Goal: Task Accomplishment & Management: Complete application form

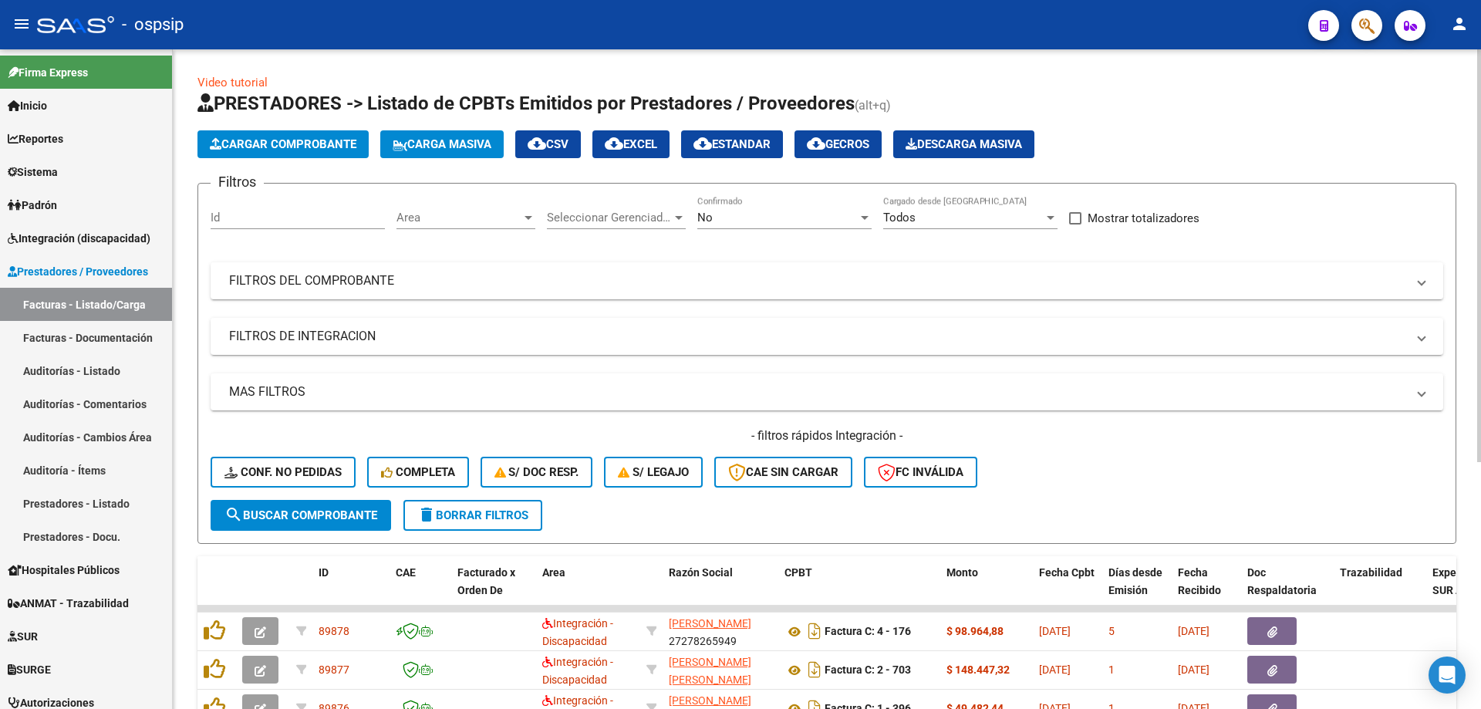
click at [774, 227] on div "No Confirmado" at bounding box center [784, 212] width 174 height 33
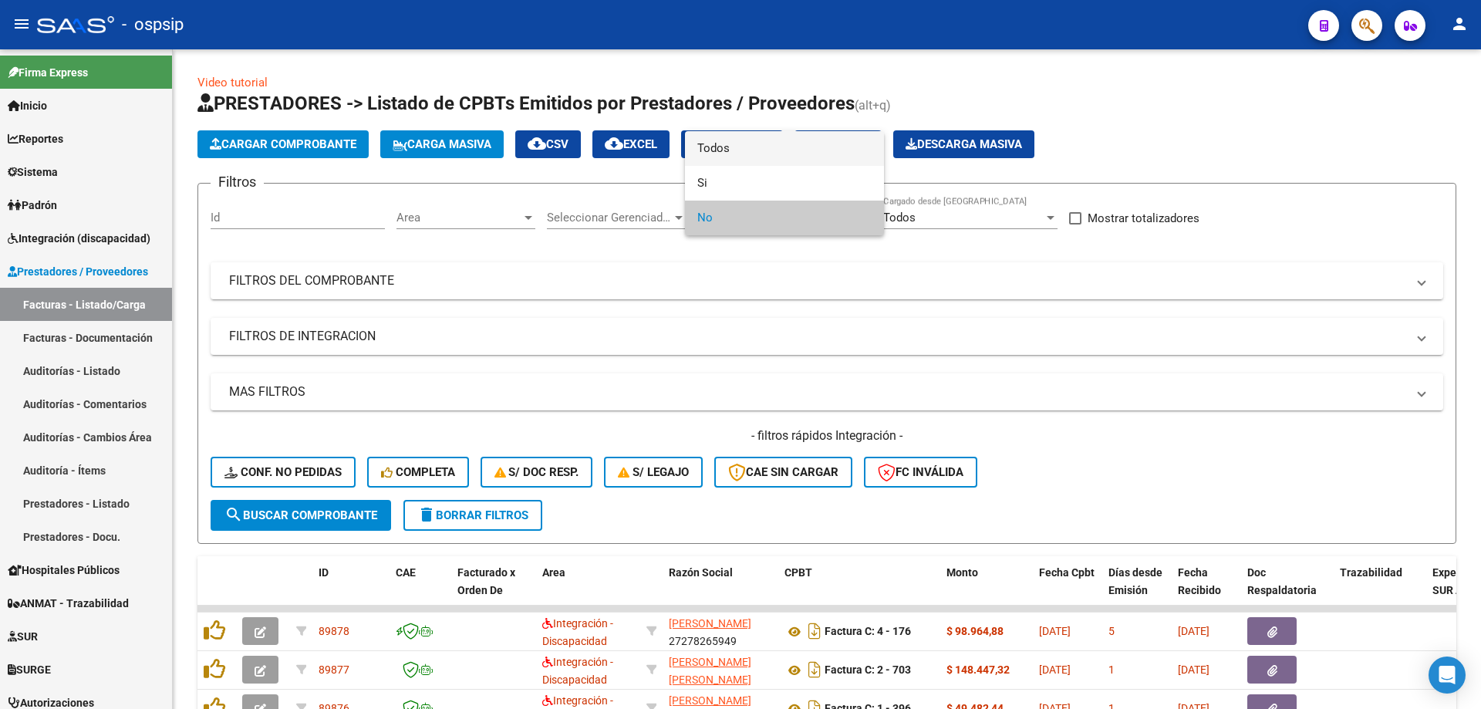
click at [762, 143] on span "Todos" at bounding box center [784, 148] width 174 height 35
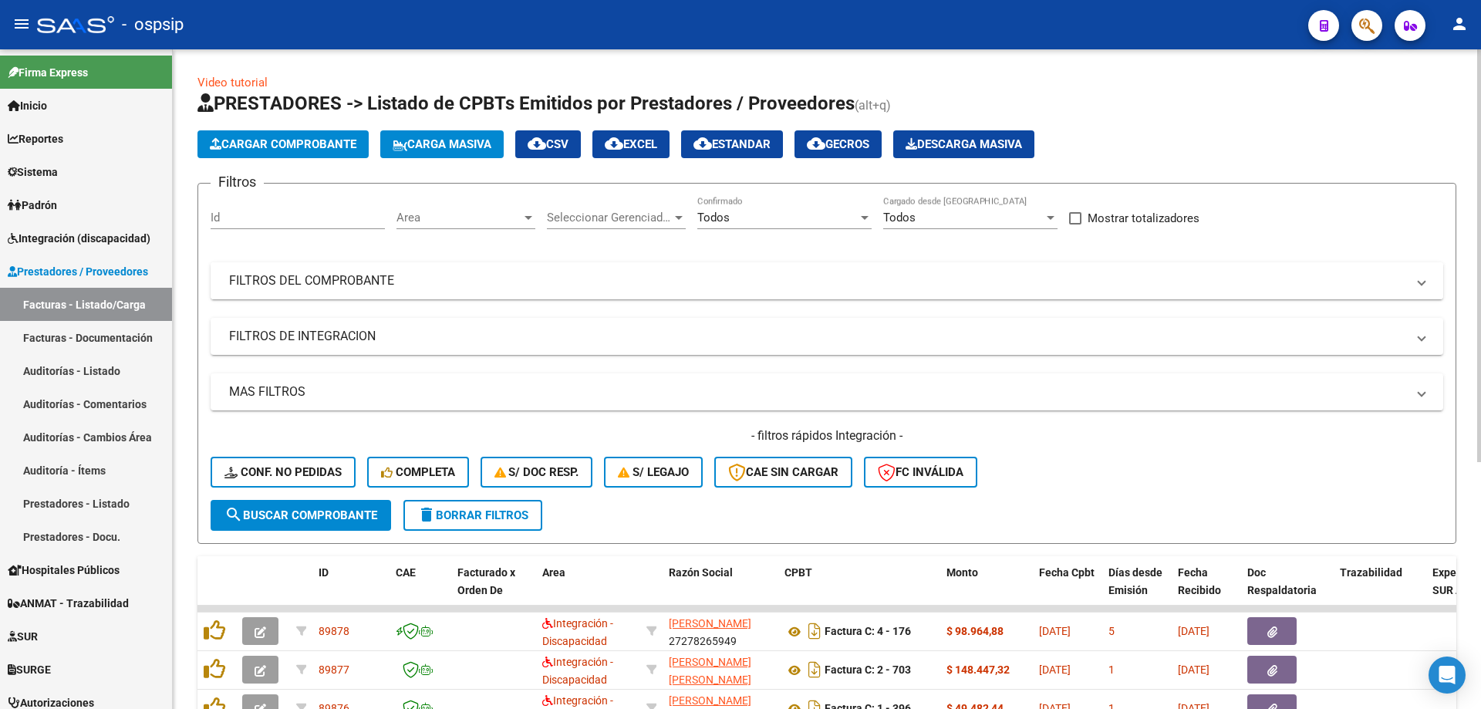
click at [395, 286] on mat-panel-title "FILTROS DEL COMPROBANTE" at bounding box center [817, 280] width 1177 height 17
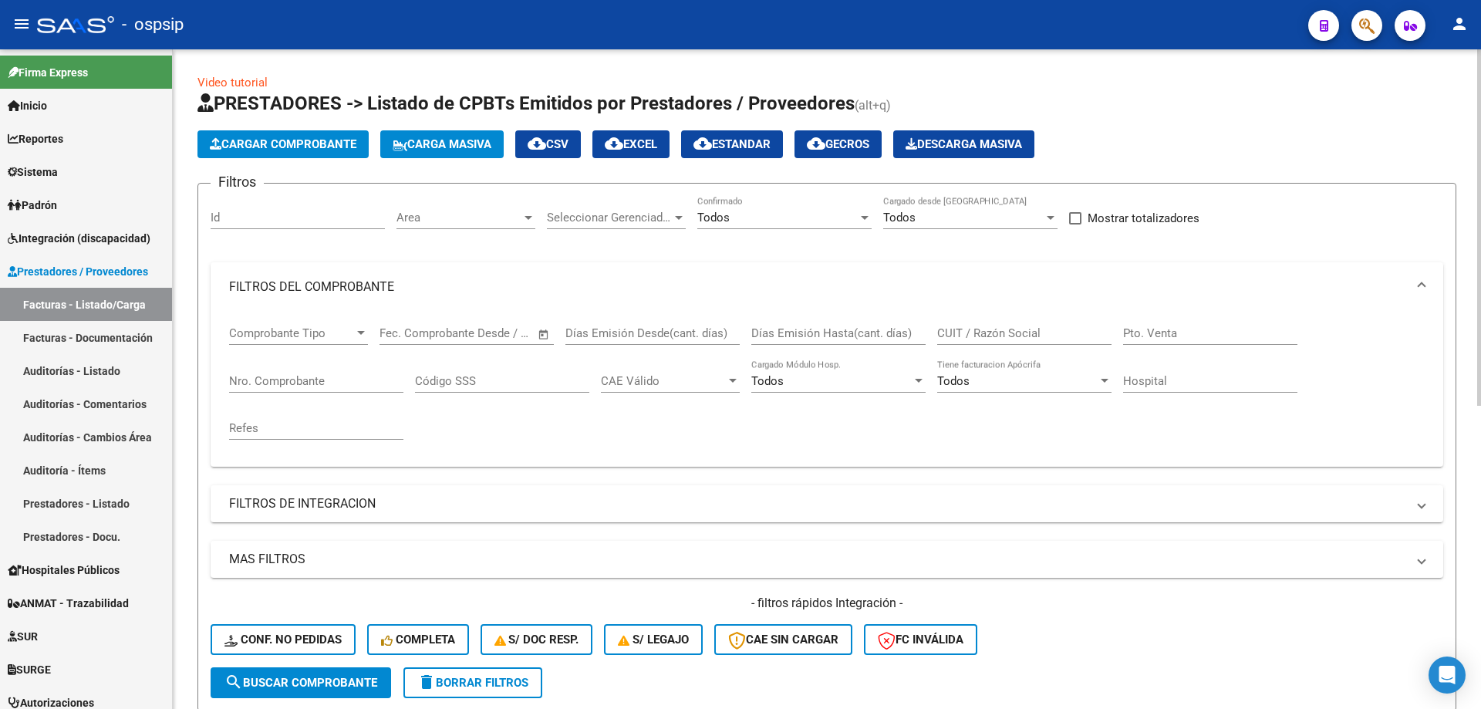
click at [302, 394] on div "Nro. Comprobante" at bounding box center [316, 383] width 174 height 48
click at [302, 383] on input "Nro. Comprobante" at bounding box center [316, 381] width 174 height 14
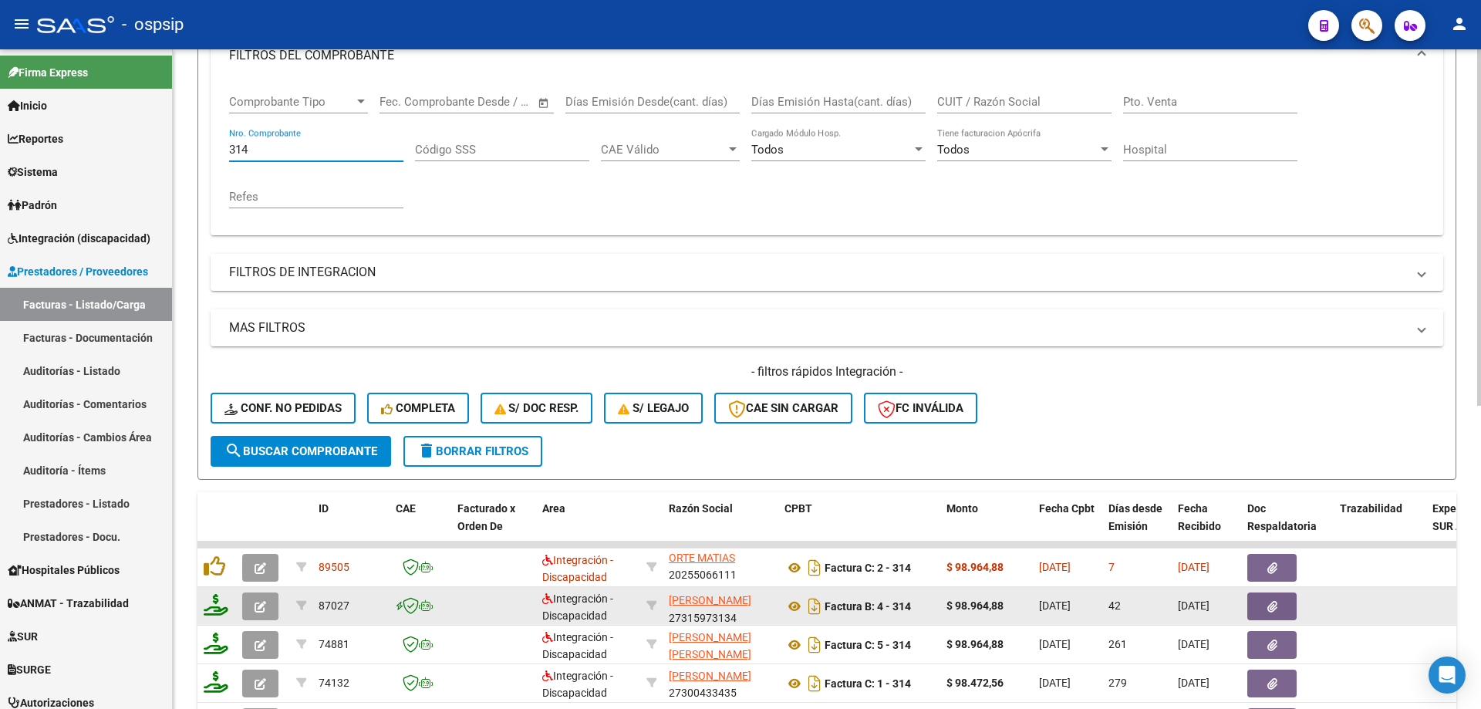
scroll to position [20, 0]
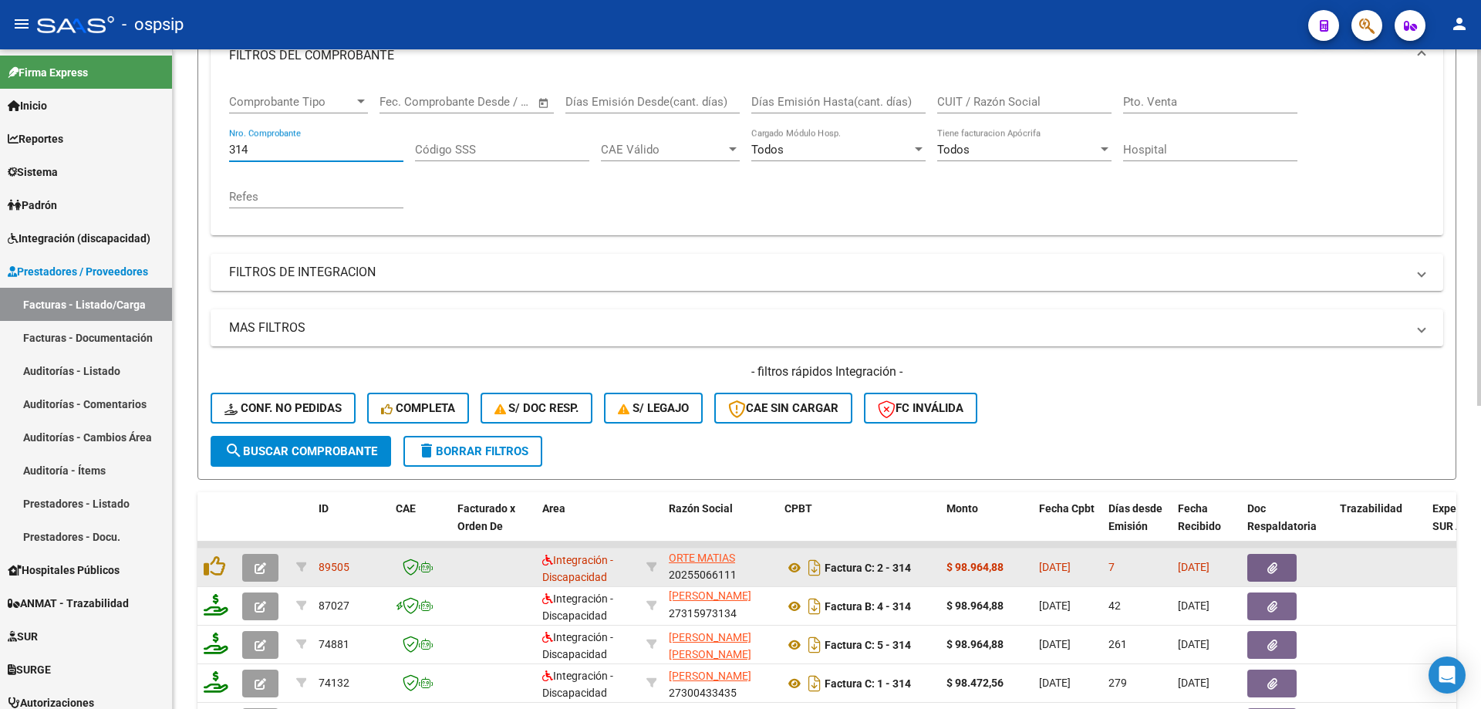
type input "314"
click at [259, 566] on icon "button" at bounding box center [261, 568] width 12 height 12
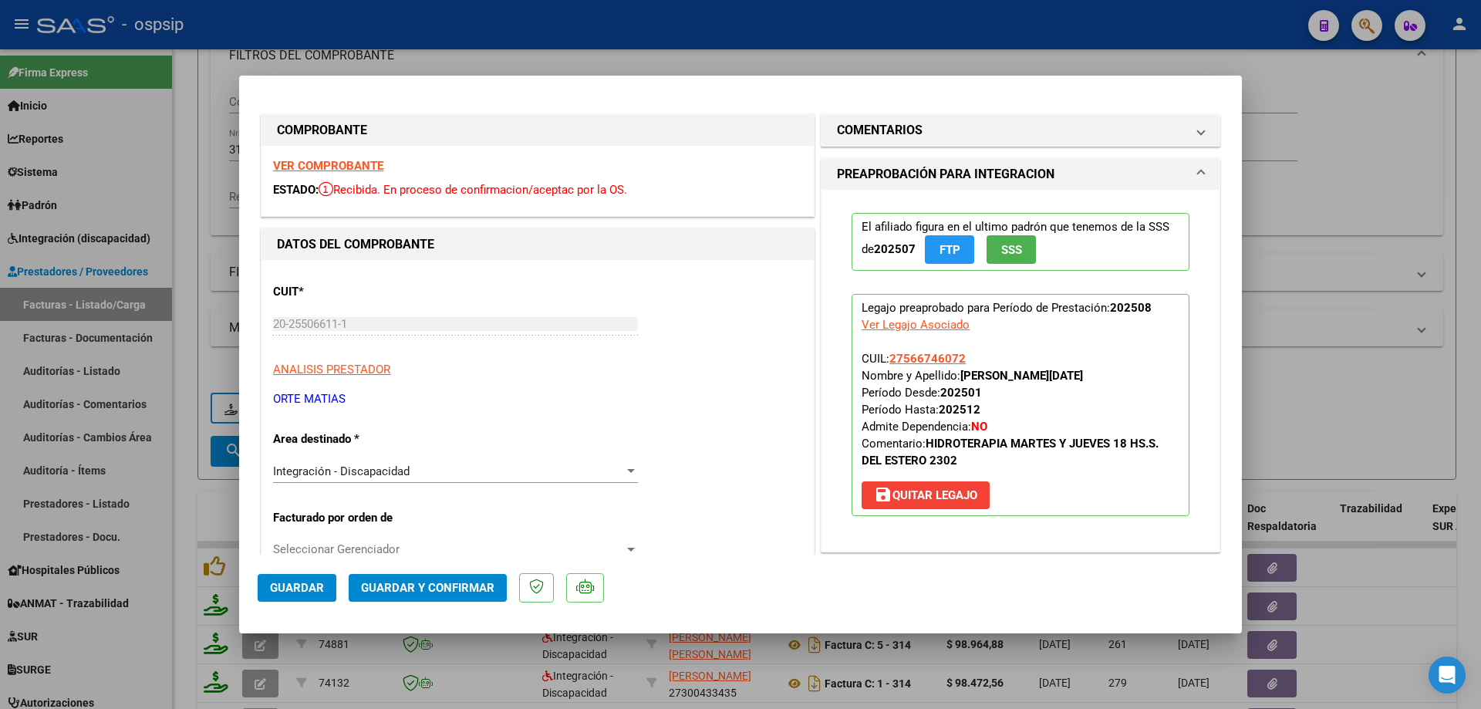
click at [1014, 251] on span "SSS" at bounding box center [1011, 250] width 21 height 14
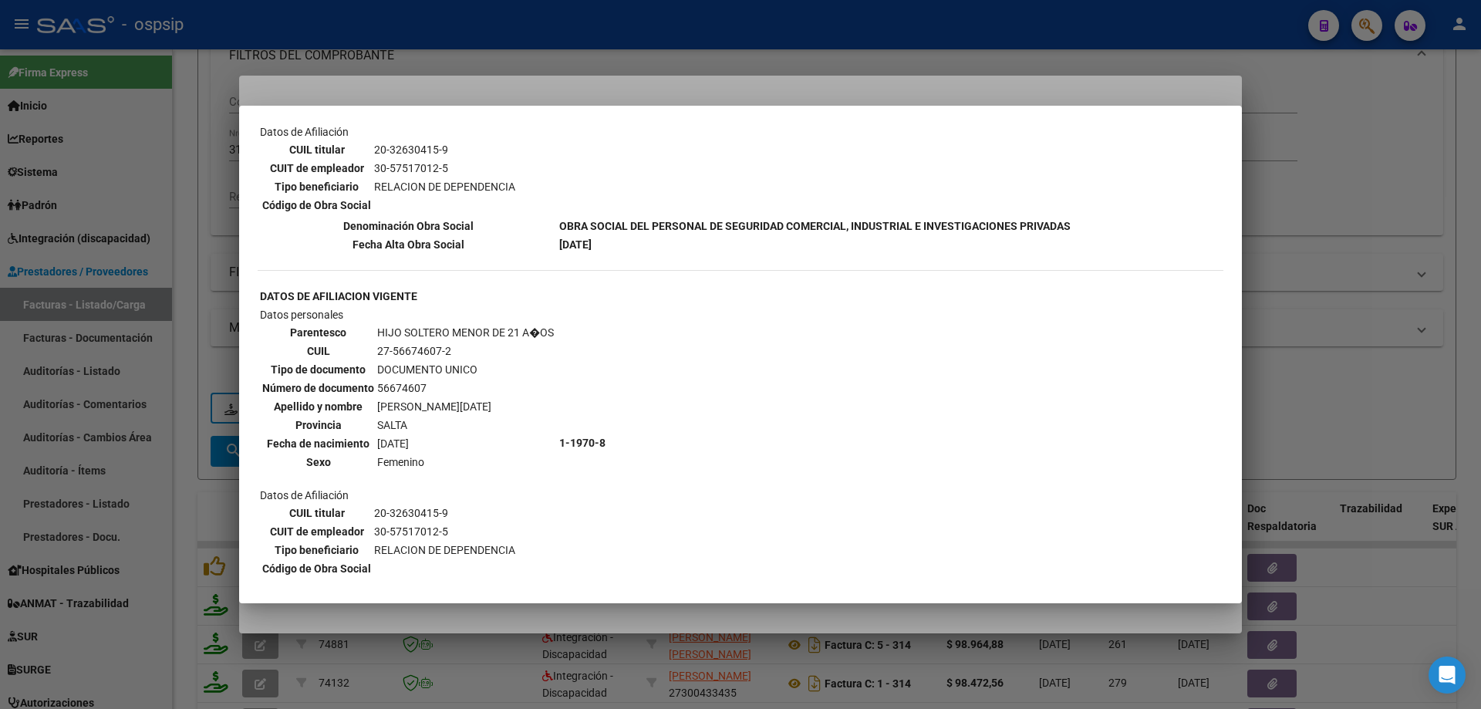
scroll to position [1229, 0]
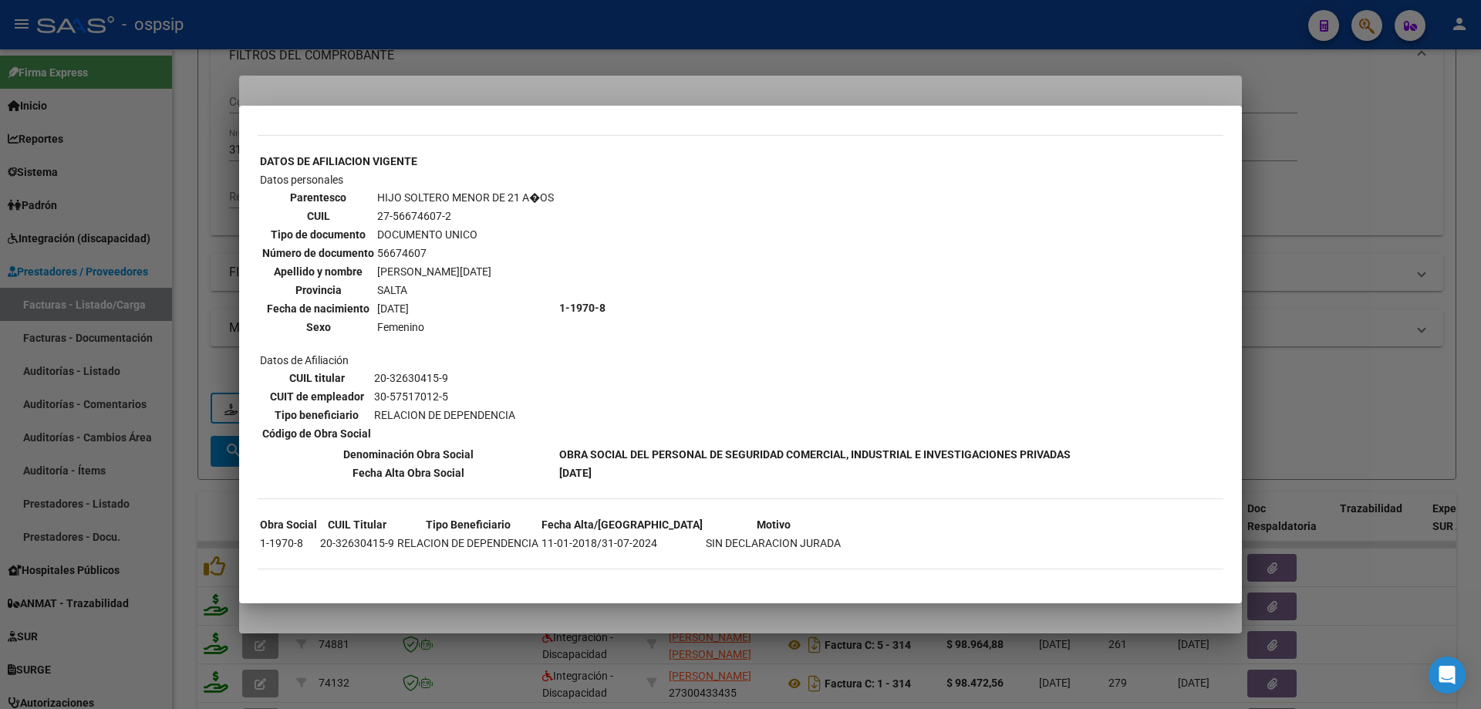
click at [1353, 300] on div at bounding box center [740, 354] width 1481 height 709
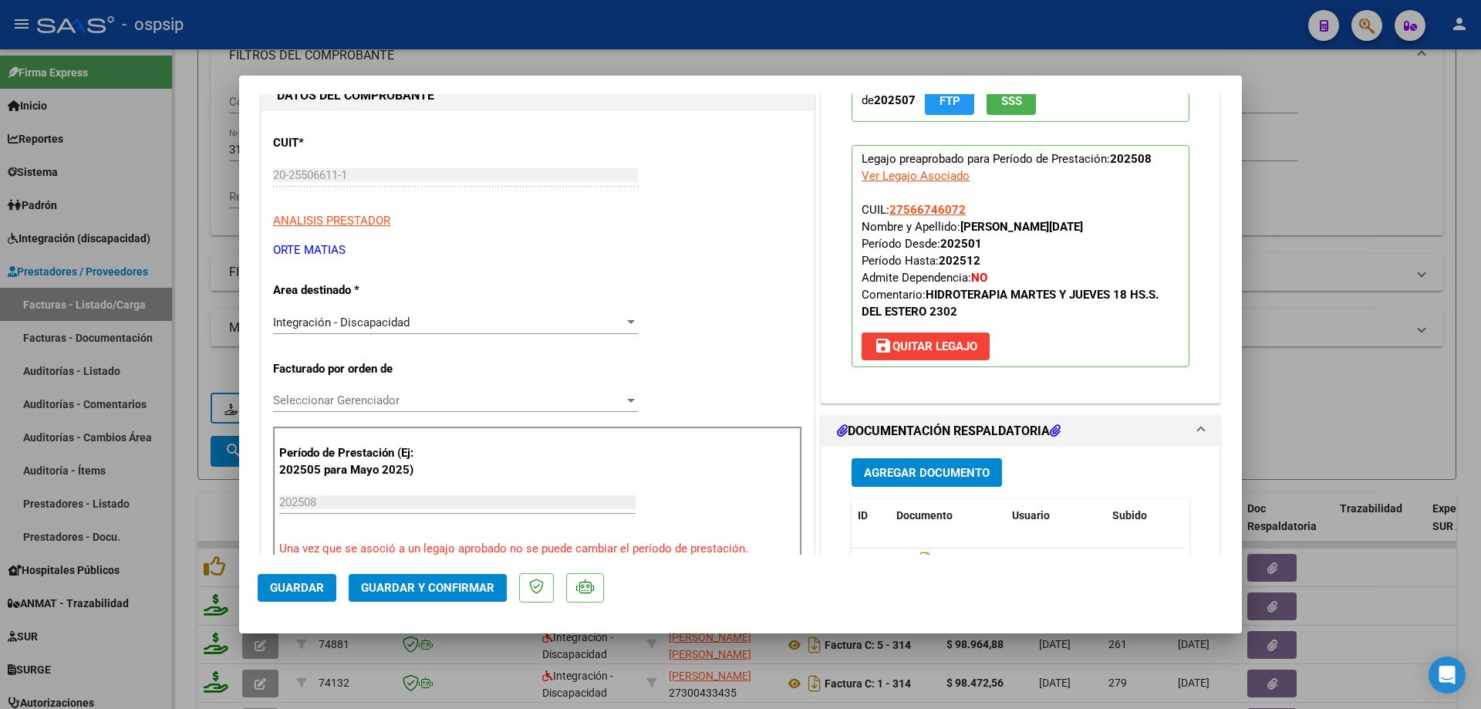
scroll to position [231, 0]
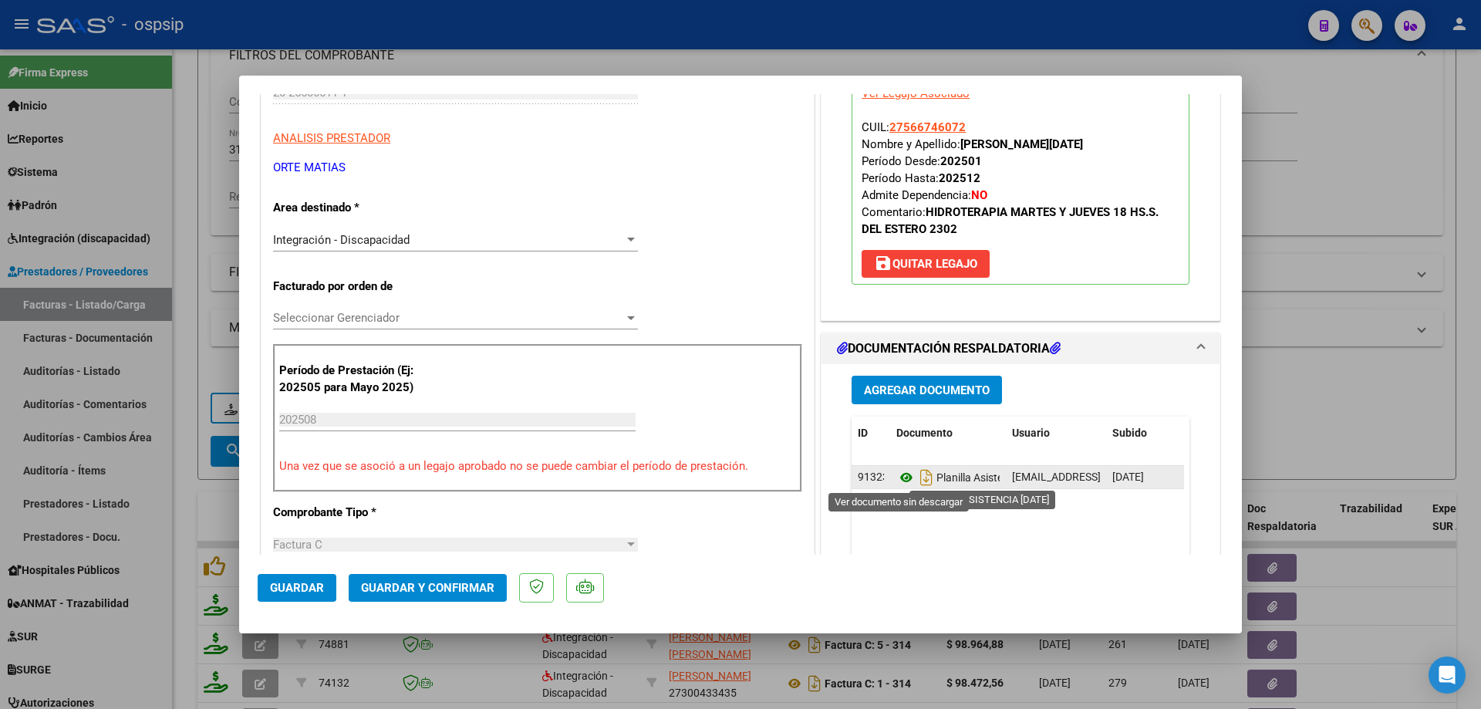
click at [902, 478] on icon at bounding box center [906, 477] width 20 height 19
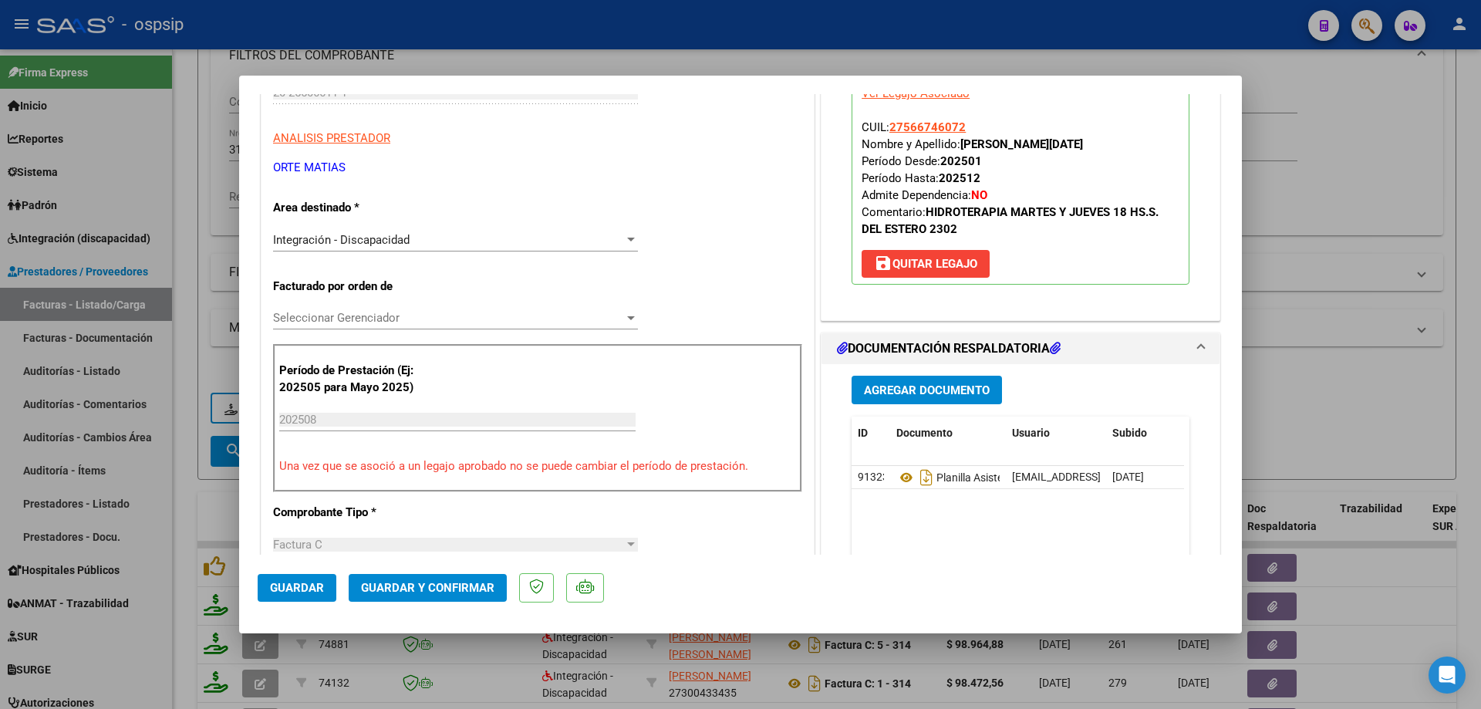
scroll to position [154, 0]
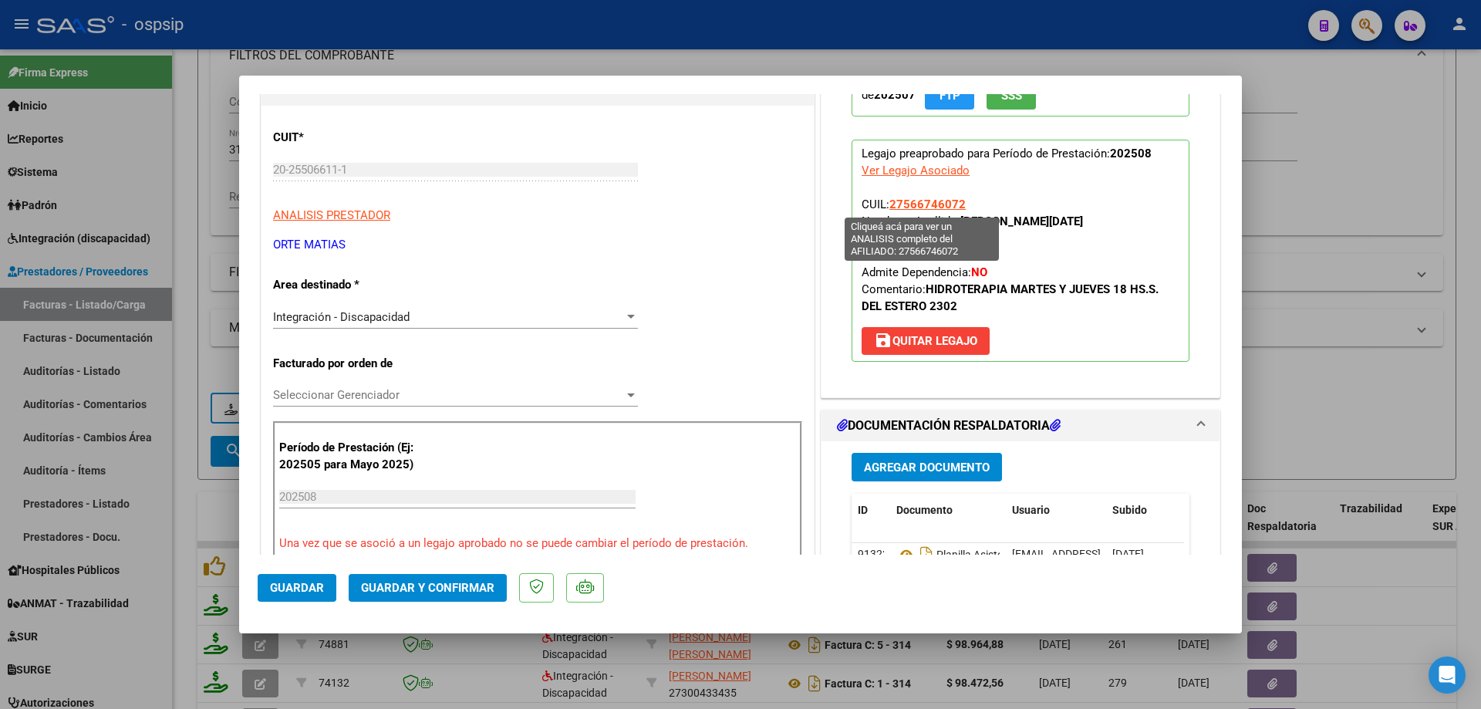
drag, startPoint x: 958, startPoint y: 205, endPoint x: 886, endPoint y: 211, distance: 72.8
click at [889, 211] on span "27566746072" at bounding box center [927, 204] width 76 height 14
copy span "27566746072"
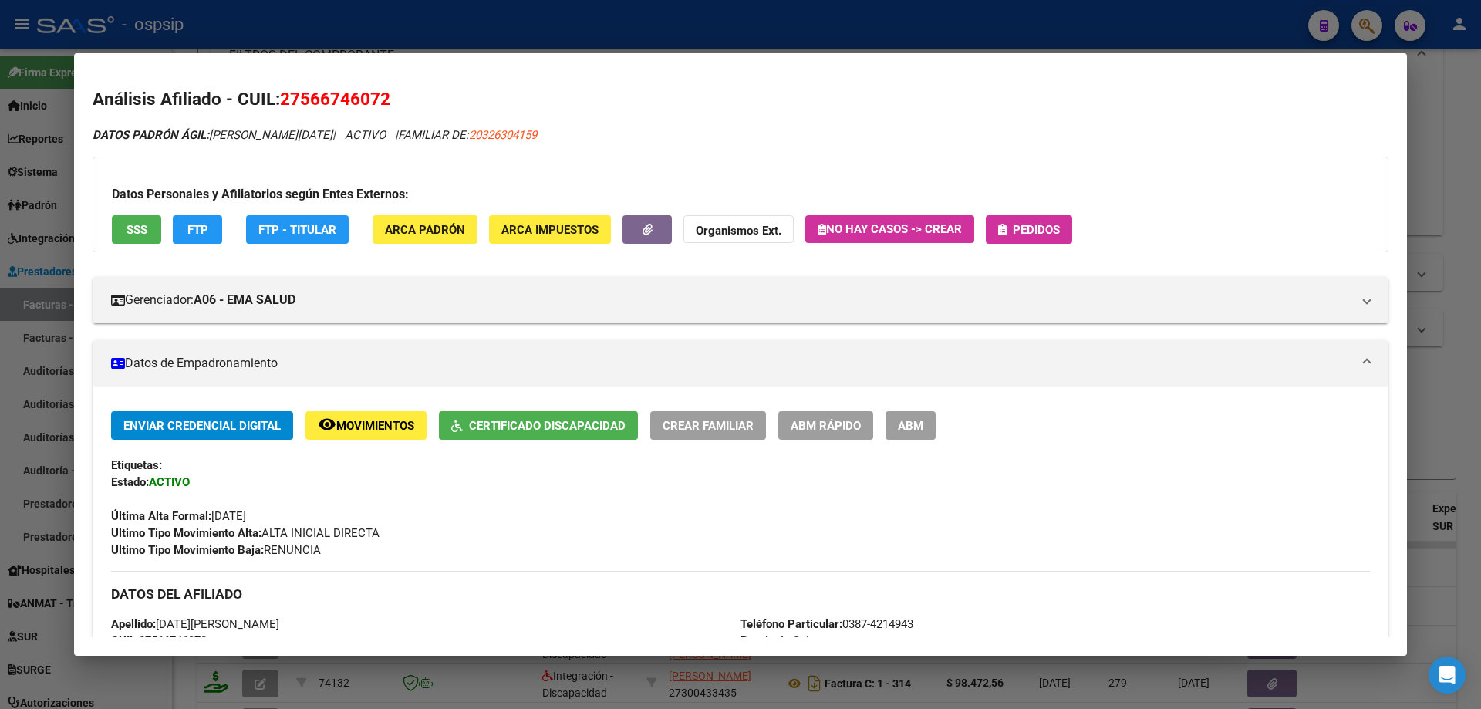
click at [1468, 306] on div at bounding box center [740, 354] width 1481 height 709
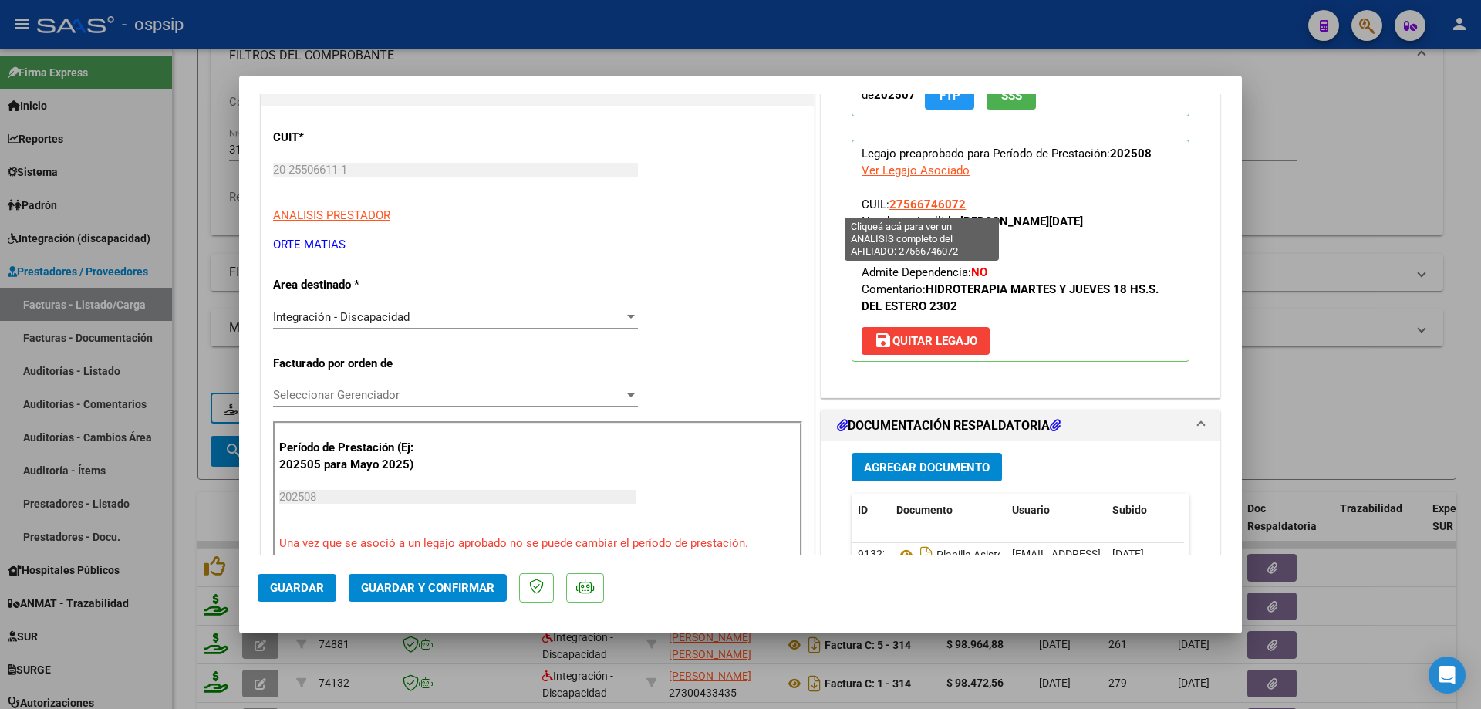
drag, startPoint x: 966, startPoint y: 197, endPoint x: 885, endPoint y: 202, distance: 81.2
click at [885, 202] on p "Legajo preaprobado para Período de Prestación: 202508 Ver Legajo Asociado CUIL:…" at bounding box center [1021, 251] width 338 height 222
copy span "27566746072"
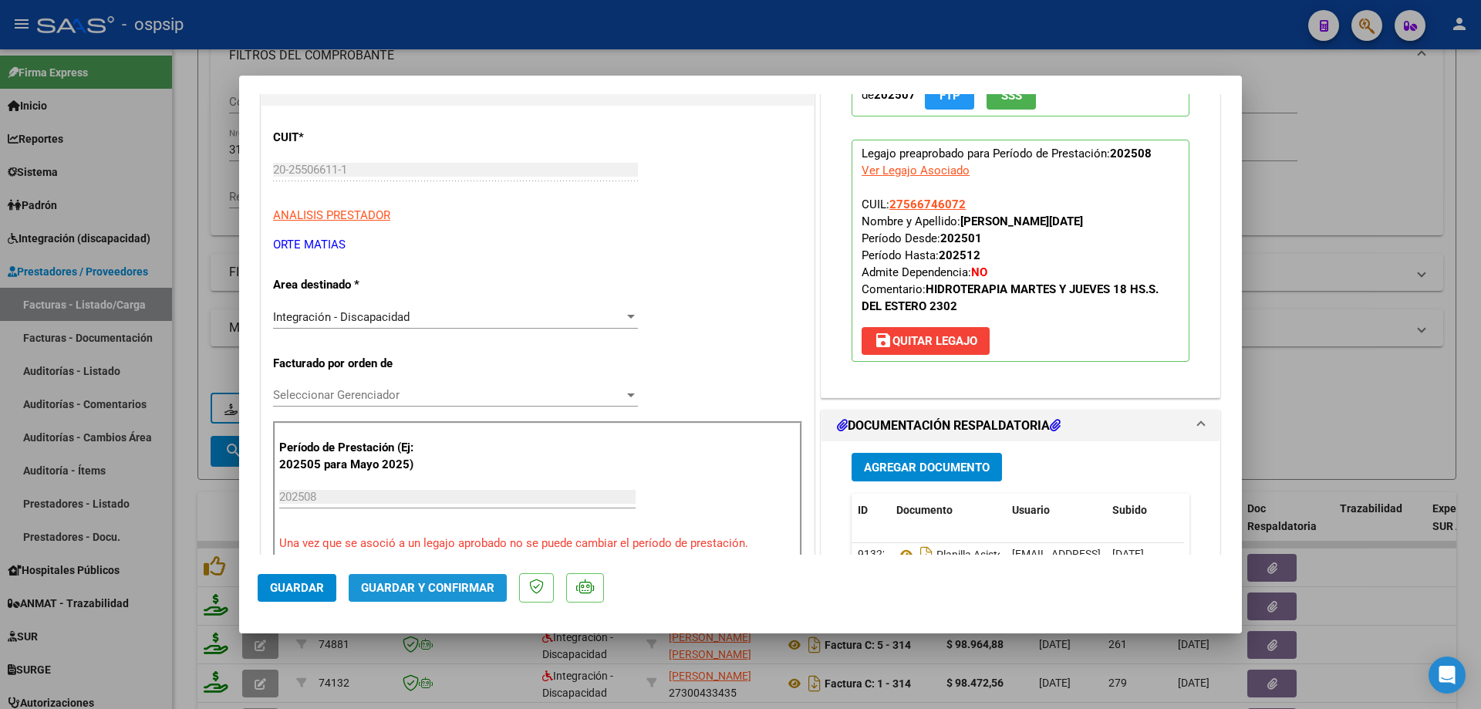
click at [468, 582] on span "Guardar y Confirmar" at bounding box center [427, 588] width 133 height 14
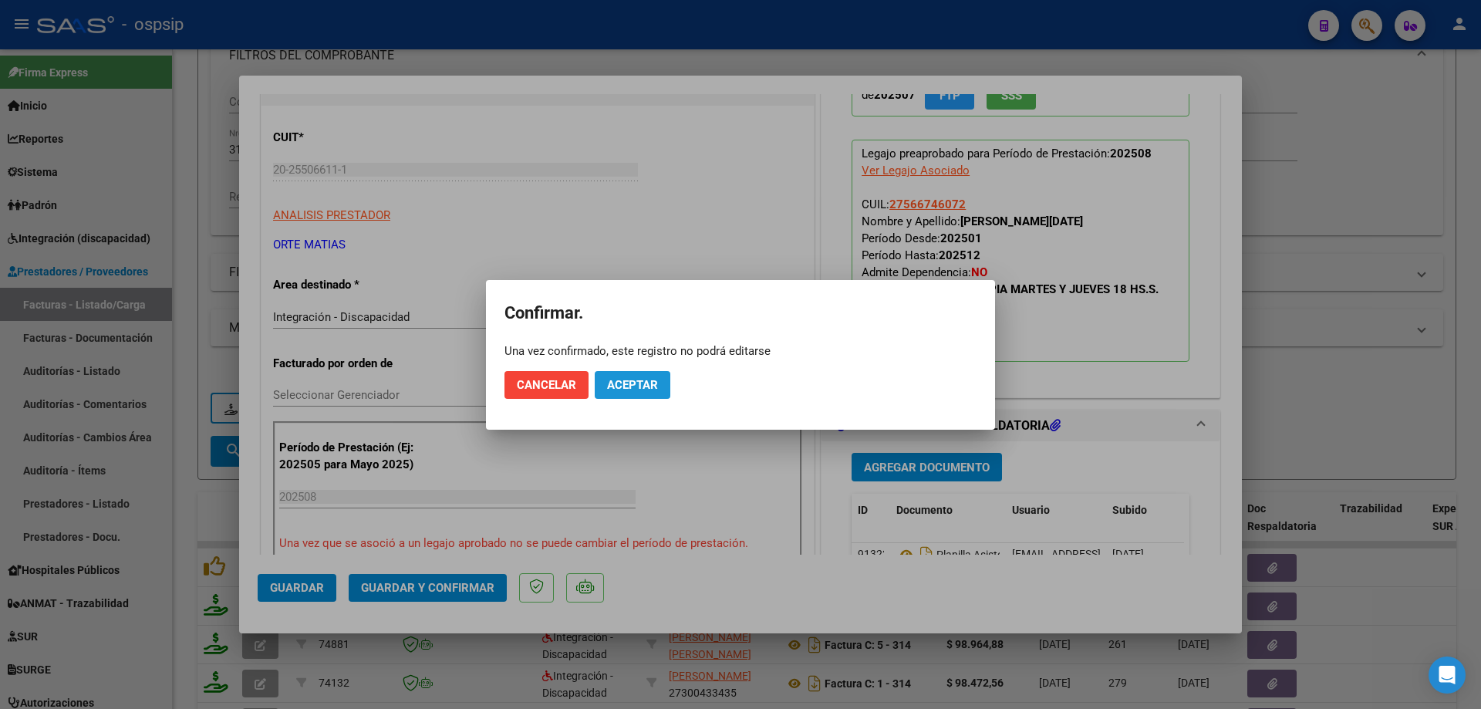
click at [623, 384] on span "Aceptar" at bounding box center [632, 385] width 51 height 14
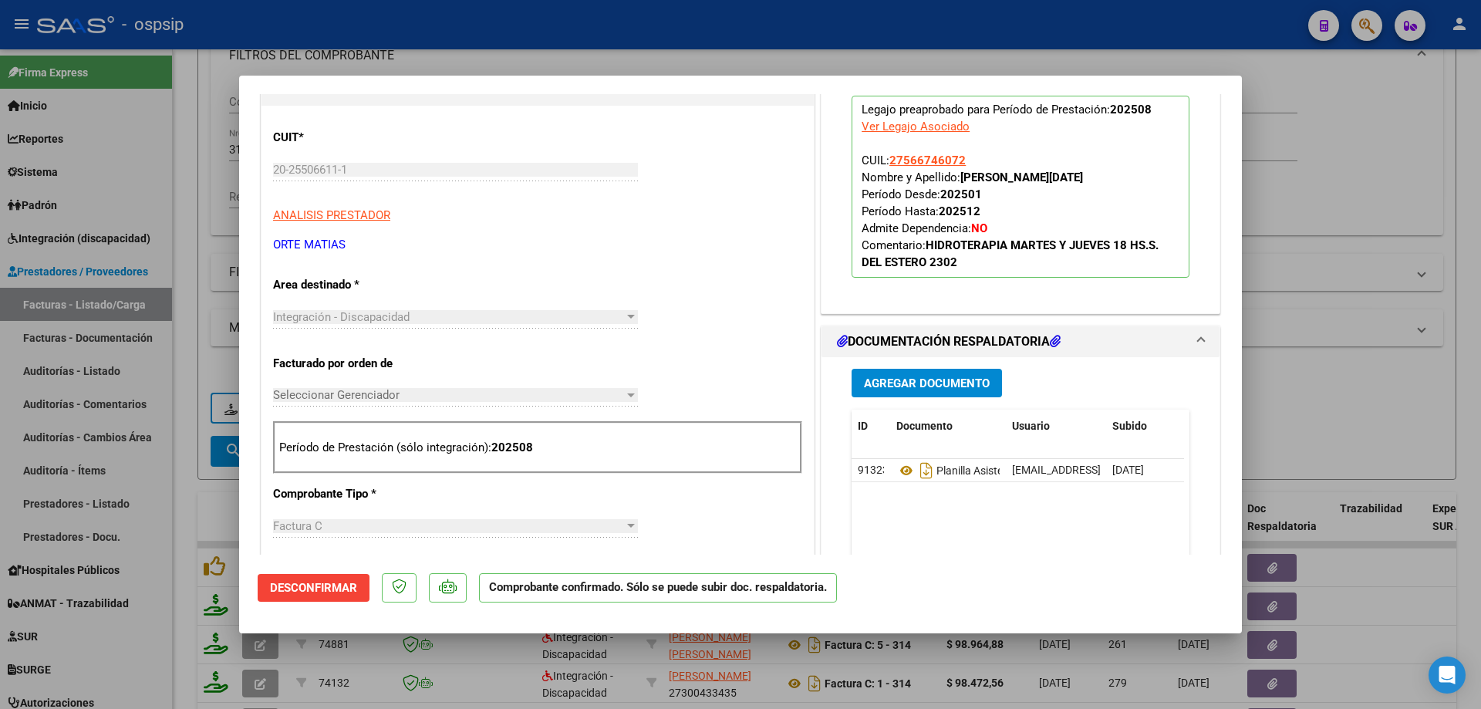
click at [1344, 383] on div at bounding box center [740, 354] width 1481 height 709
type input "$ 0,00"
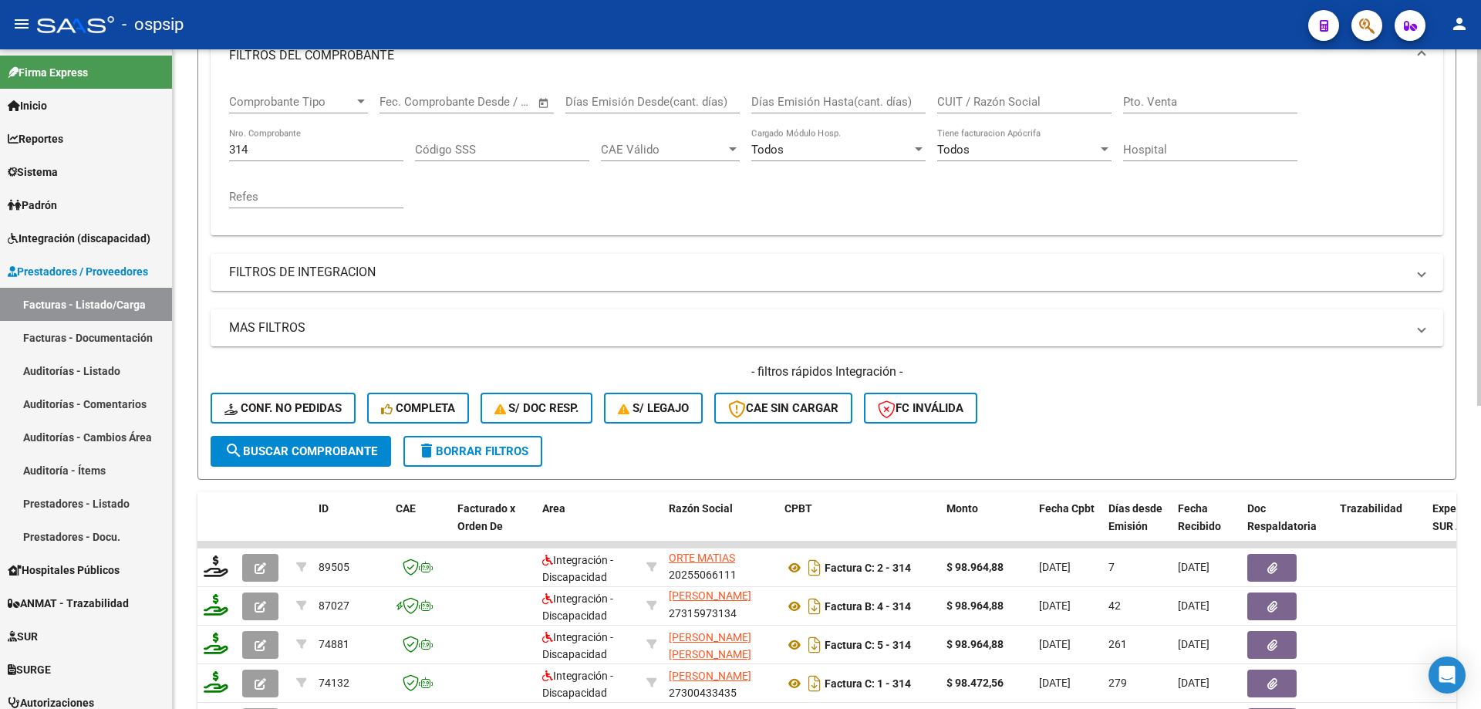
click at [258, 154] on input "314" at bounding box center [316, 150] width 174 height 14
type input "3"
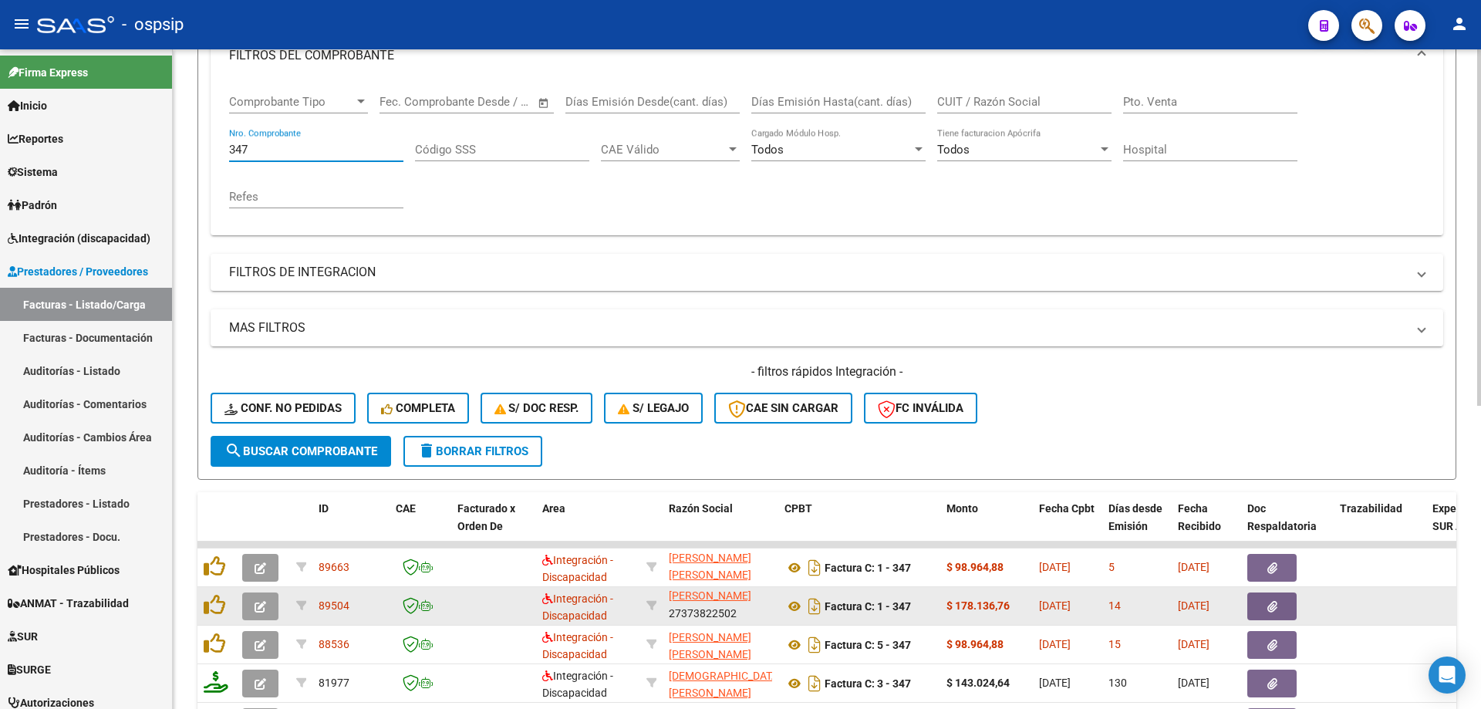
type input "347"
click at [254, 607] on button "button" at bounding box center [260, 606] width 36 height 28
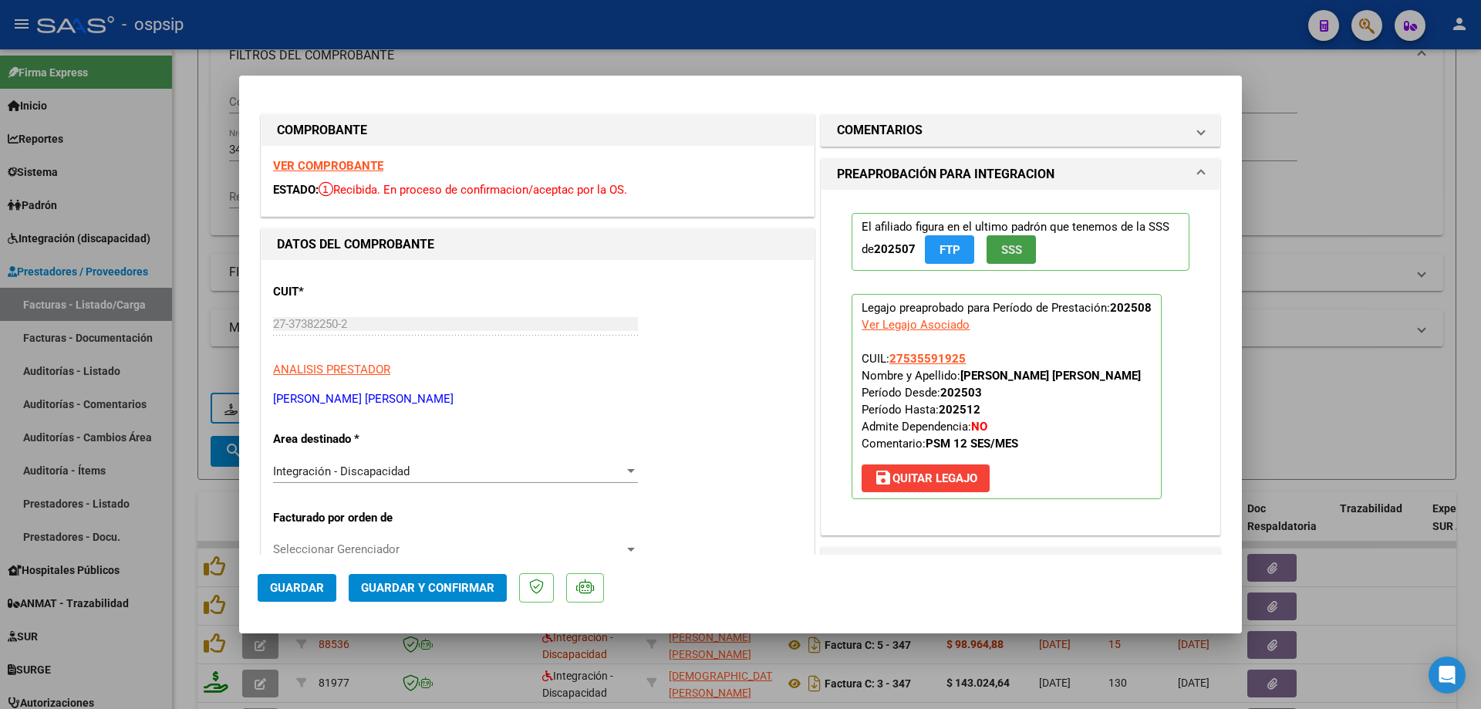
click at [1017, 248] on button "SSS" at bounding box center [1011, 249] width 49 height 29
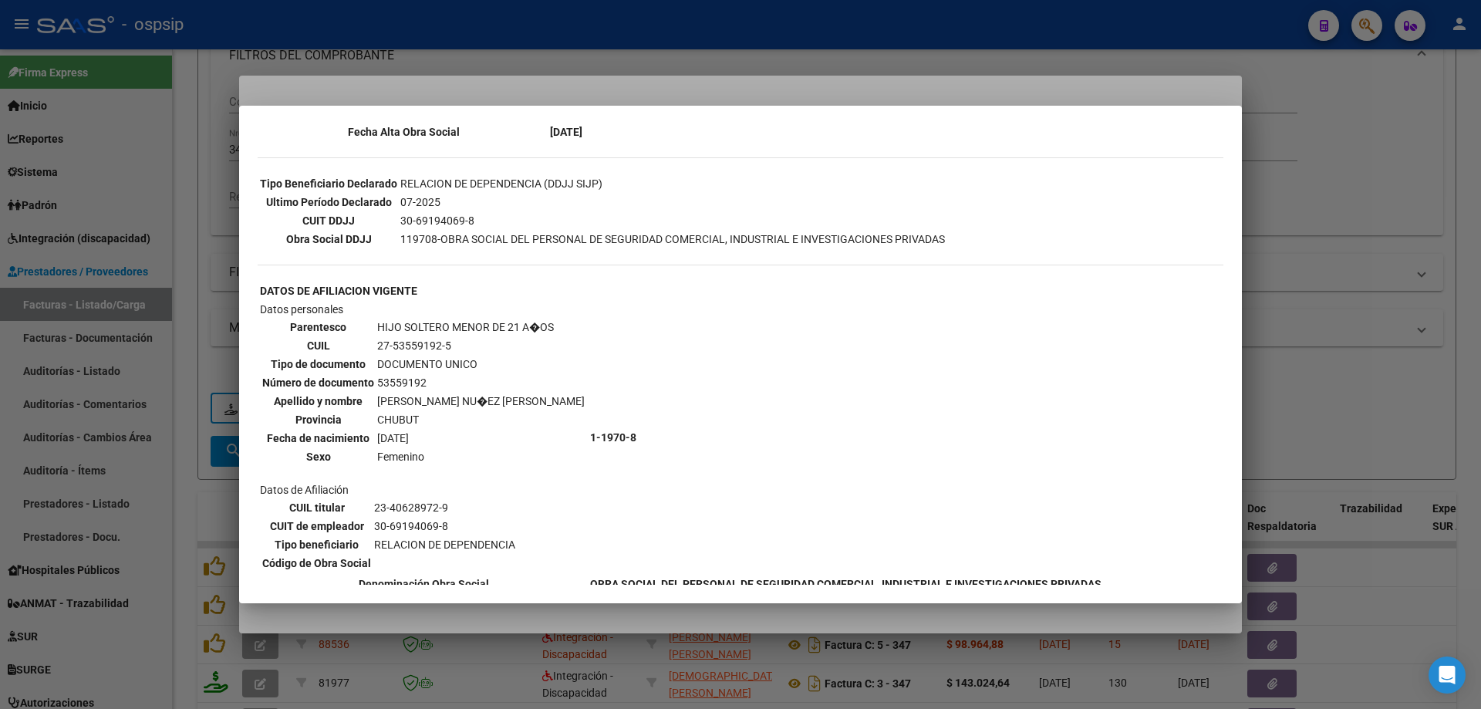
scroll to position [432, 0]
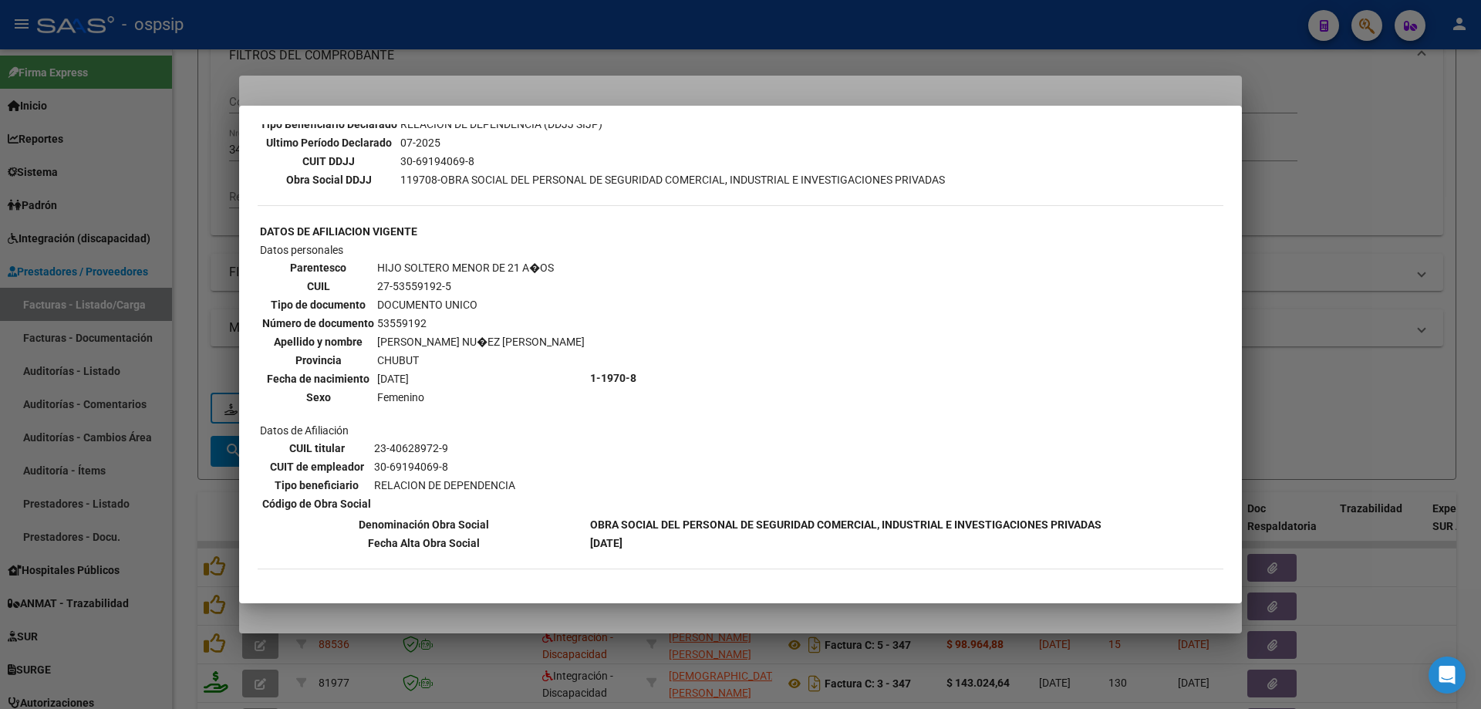
click at [1382, 228] on div at bounding box center [740, 354] width 1481 height 709
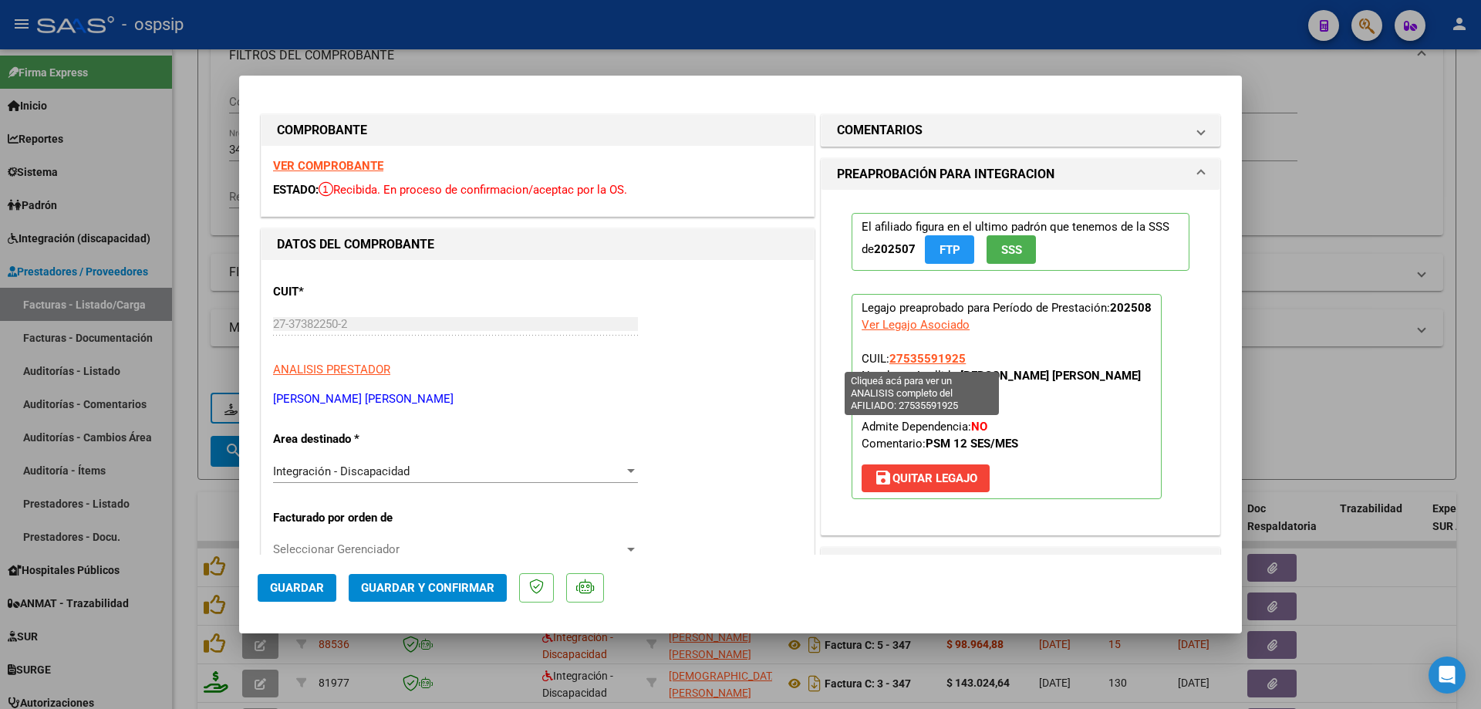
click at [922, 358] on span "27535591925" at bounding box center [927, 359] width 76 height 14
type textarea "27535591925"
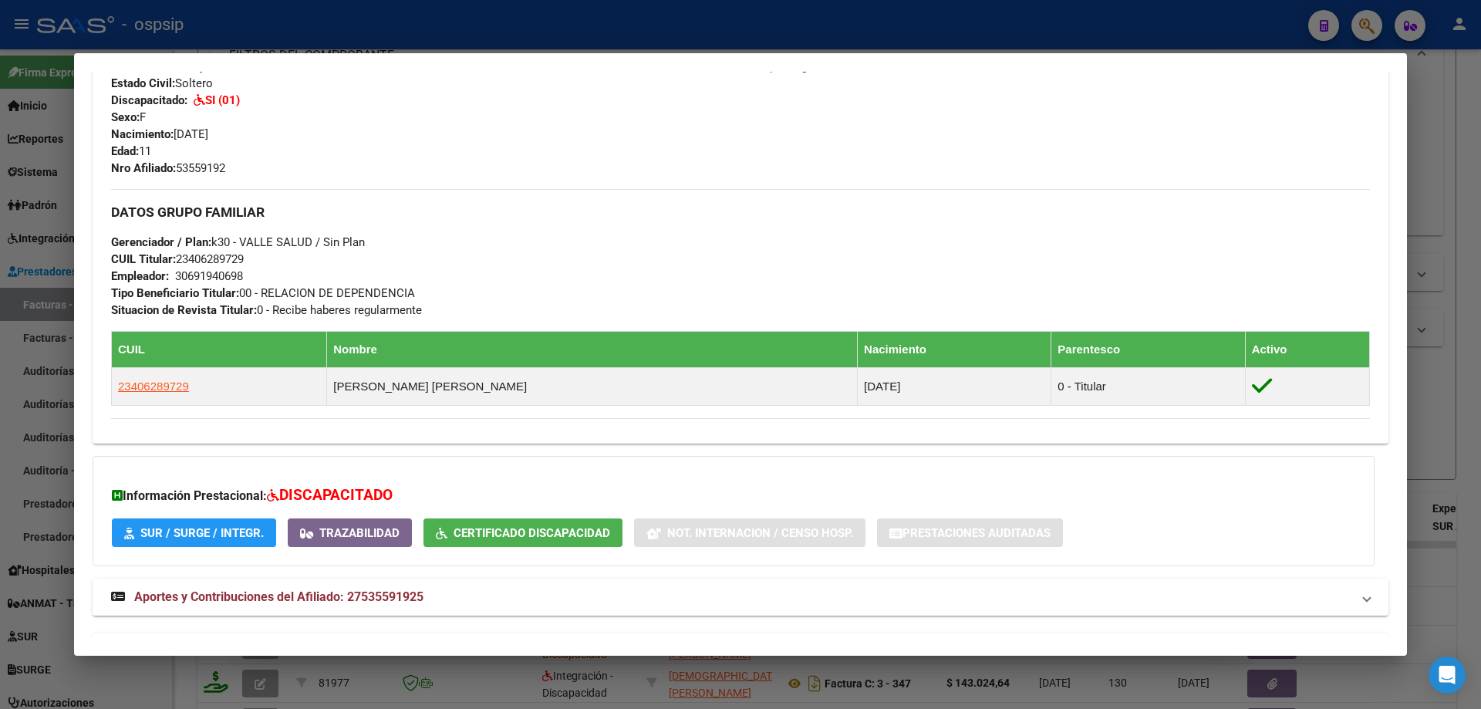
scroll to position [642, 0]
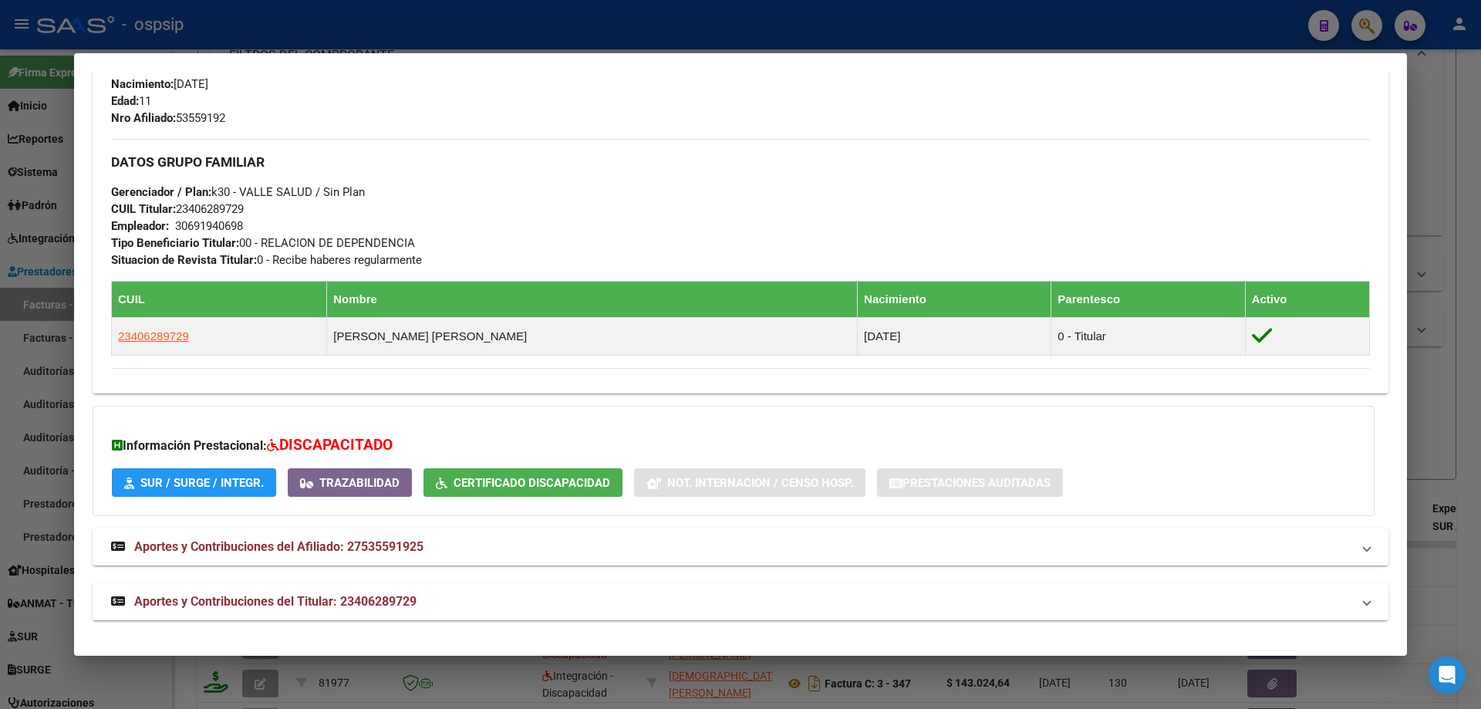
click at [1442, 359] on div at bounding box center [740, 354] width 1481 height 709
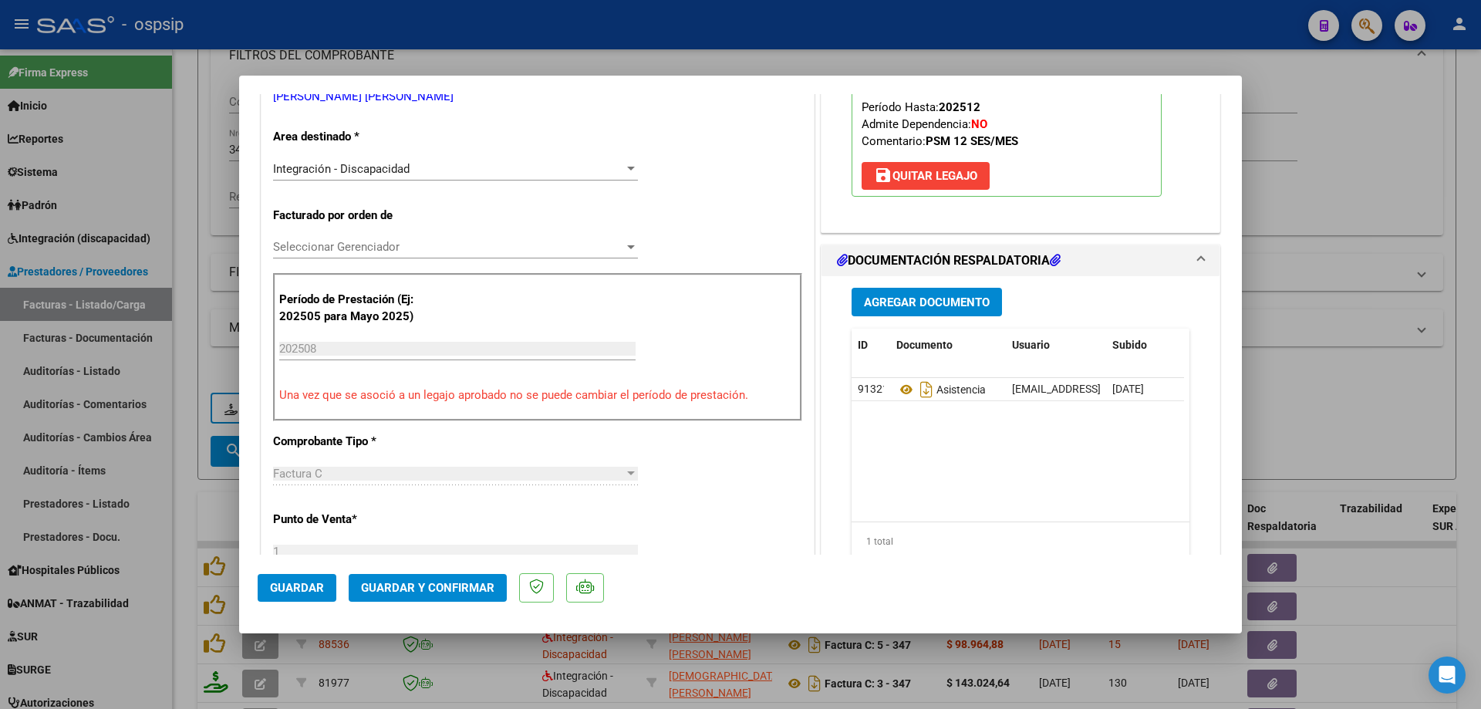
scroll to position [309, 0]
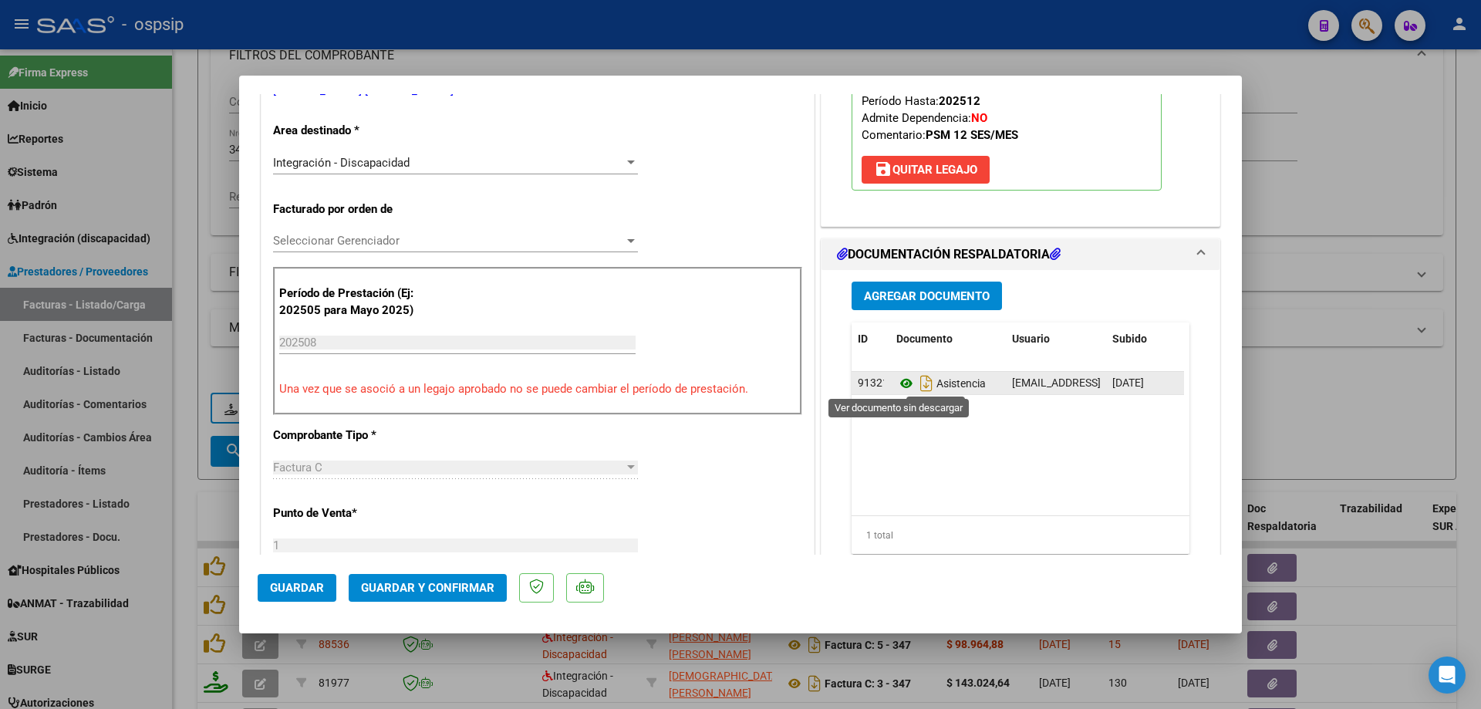
click at [899, 384] on icon at bounding box center [906, 383] width 20 height 19
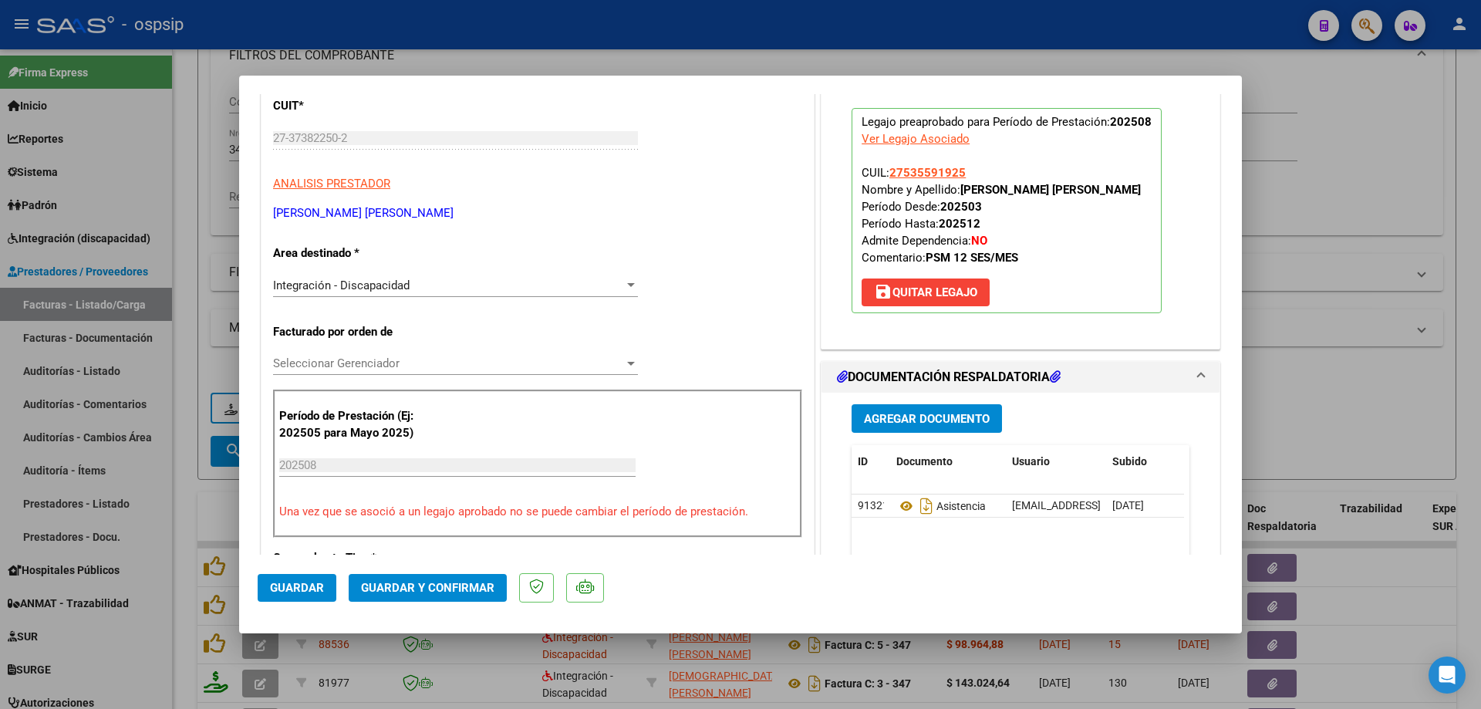
scroll to position [77, 0]
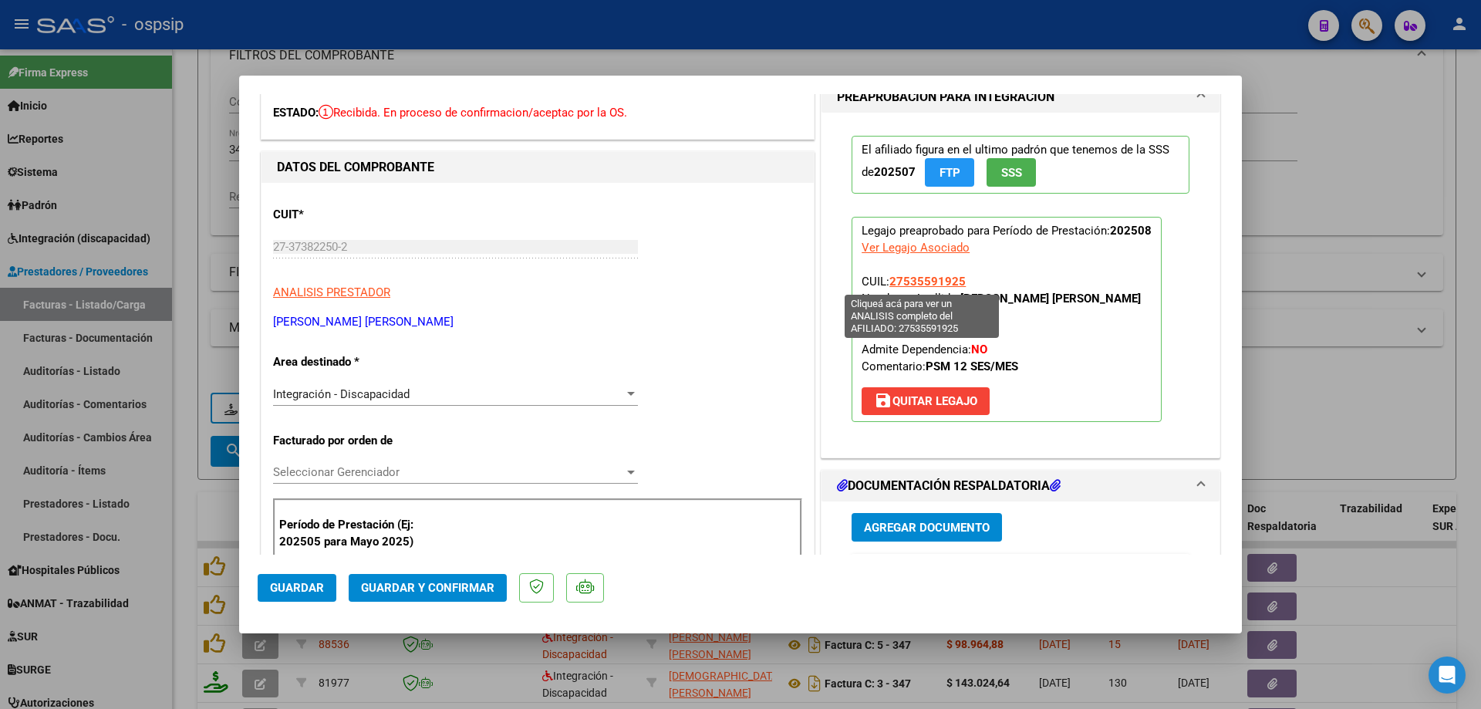
drag, startPoint x: 970, startPoint y: 285, endPoint x: 886, endPoint y: 282, distance: 84.1
click at [886, 282] on p "Legajo preaprobado para Período de Prestación: 202508 Ver Legajo Asociado CUIL:…" at bounding box center [1007, 319] width 310 height 205
copy span "27535591925"
click at [450, 582] on span "Guardar y Confirmar" at bounding box center [427, 588] width 133 height 14
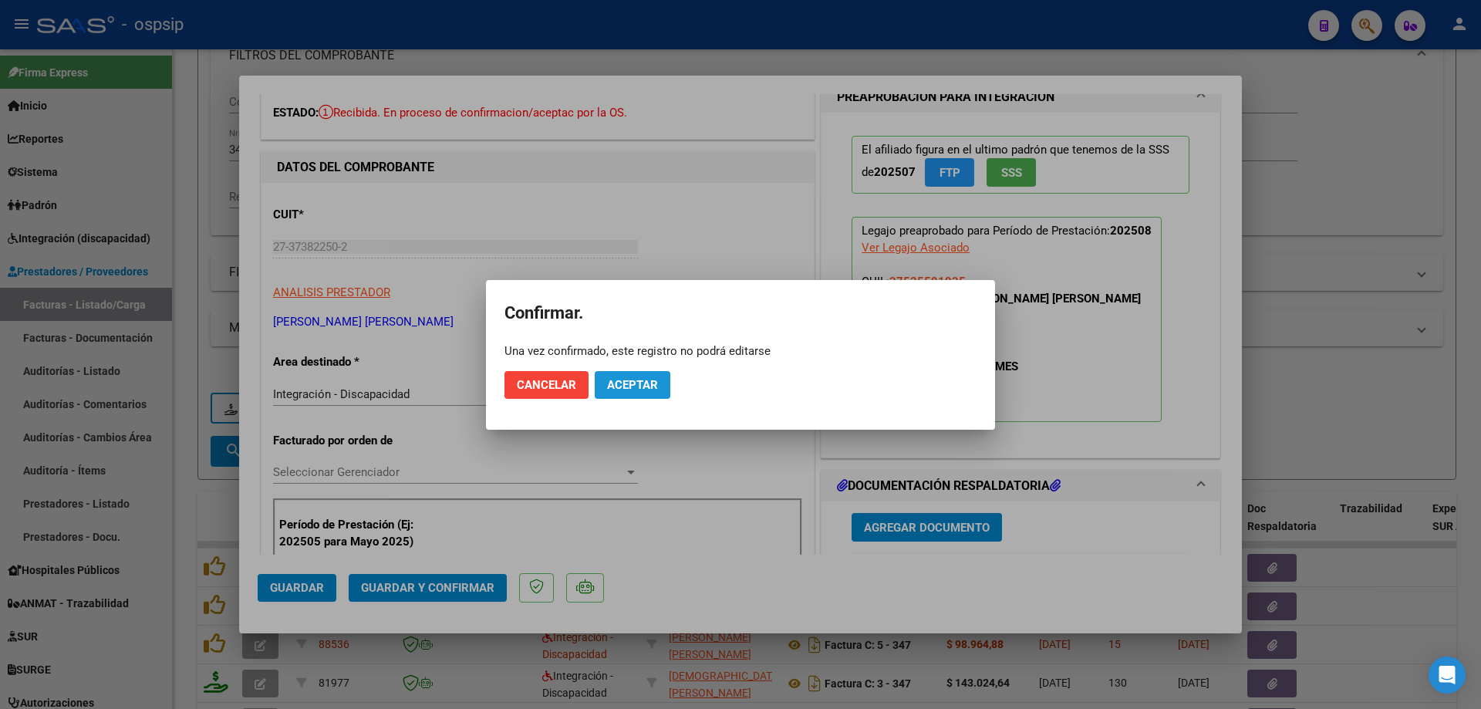
click at [626, 382] on span "Aceptar" at bounding box center [632, 385] width 51 height 14
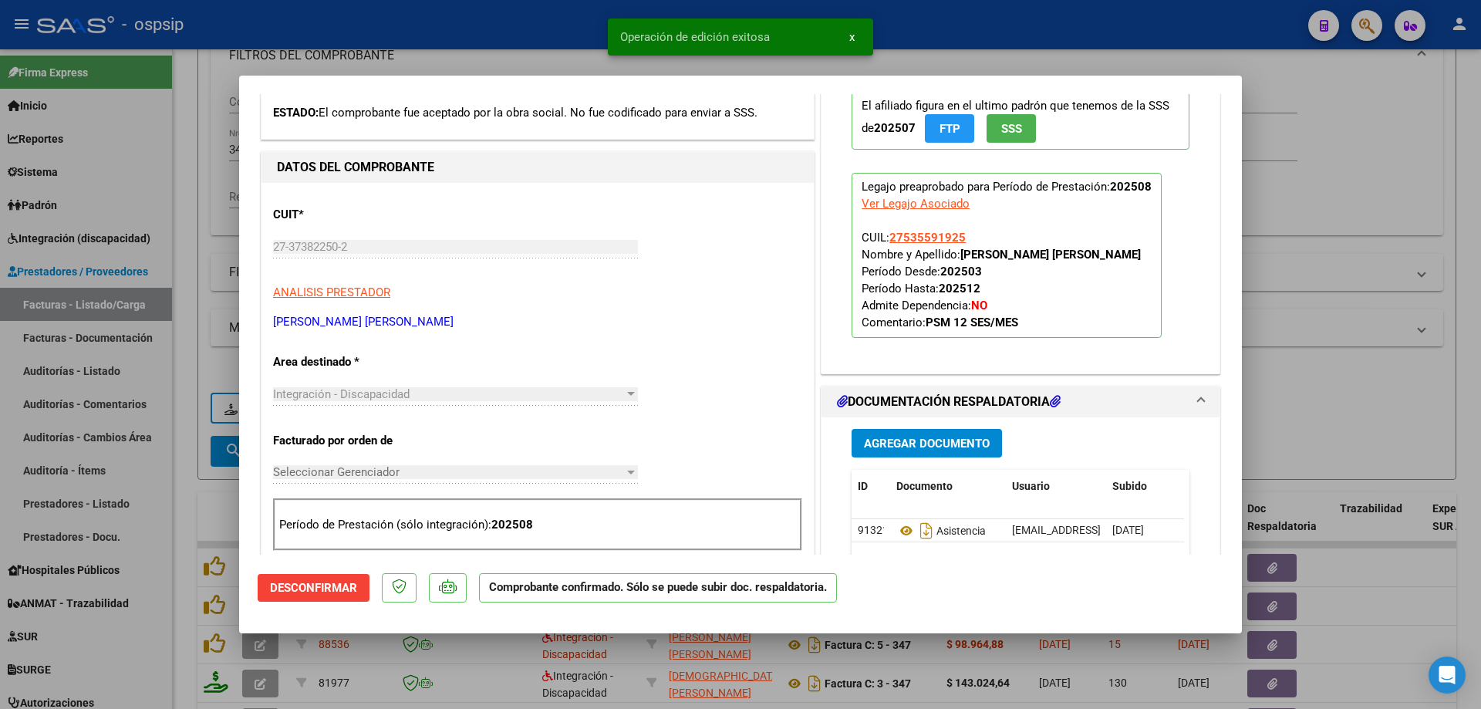
click at [1309, 174] on div at bounding box center [740, 354] width 1481 height 709
type input "$ 0,00"
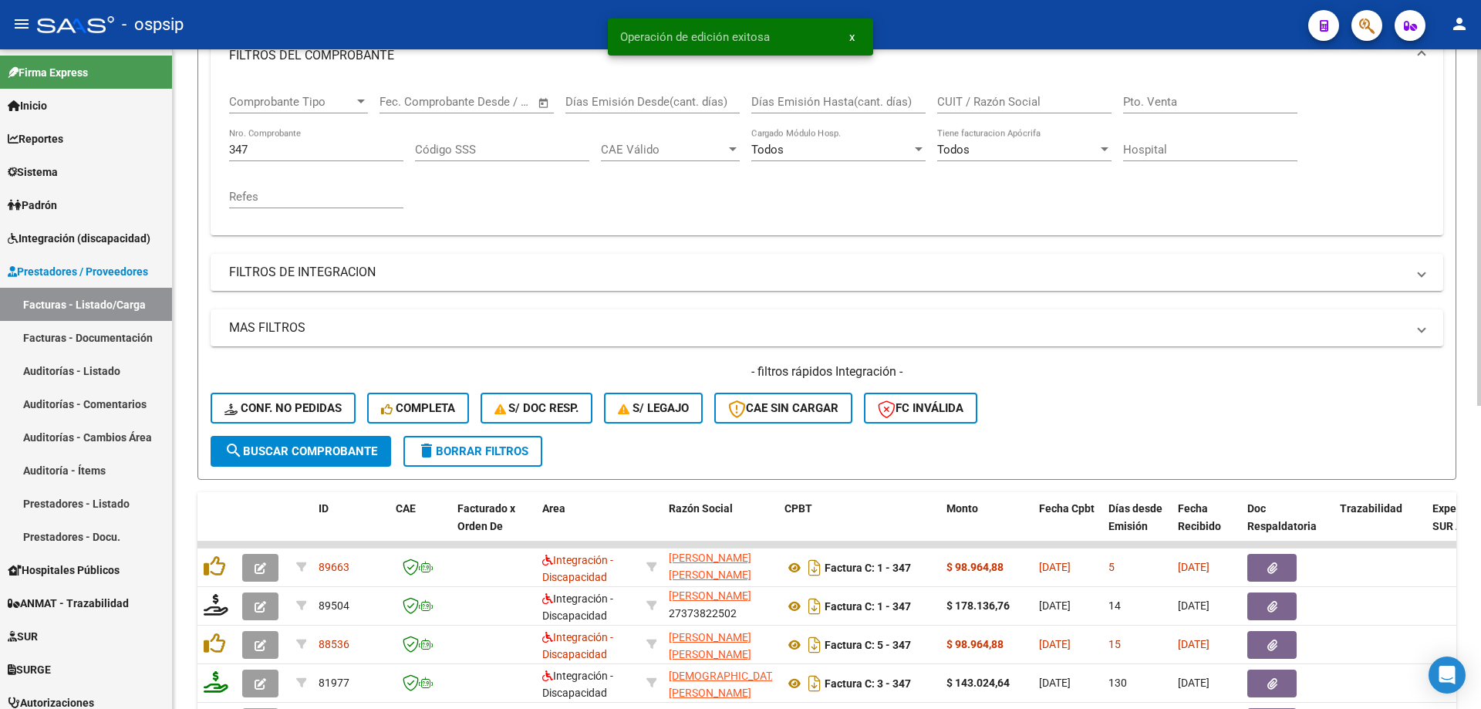
click at [305, 143] on input "347" at bounding box center [316, 150] width 174 height 14
type input "3"
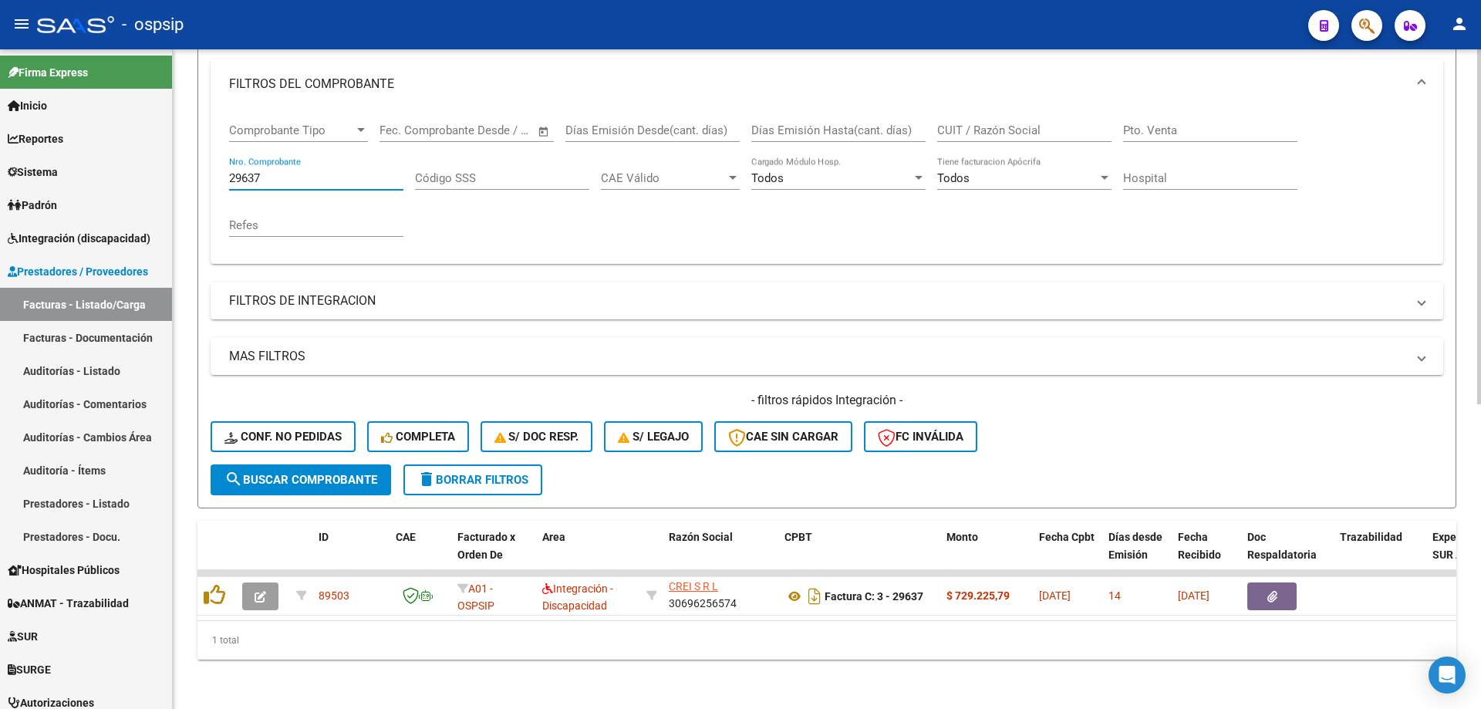
scroll to position [214, 0]
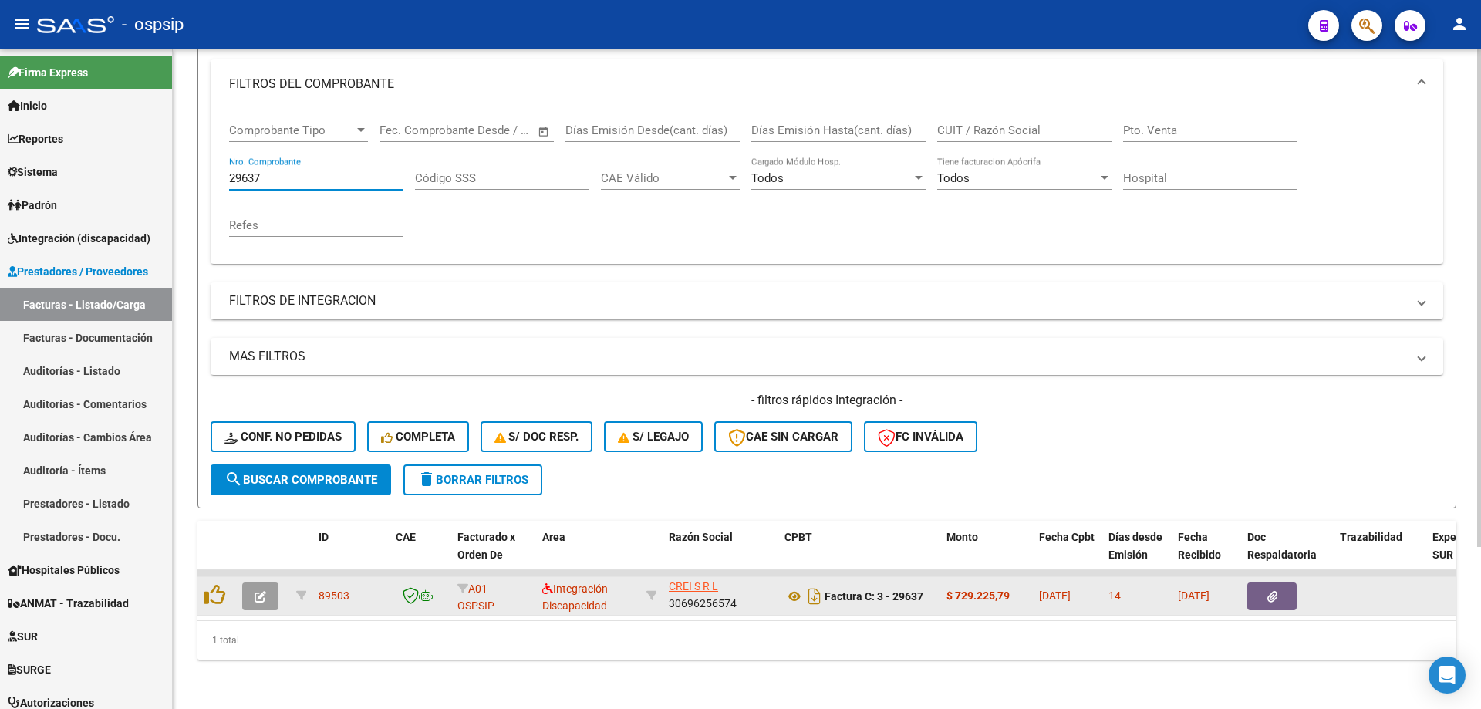
type input "29637"
click at [256, 591] on icon "button" at bounding box center [261, 597] width 12 height 12
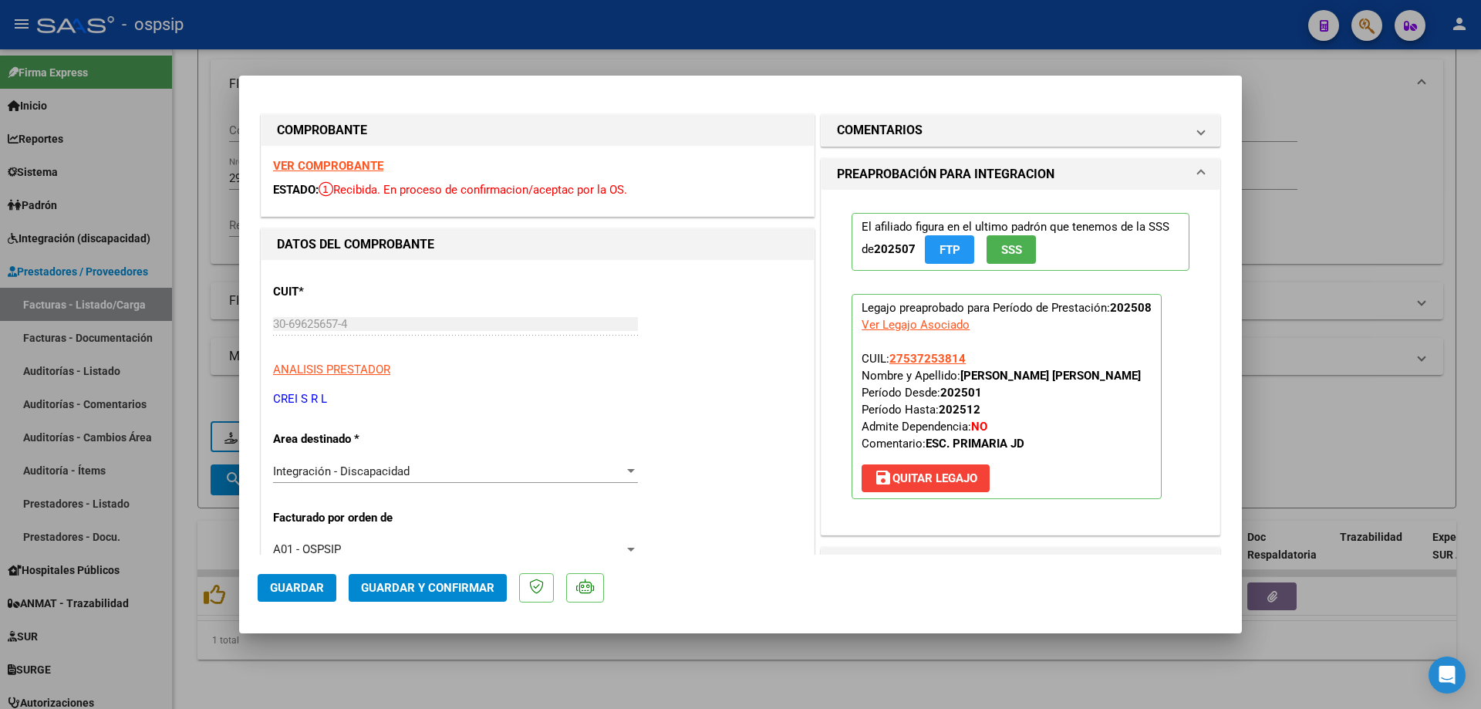
click at [1010, 249] on span "SSS" at bounding box center [1011, 250] width 21 height 14
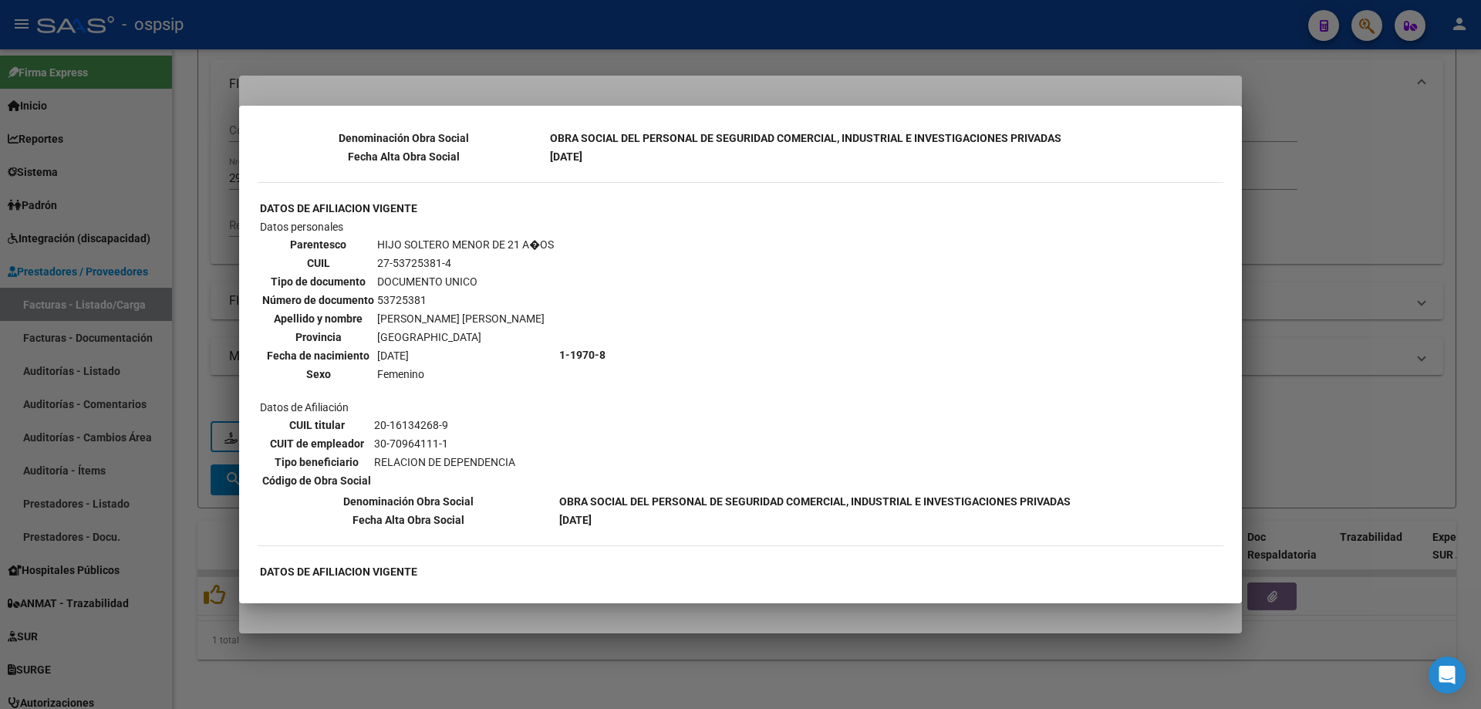
scroll to position [849, 0]
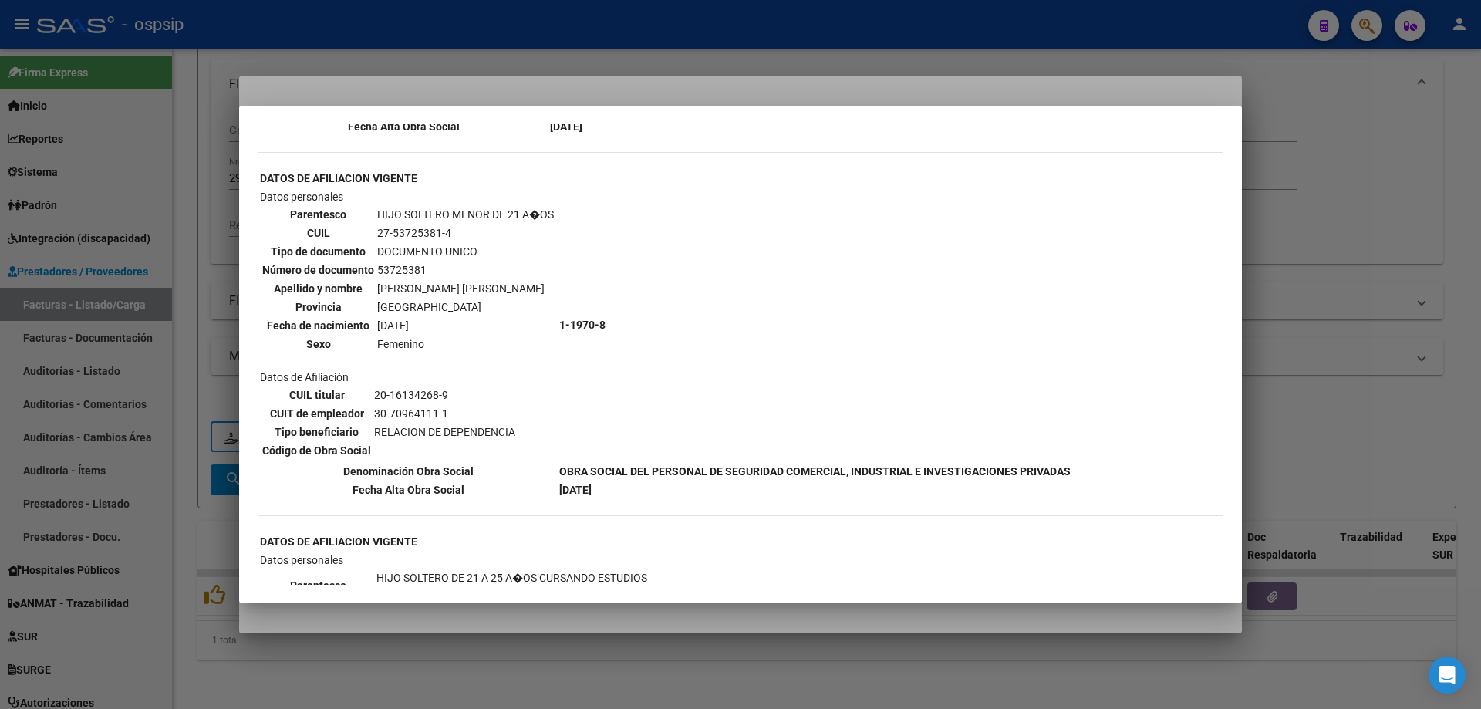
click at [1281, 297] on div at bounding box center [740, 354] width 1481 height 709
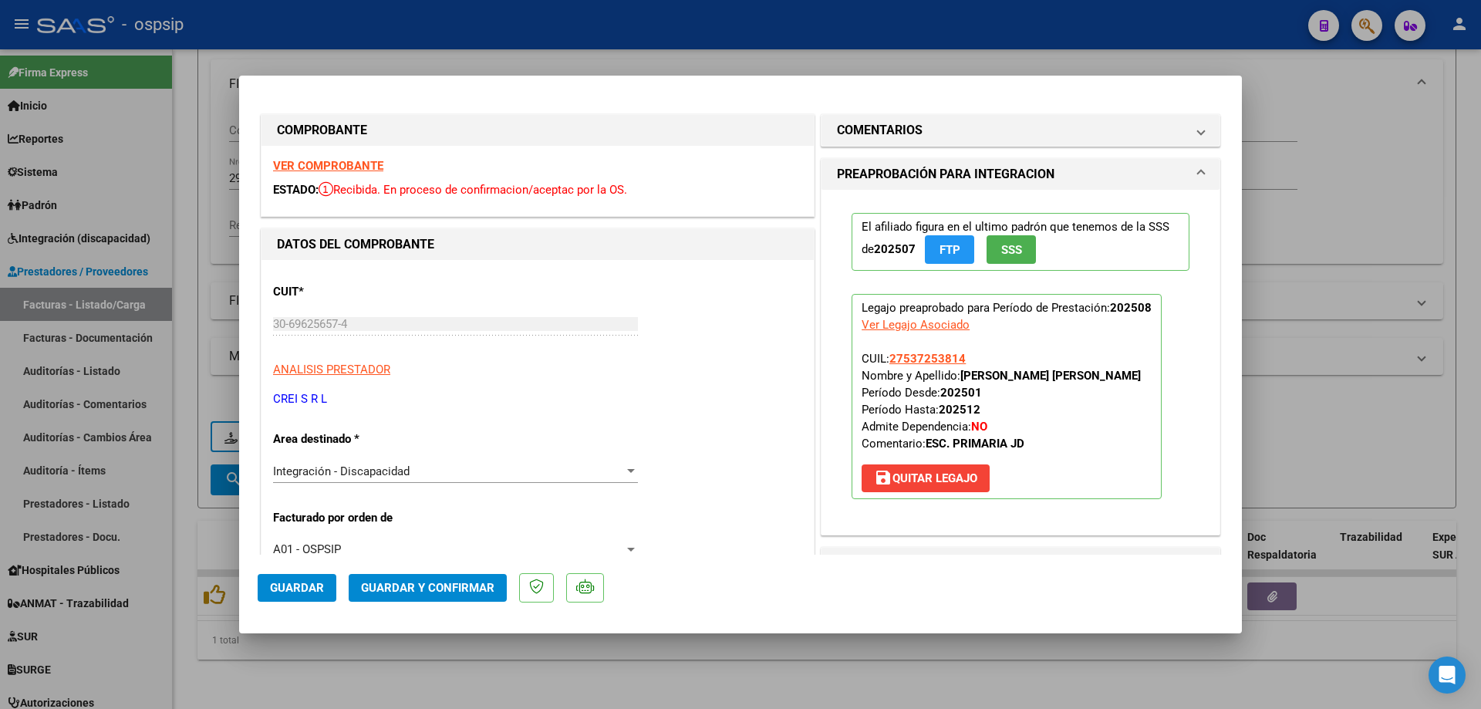
click at [1014, 255] on span "SSS" at bounding box center [1011, 250] width 21 height 14
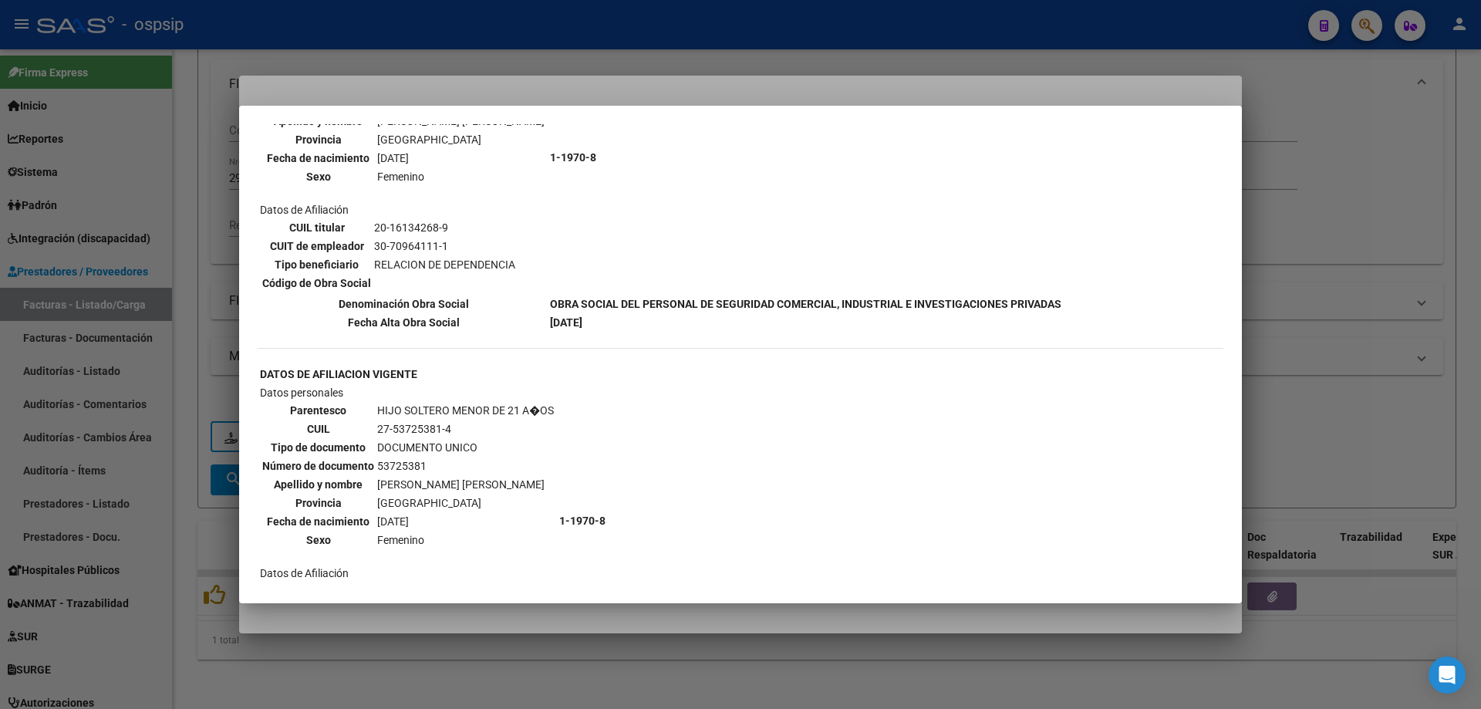
scroll to position [771, 0]
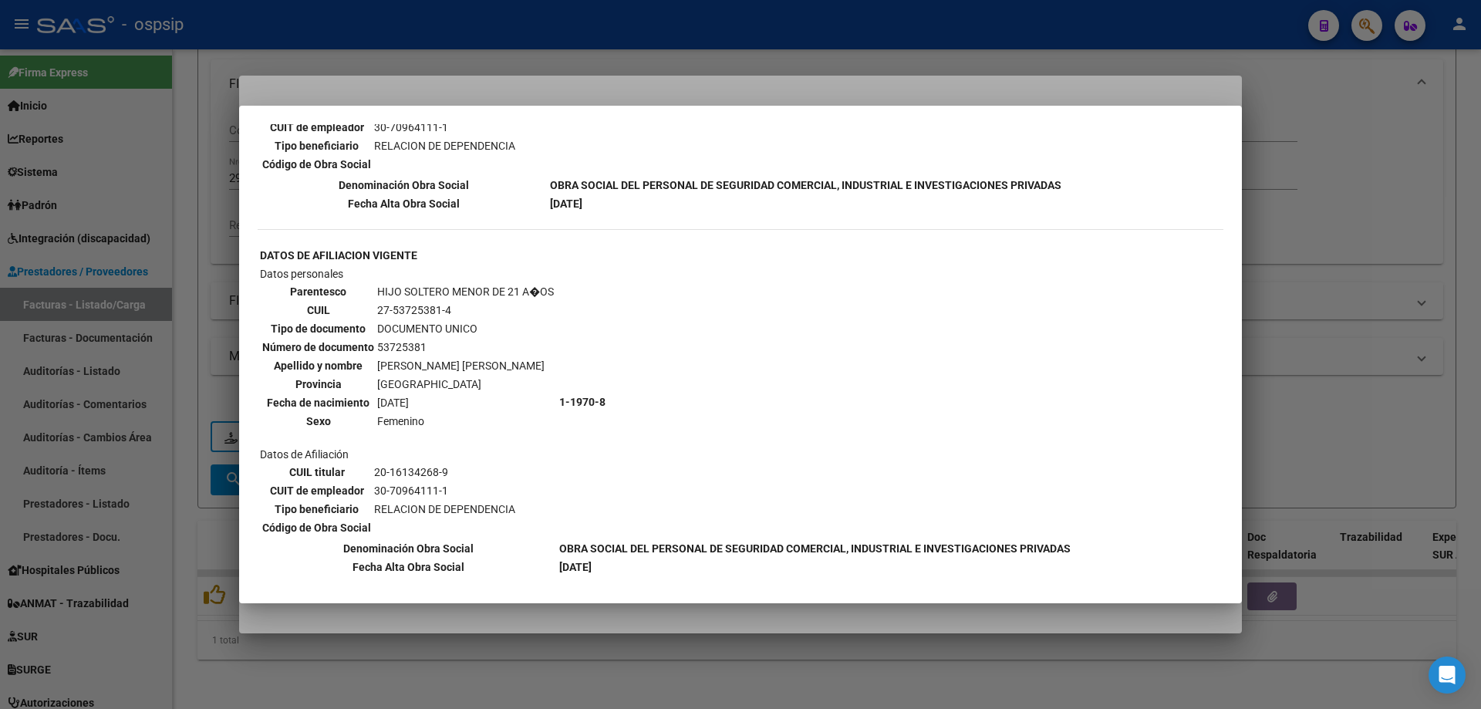
click at [1397, 306] on div at bounding box center [740, 354] width 1481 height 709
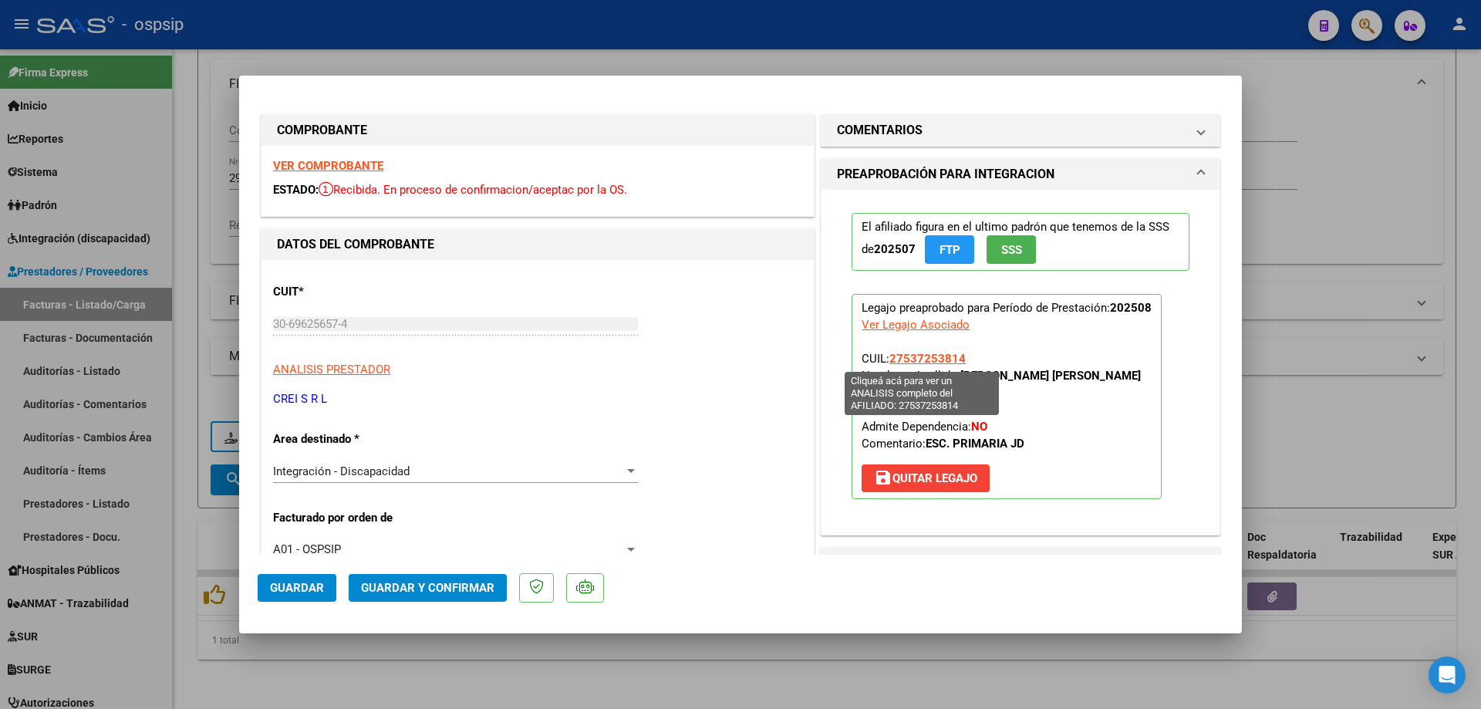
click at [923, 355] on span "27537253814" at bounding box center [927, 359] width 76 height 14
type textarea "27537253814"
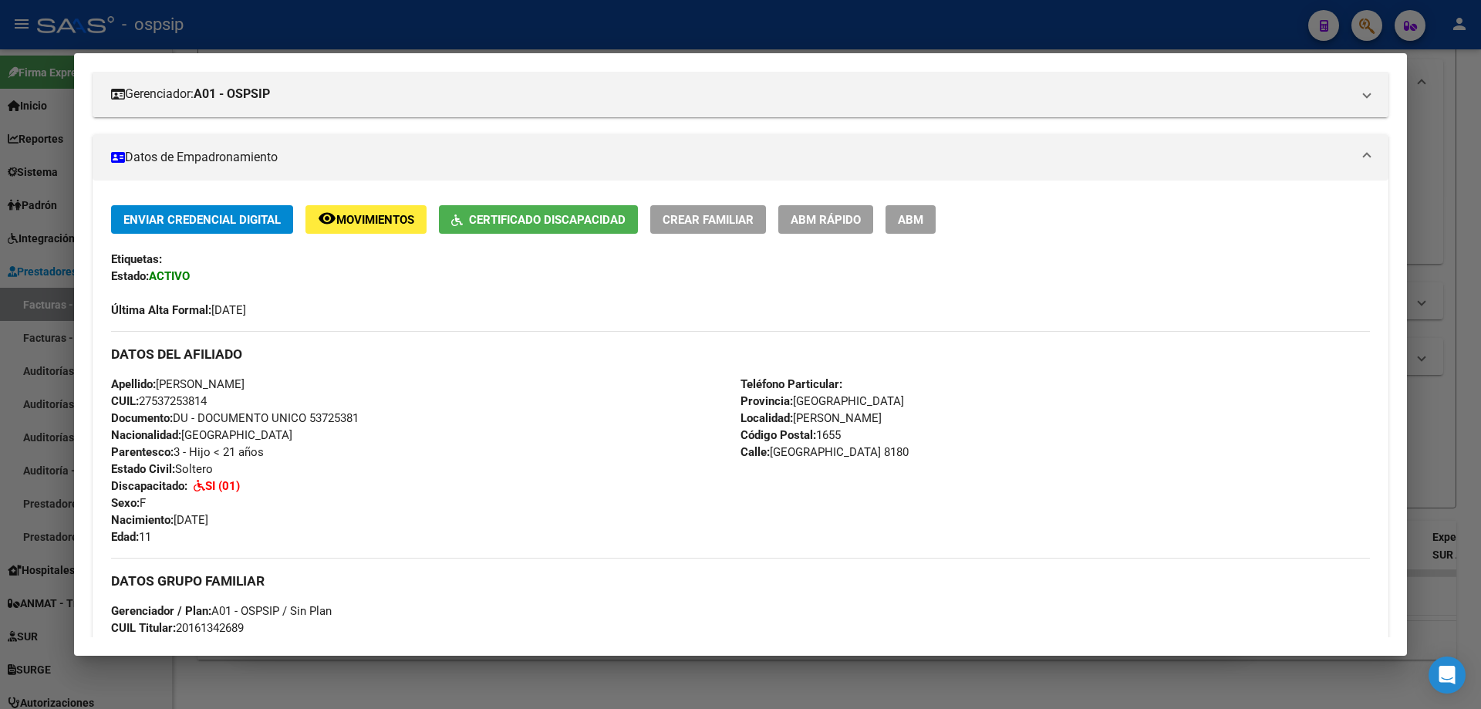
scroll to position [231, 0]
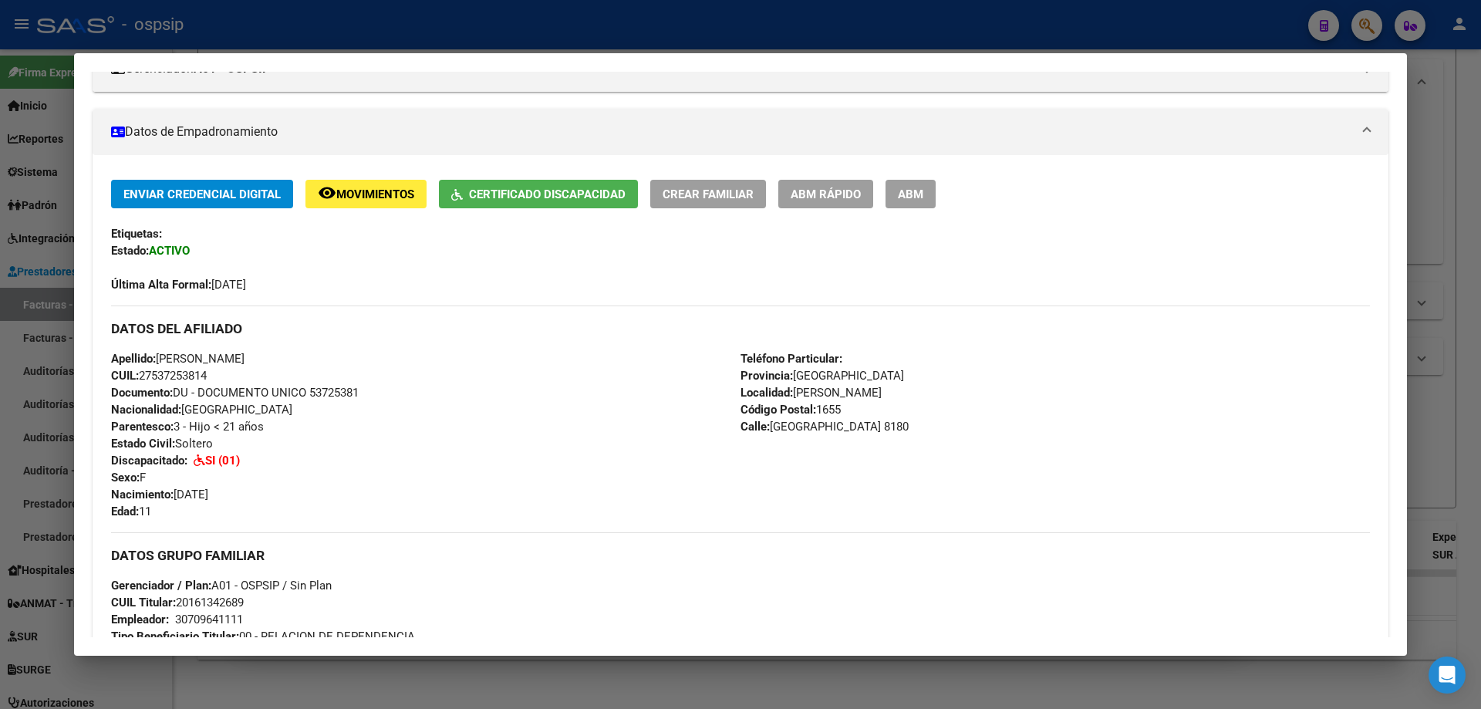
click at [1480, 280] on div at bounding box center [740, 354] width 1481 height 709
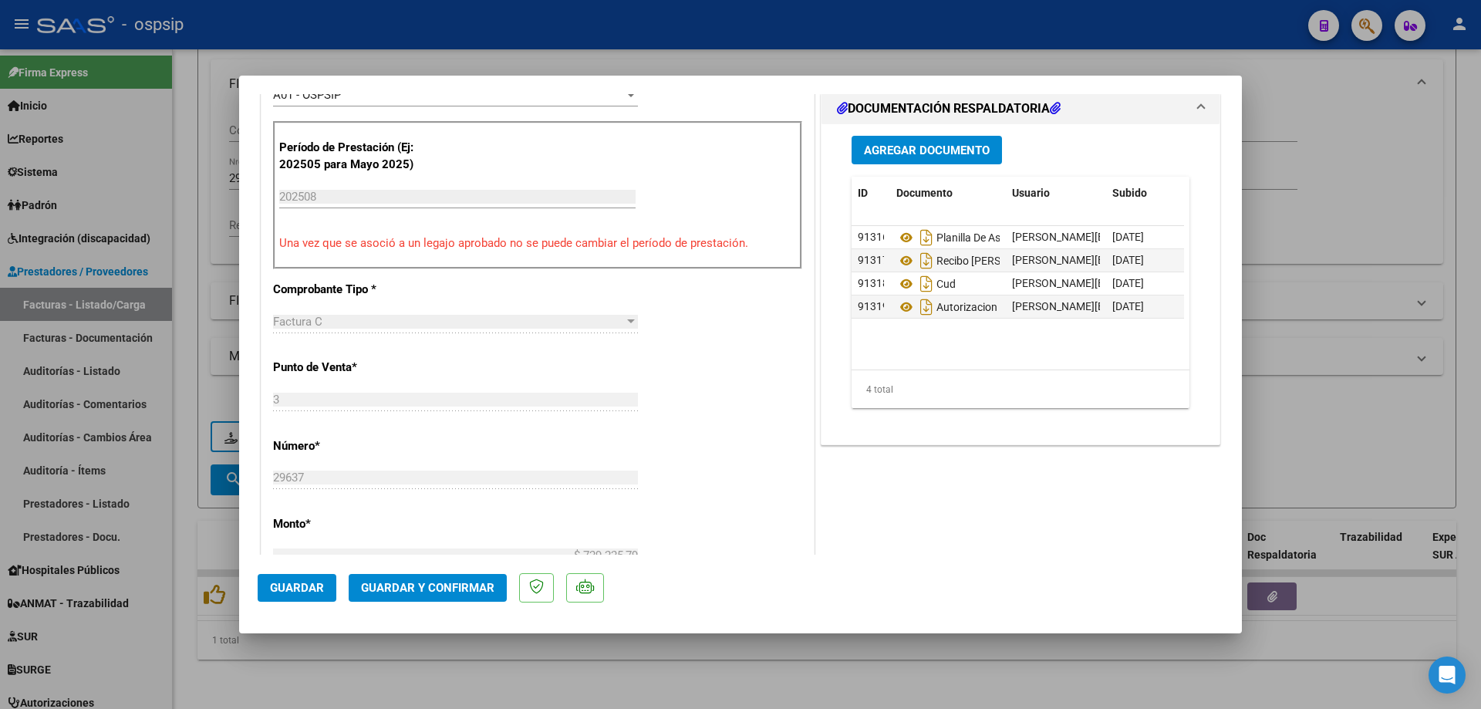
scroll to position [463, 0]
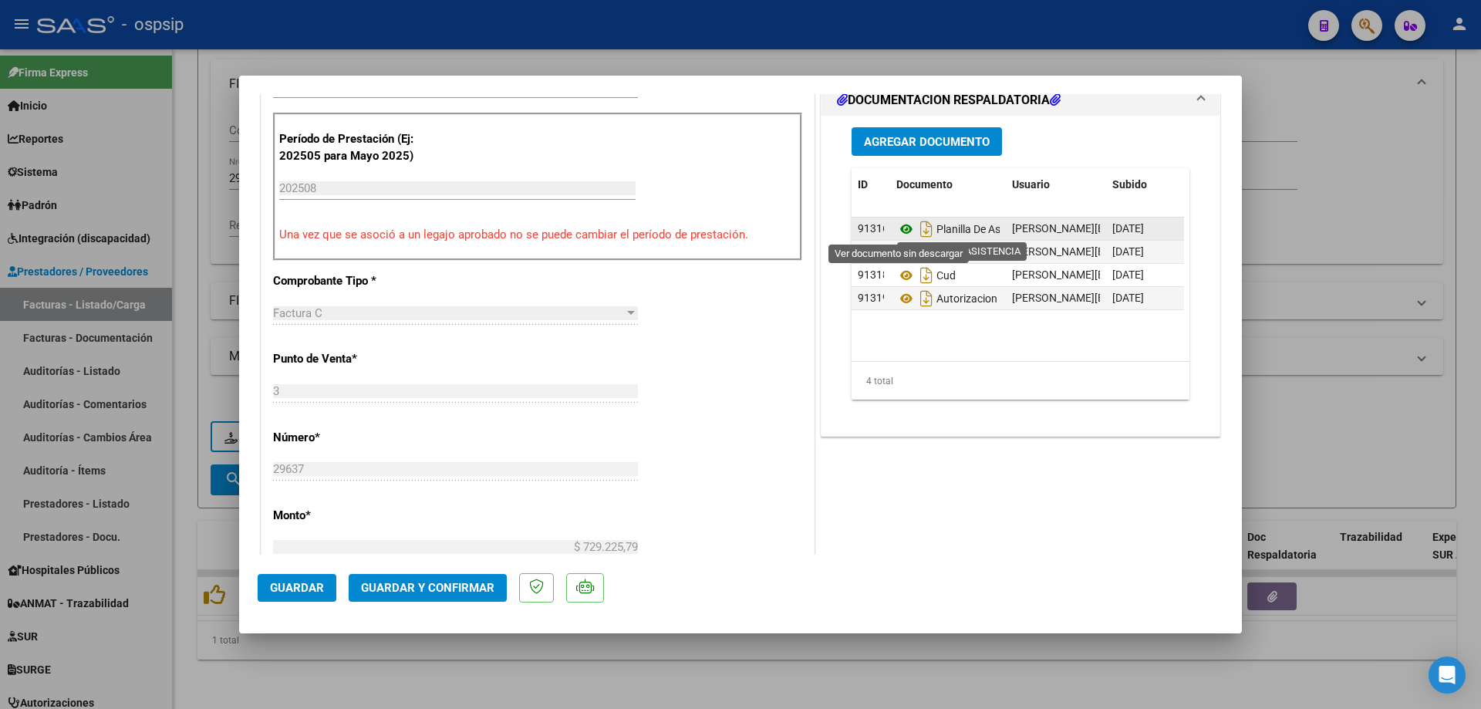
click at [896, 228] on icon at bounding box center [906, 229] width 20 height 19
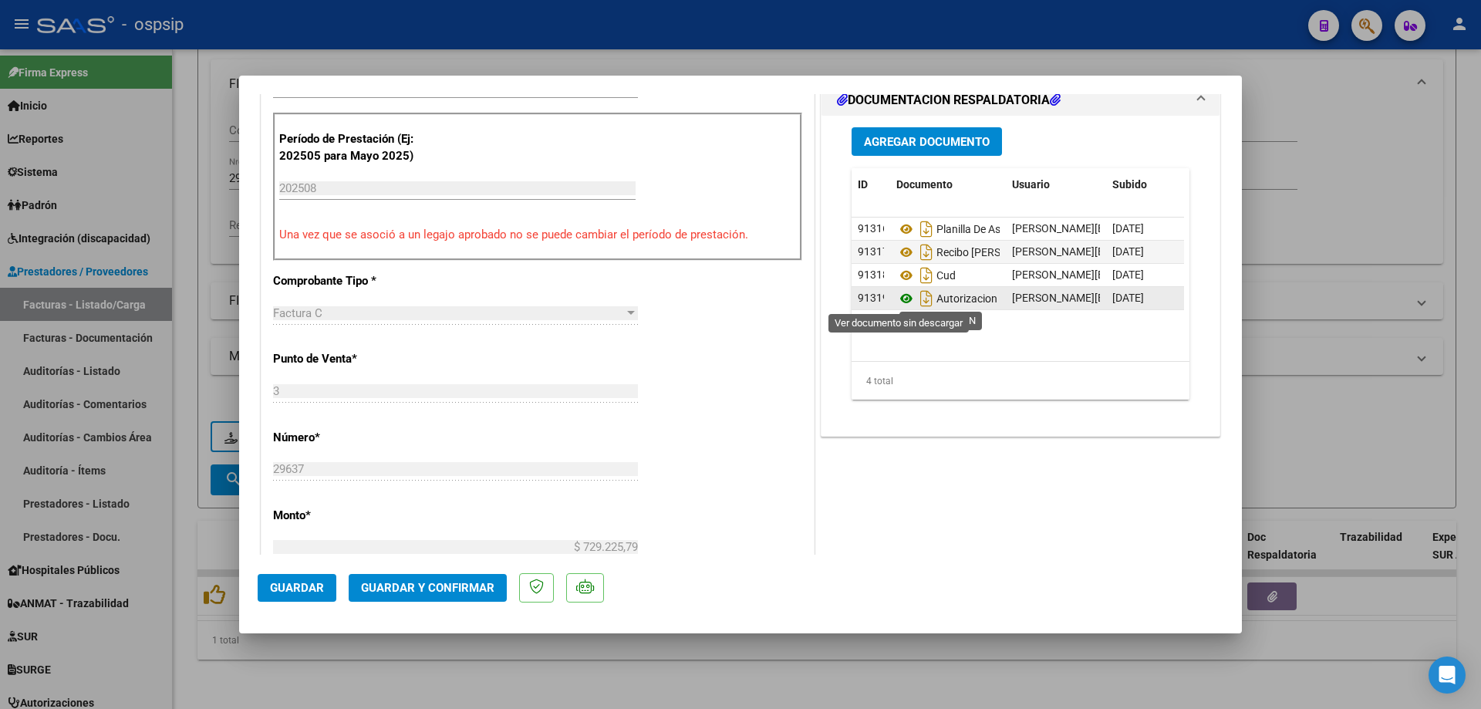
click at [897, 299] on icon at bounding box center [906, 298] width 20 height 19
click at [464, 579] on button "Guardar y Confirmar" at bounding box center [428, 588] width 158 height 28
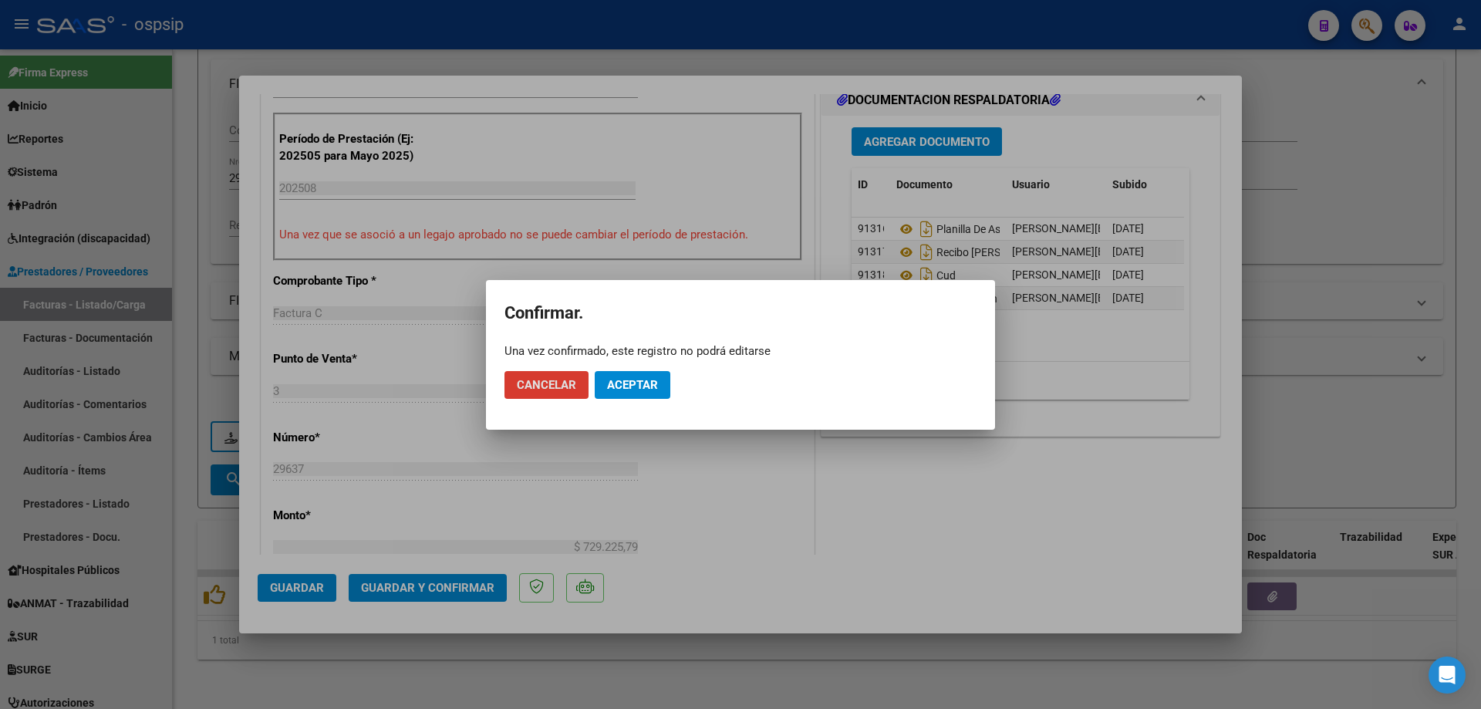
click at [656, 380] on span "Aceptar" at bounding box center [632, 385] width 51 height 14
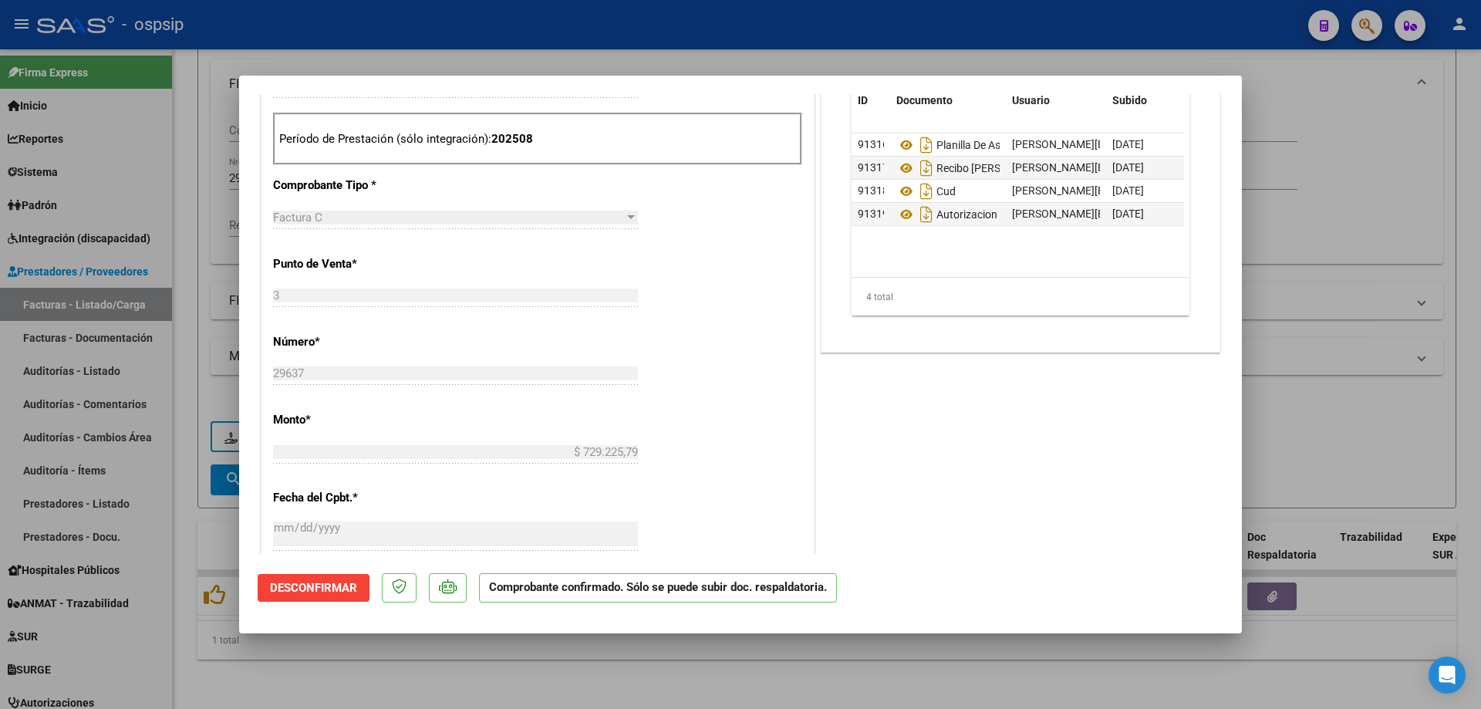
click at [1423, 174] on div at bounding box center [740, 354] width 1481 height 709
type input "$ 0,00"
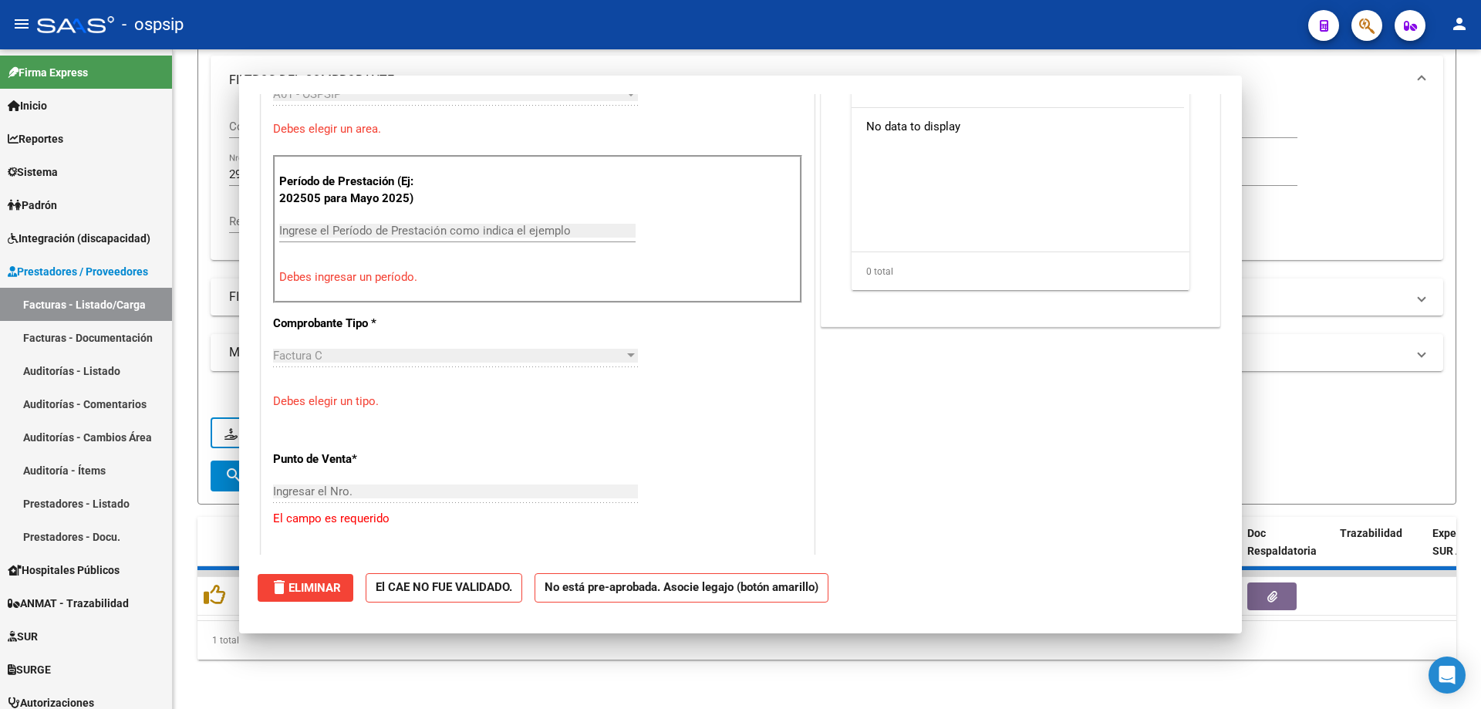
scroll to position [0, 0]
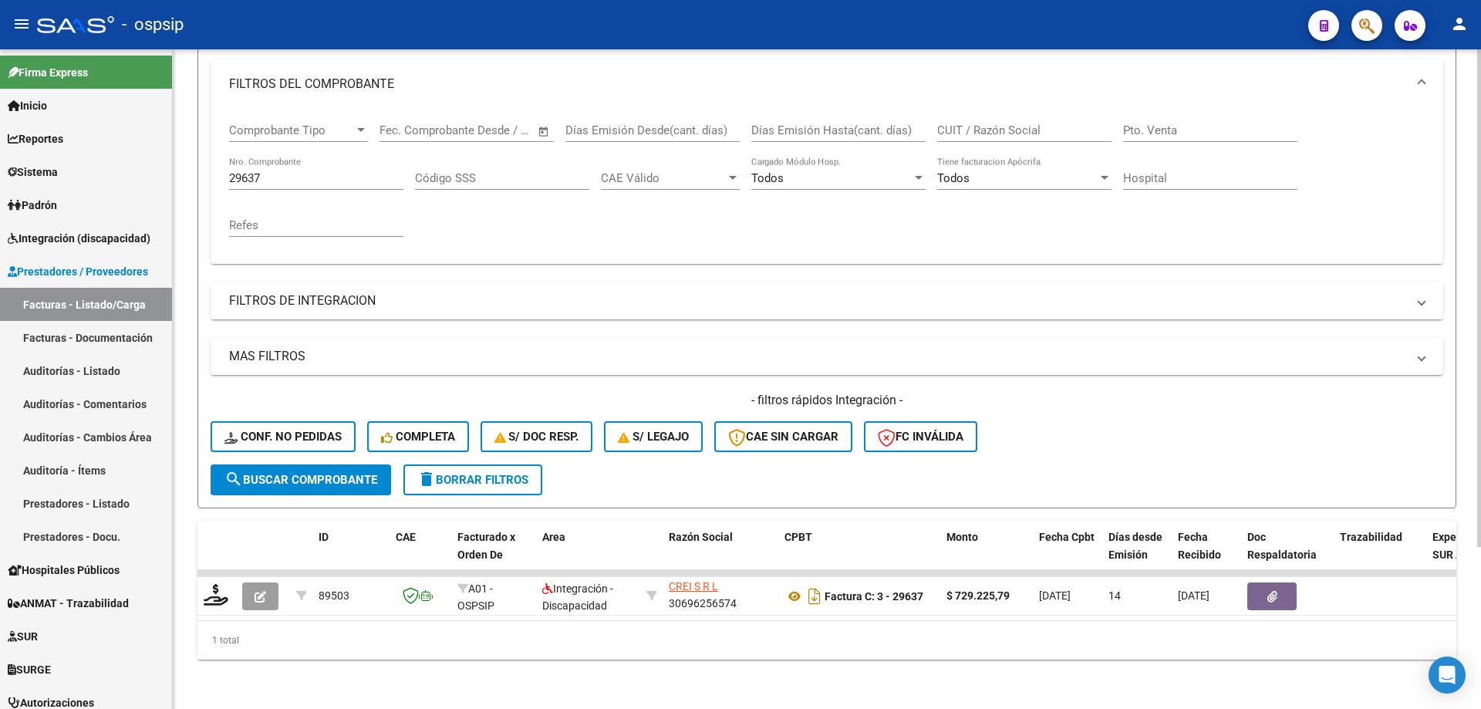
click at [279, 171] on input "29637" at bounding box center [316, 178] width 174 height 14
type input "2"
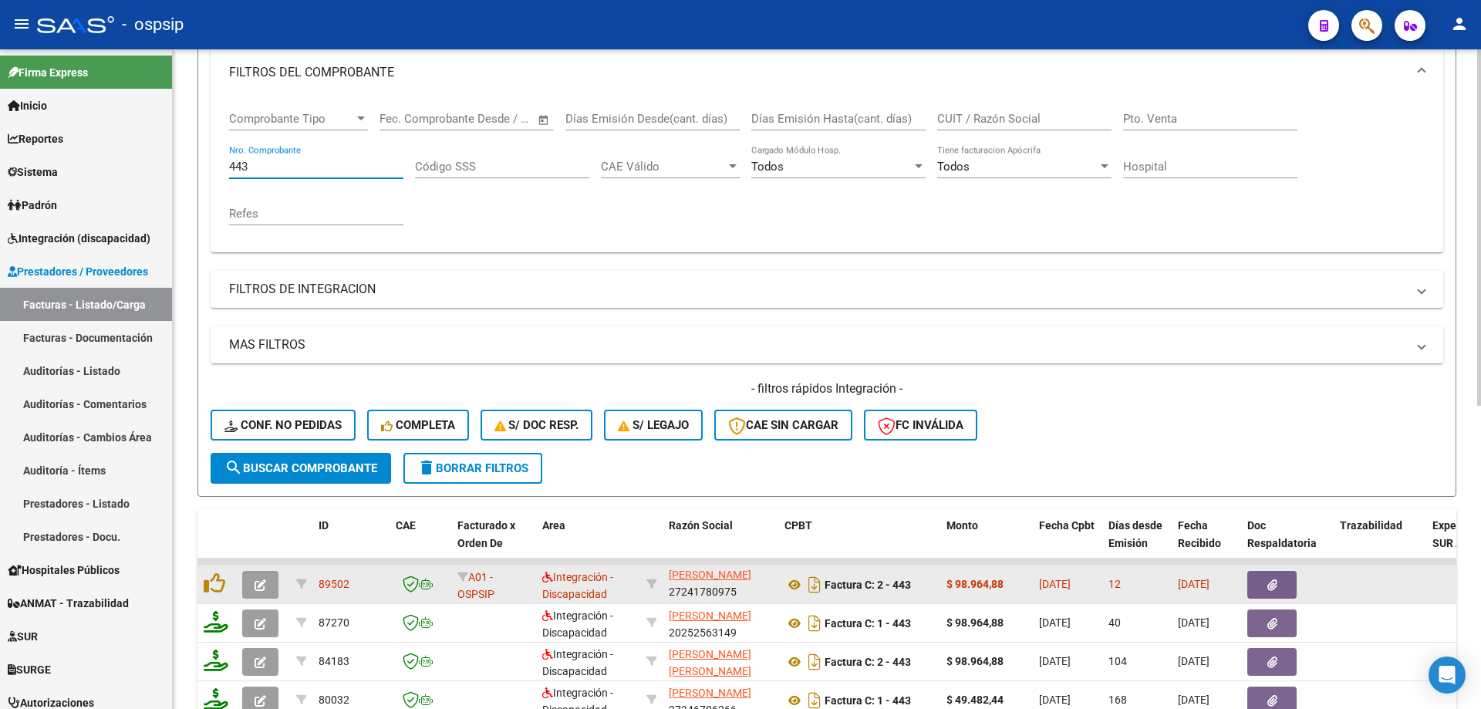
type input "443"
click at [266, 580] on button "button" at bounding box center [260, 585] width 36 height 28
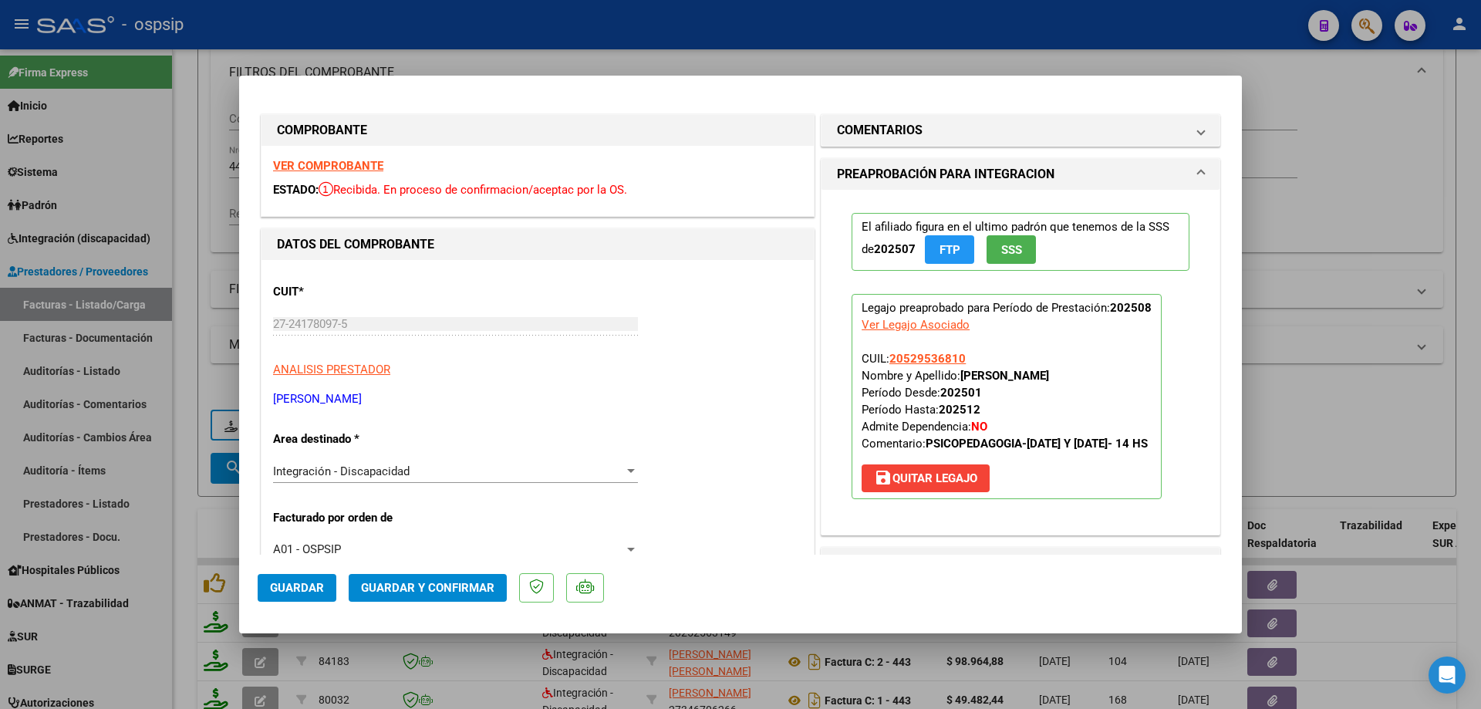
click at [1001, 244] on span "SSS" at bounding box center [1011, 250] width 21 height 14
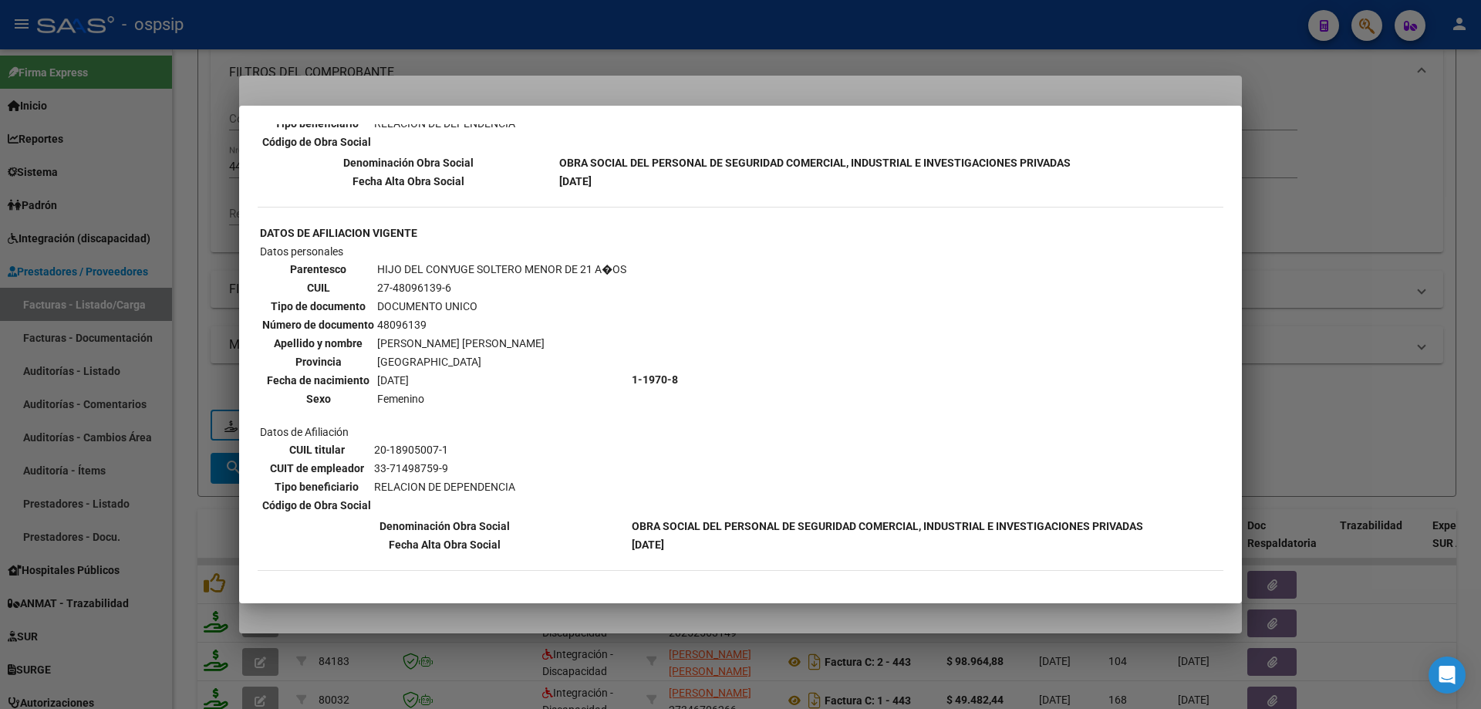
scroll to position [1229, 0]
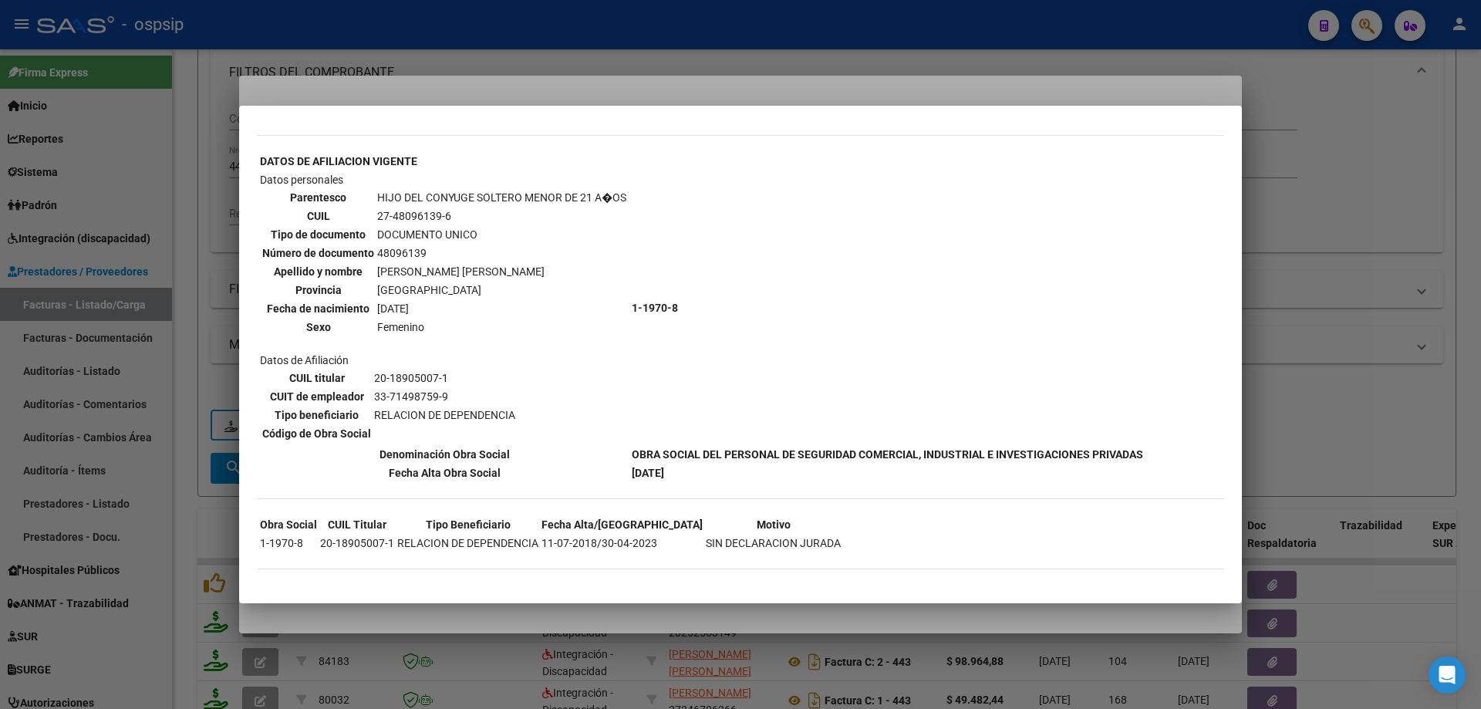
click at [1315, 352] on div at bounding box center [740, 354] width 1481 height 709
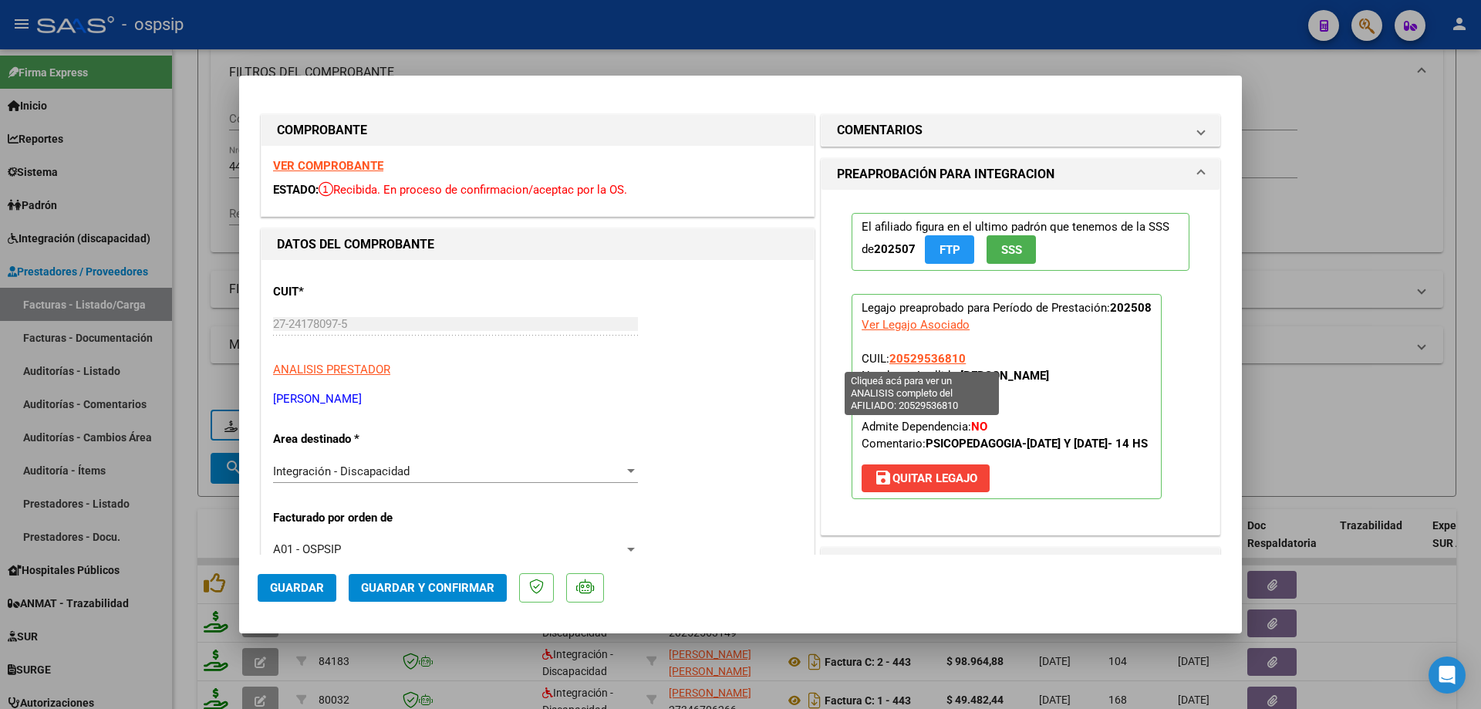
click at [908, 362] on span "20529536810" at bounding box center [927, 359] width 76 height 14
type textarea "20529536810"
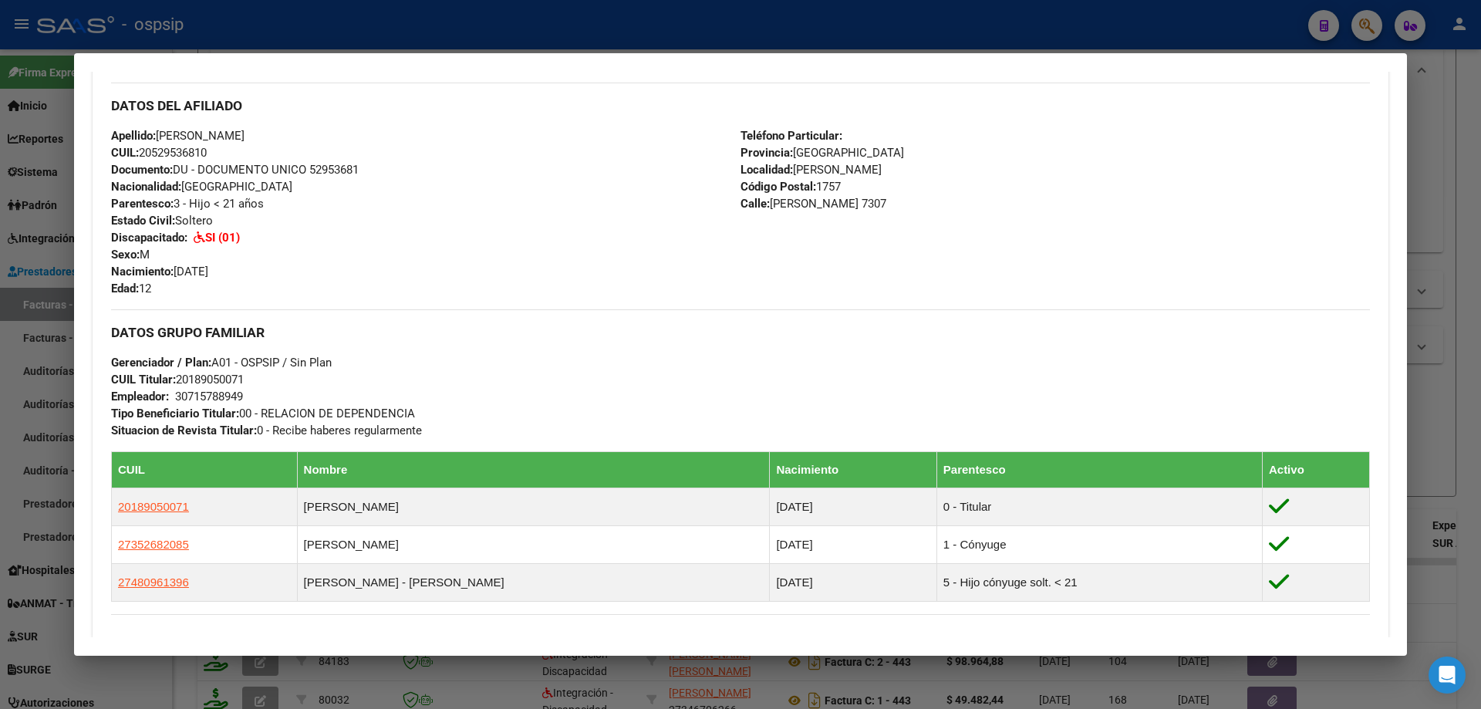
scroll to position [392, 0]
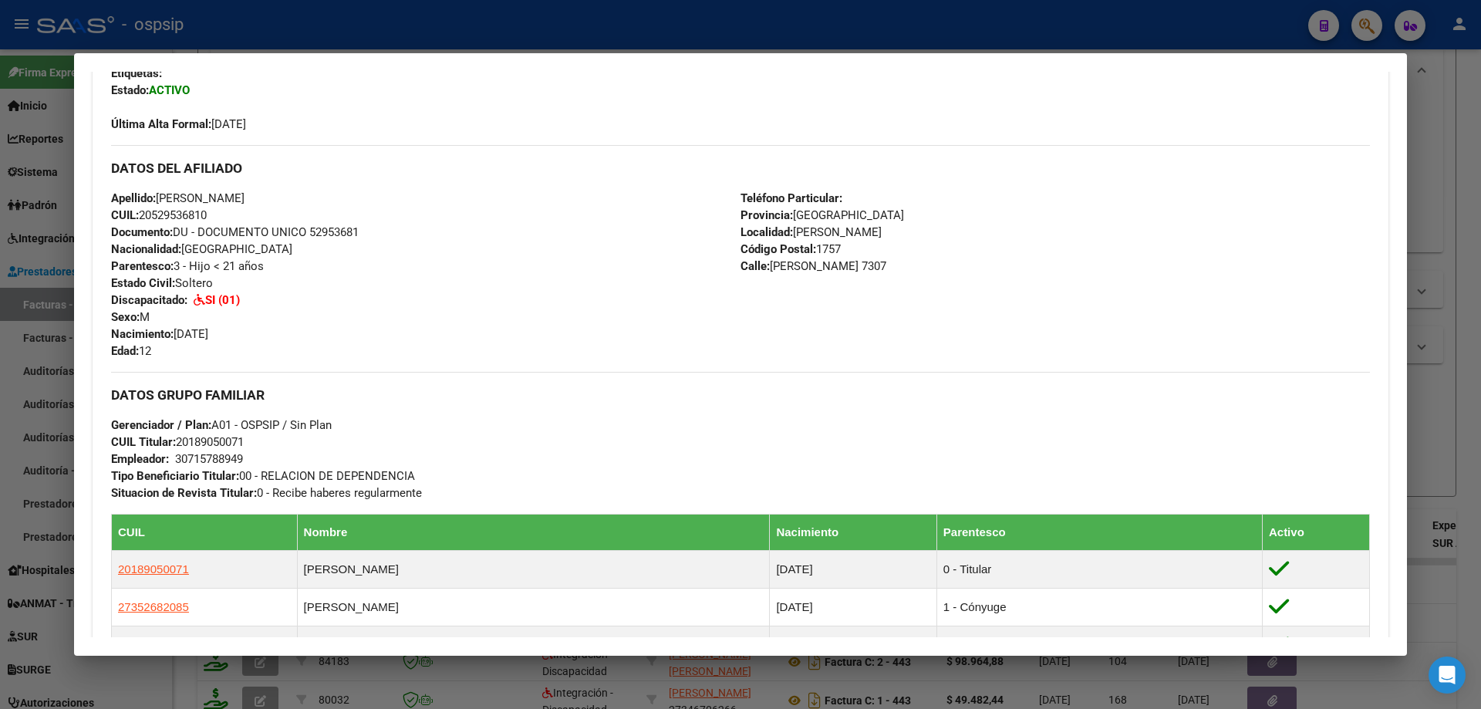
click at [1456, 424] on div at bounding box center [740, 354] width 1481 height 709
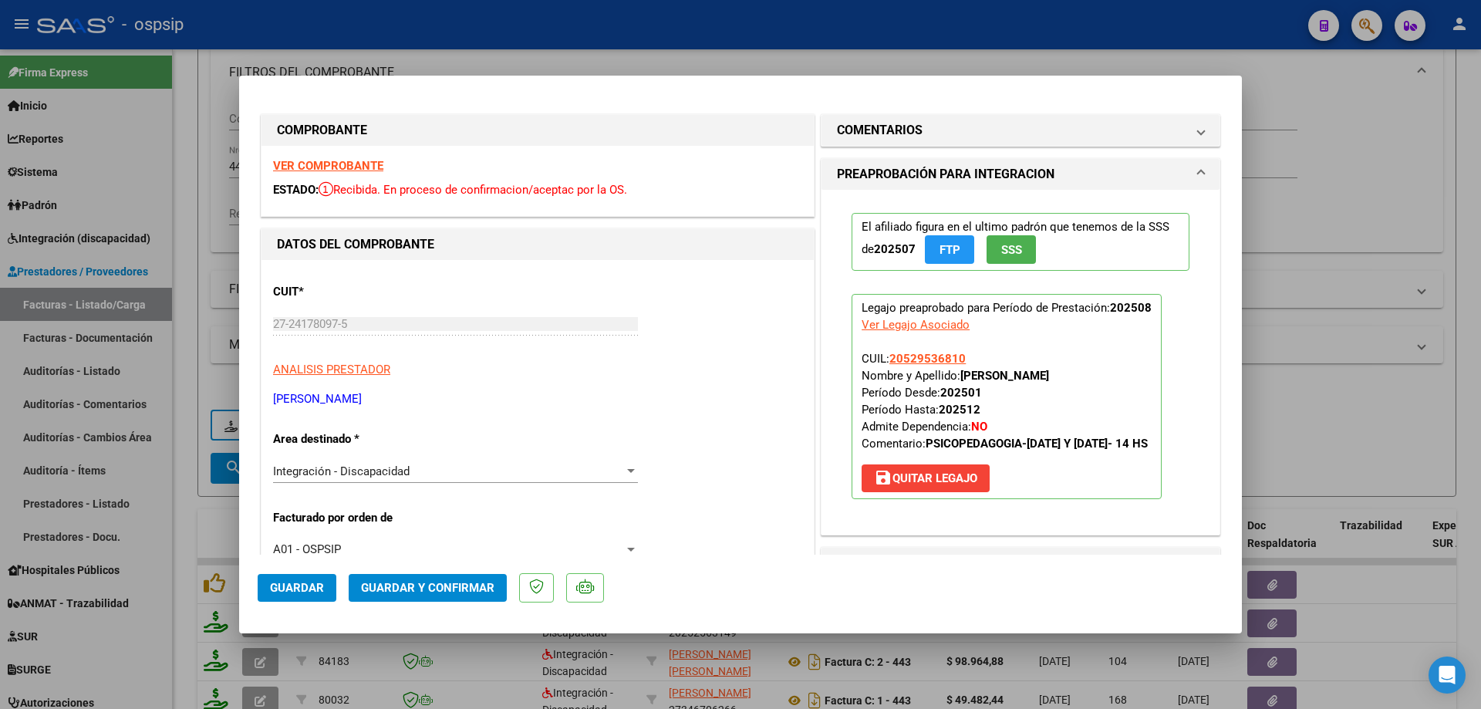
click at [462, 586] on span "Guardar y Confirmar" at bounding box center [427, 588] width 133 height 14
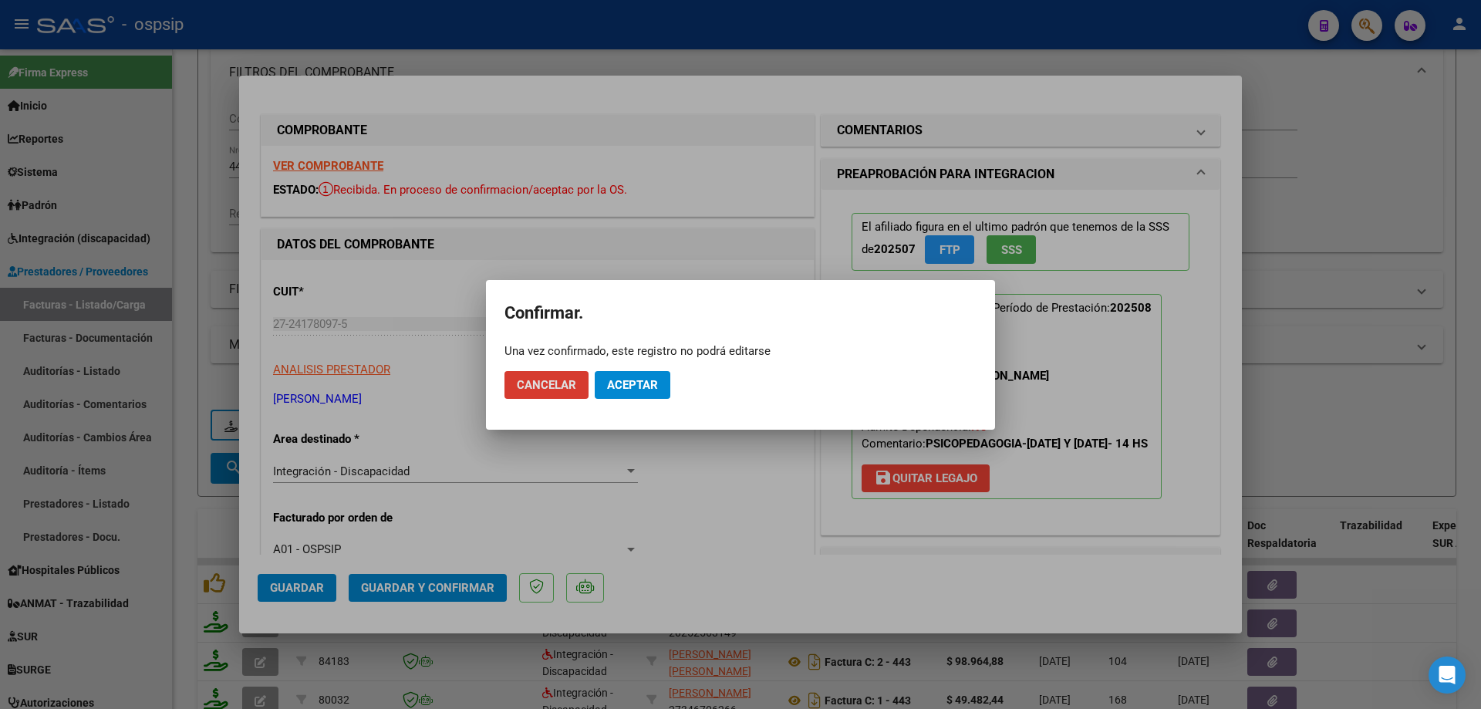
click at [521, 393] on button "Cancelar" at bounding box center [547, 385] width 84 height 28
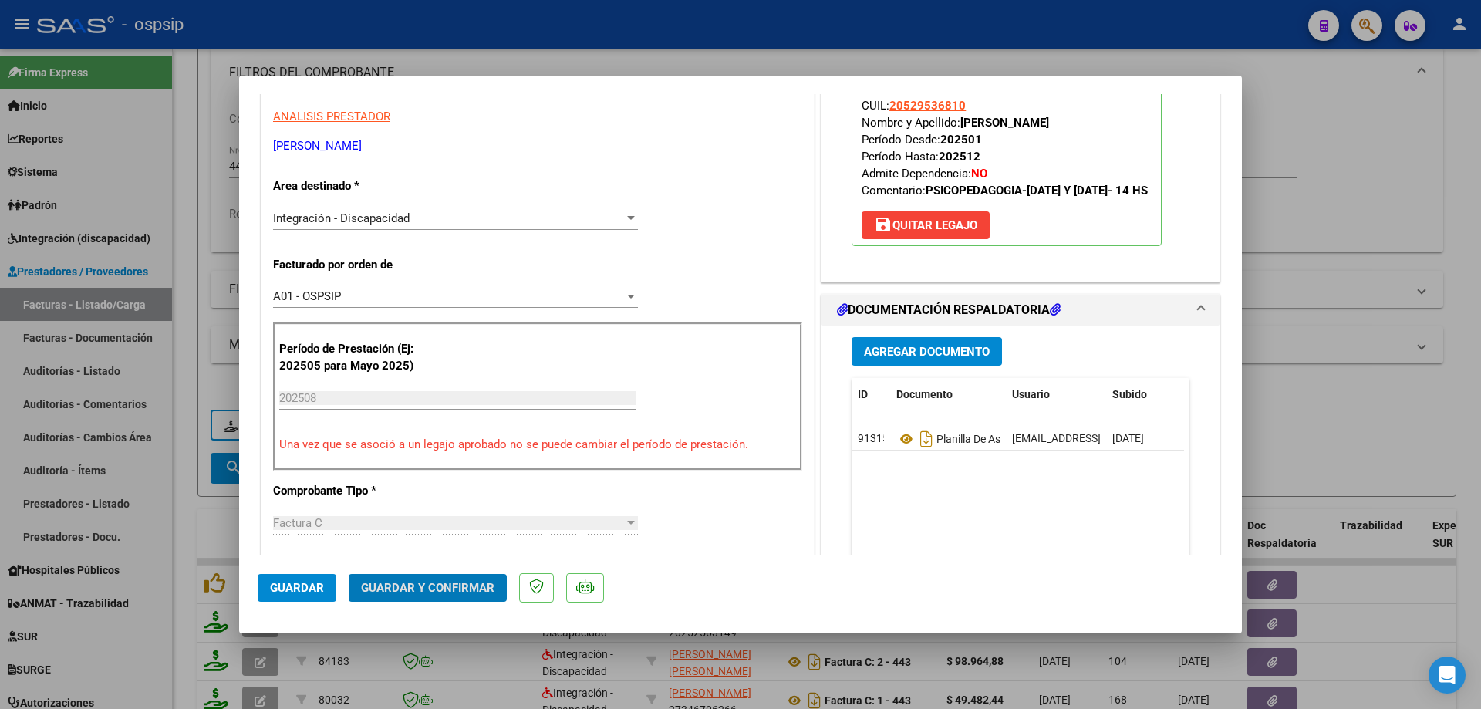
scroll to position [309, 0]
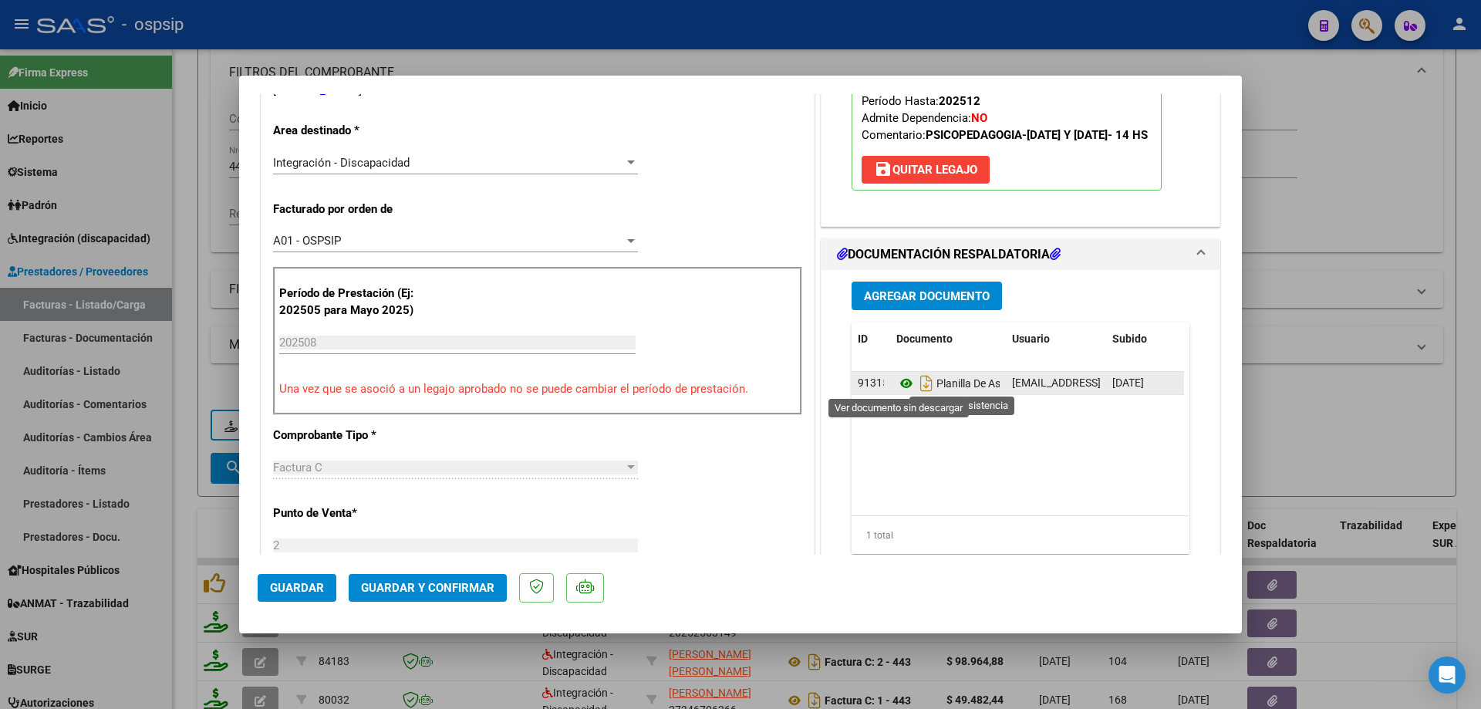
click at [896, 386] on icon at bounding box center [906, 383] width 20 height 19
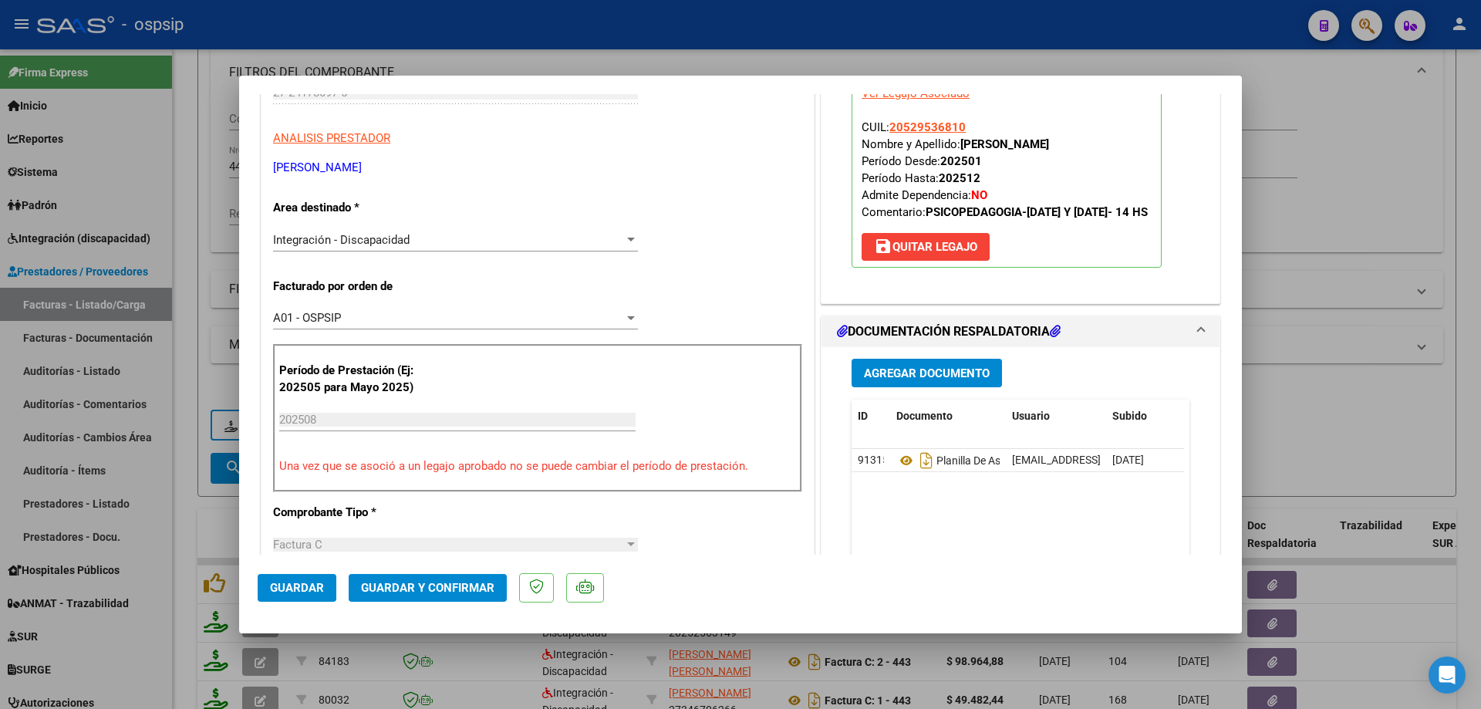
click at [1288, 291] on div at bounding box center [740, 354] width 1481 height 709
type input "$ 0,00"
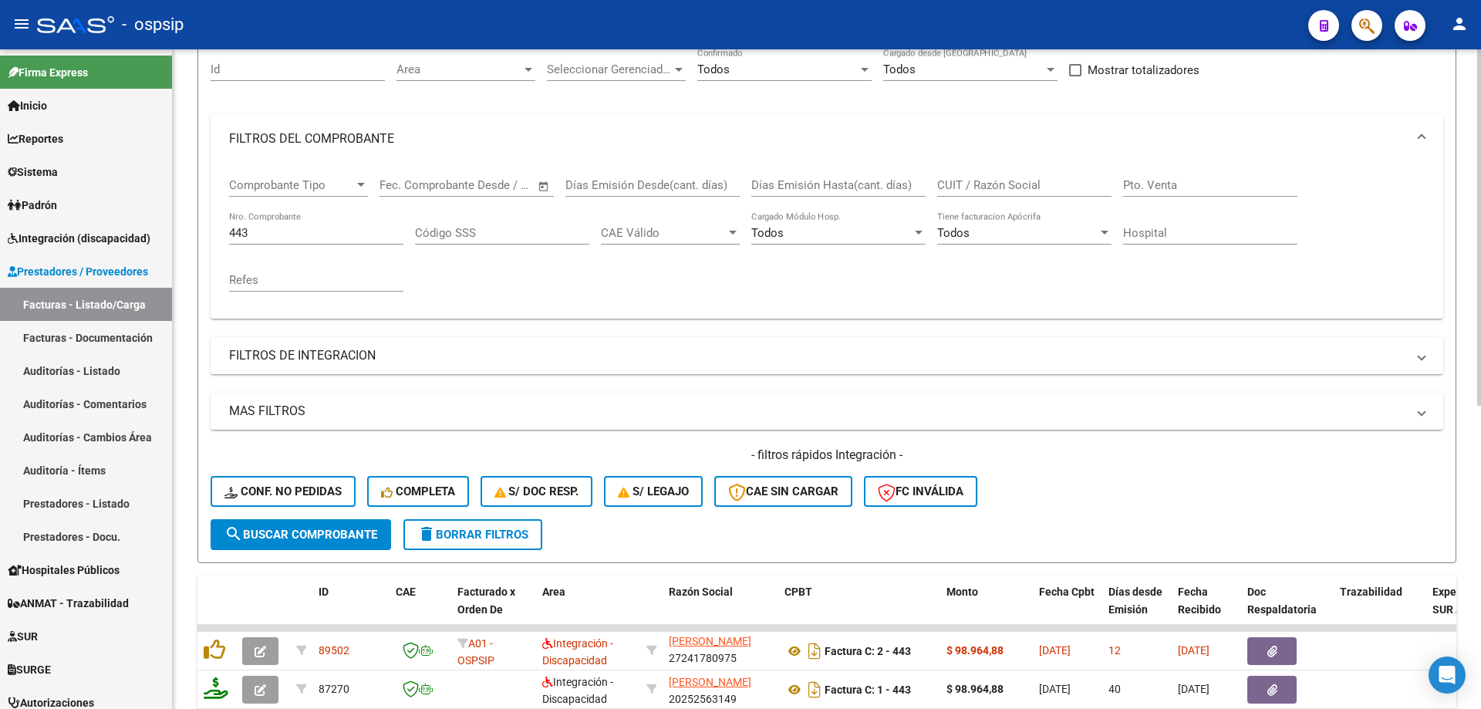
scroll to position [60, 0]
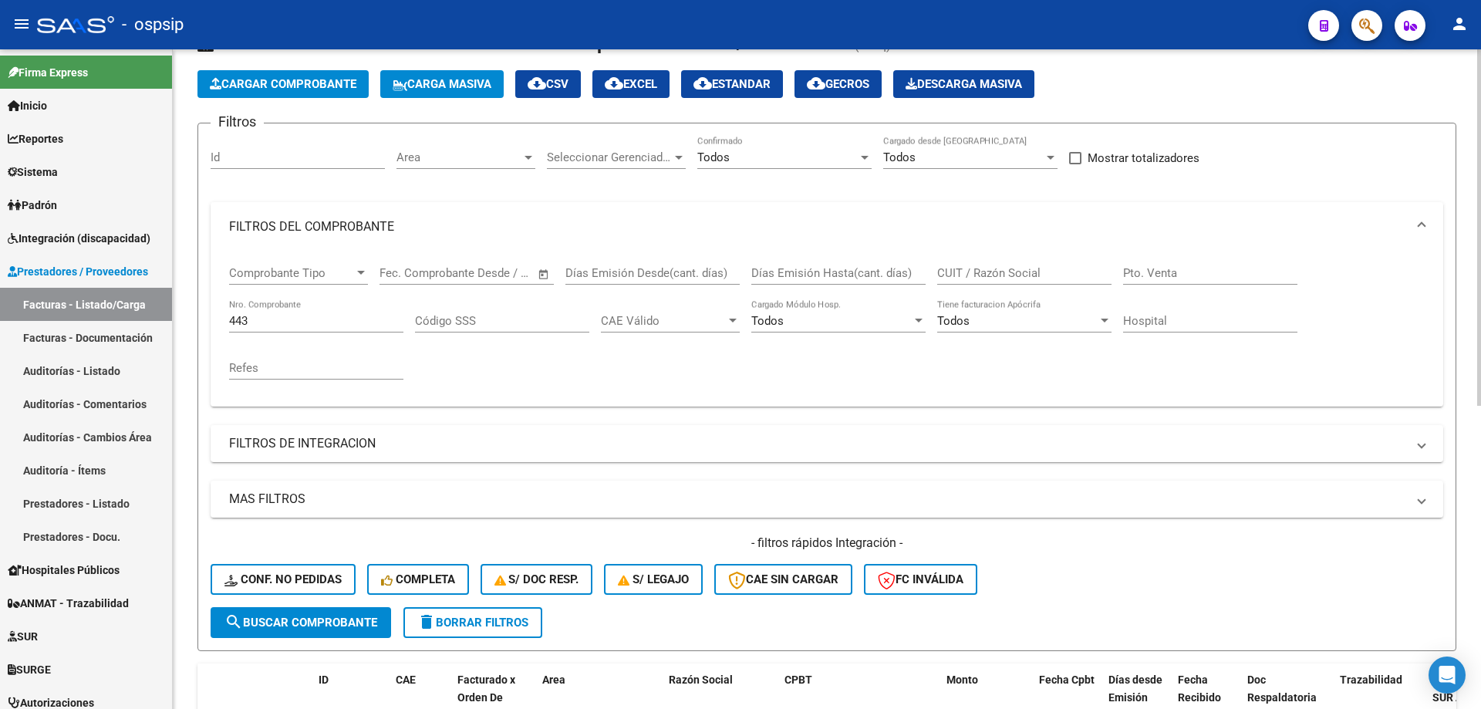
click at [256, 324] on input "443" at bounding box center [316, 321] width 174 height 14
type input "4"
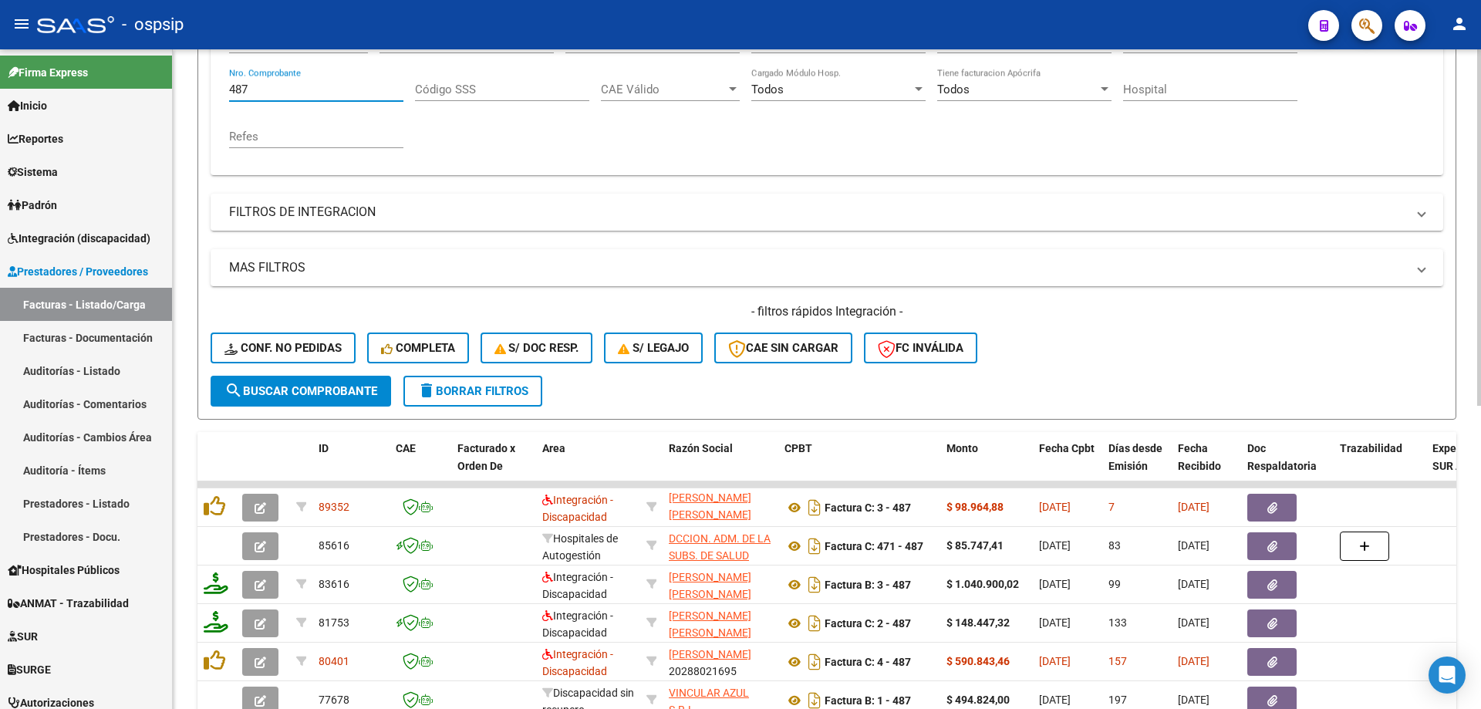
scroll to position [369, 0]
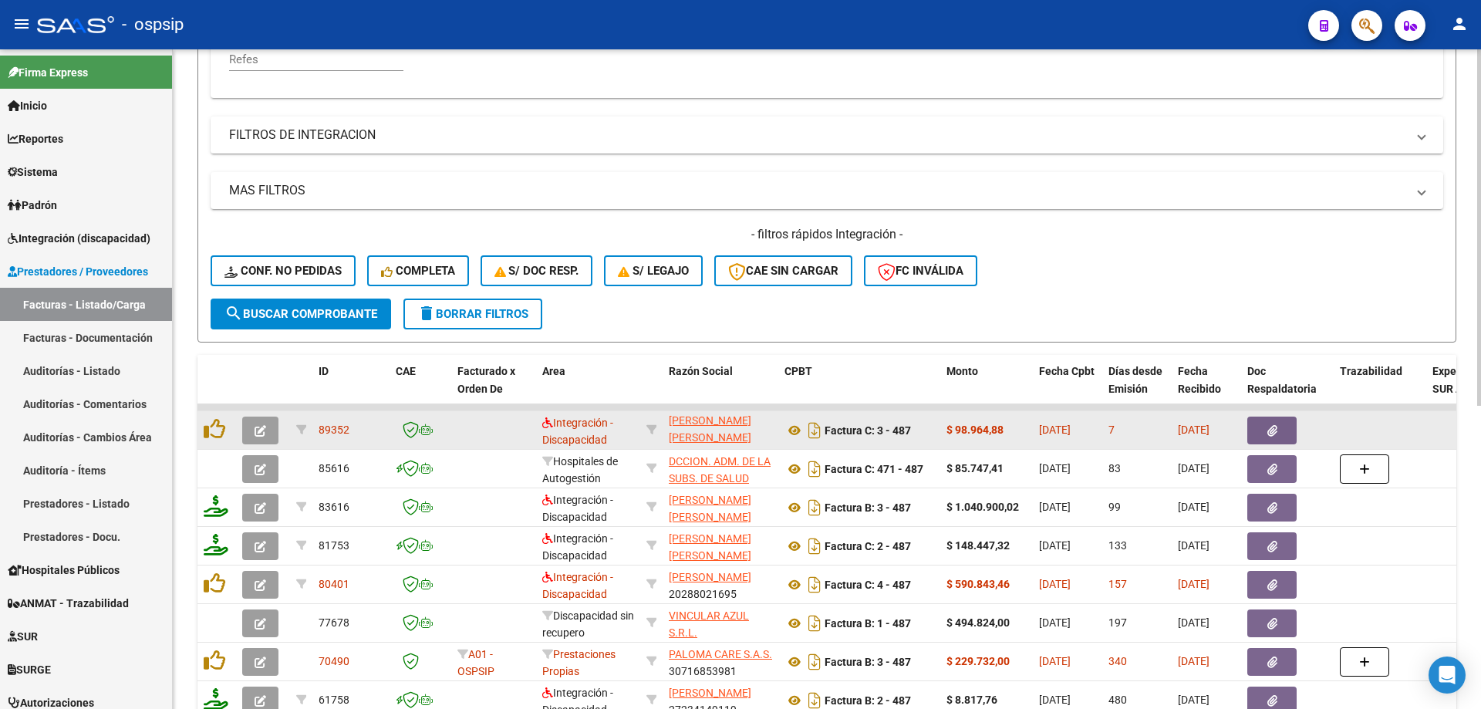
type input "487"
click at [258, 430] on icon "button" at bounding box center [261, 431] width 12 height 12
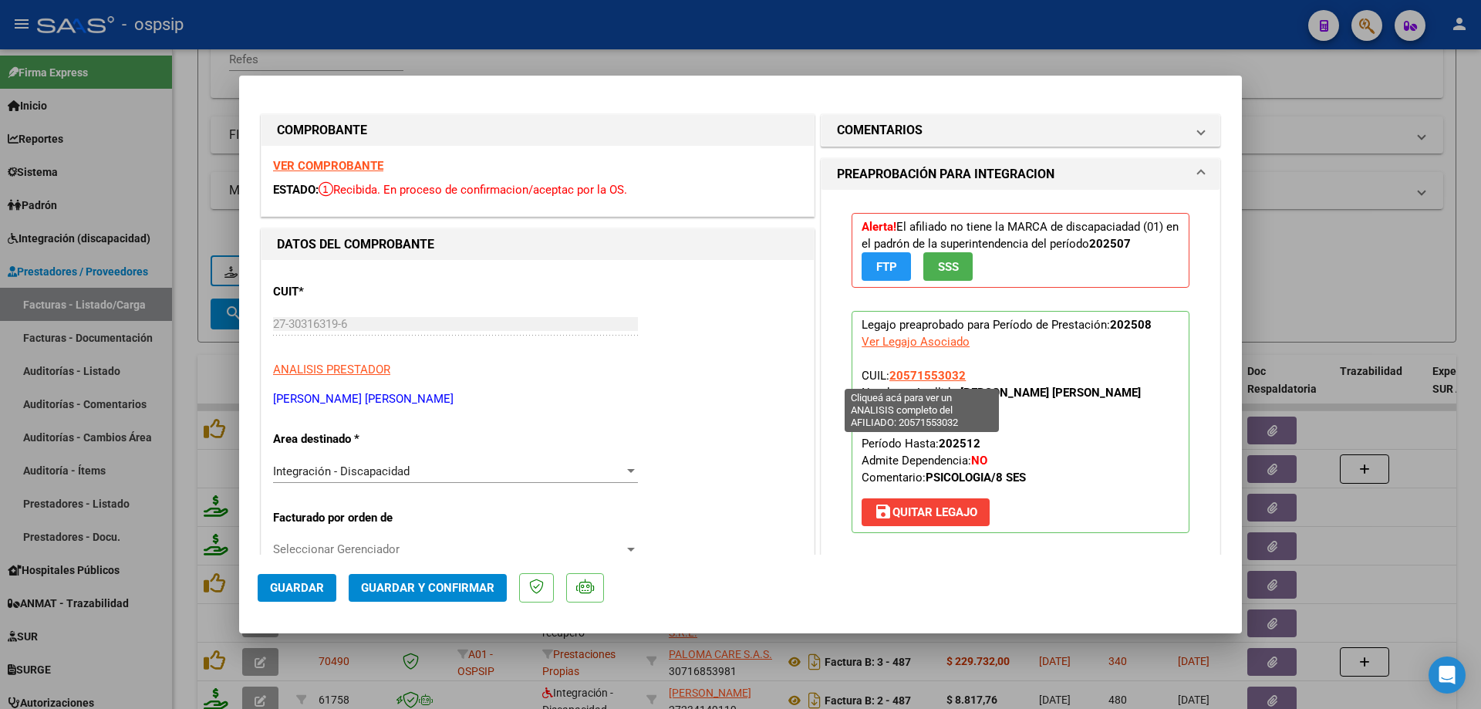
click at [931, 373] on span "20571553032" at bounding box center [927, 376] width 76 height 14
type textarea "20571553032"
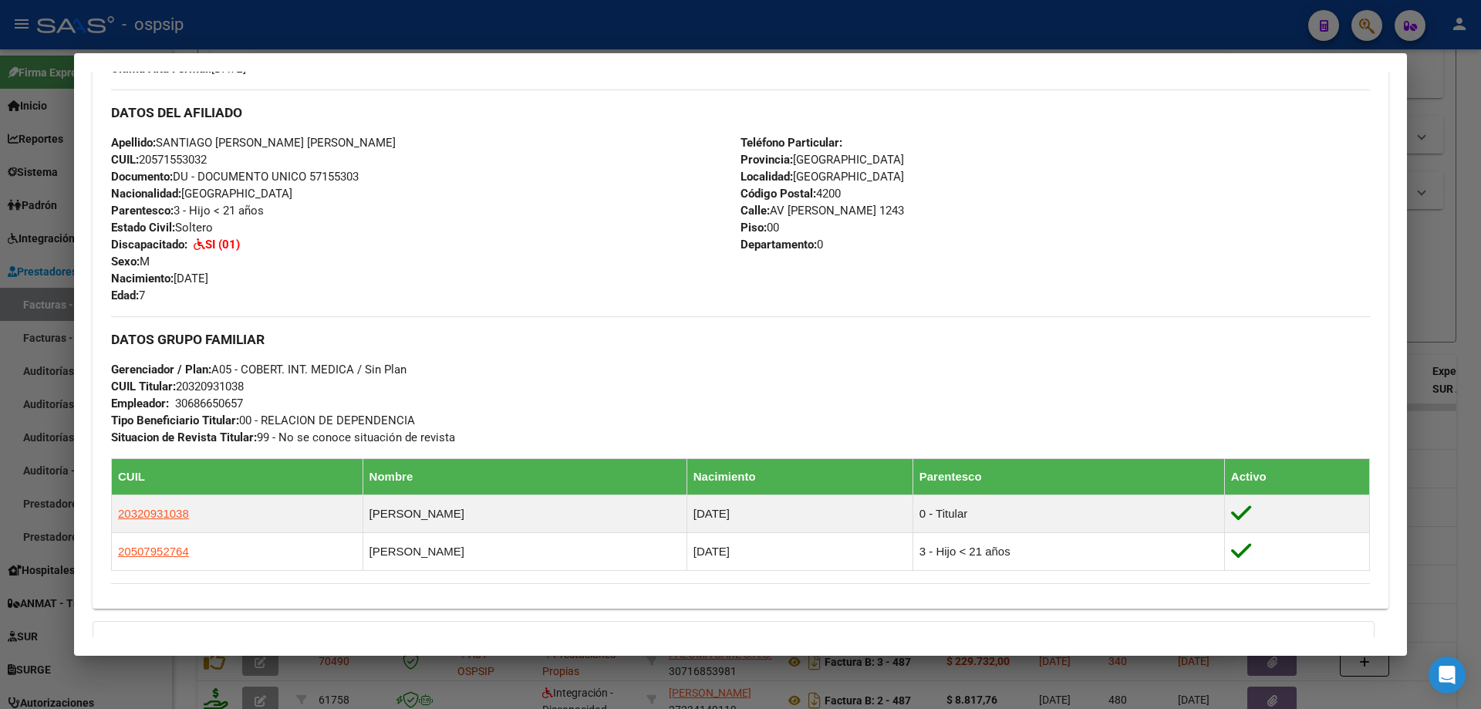
scroll to position [663, 0]
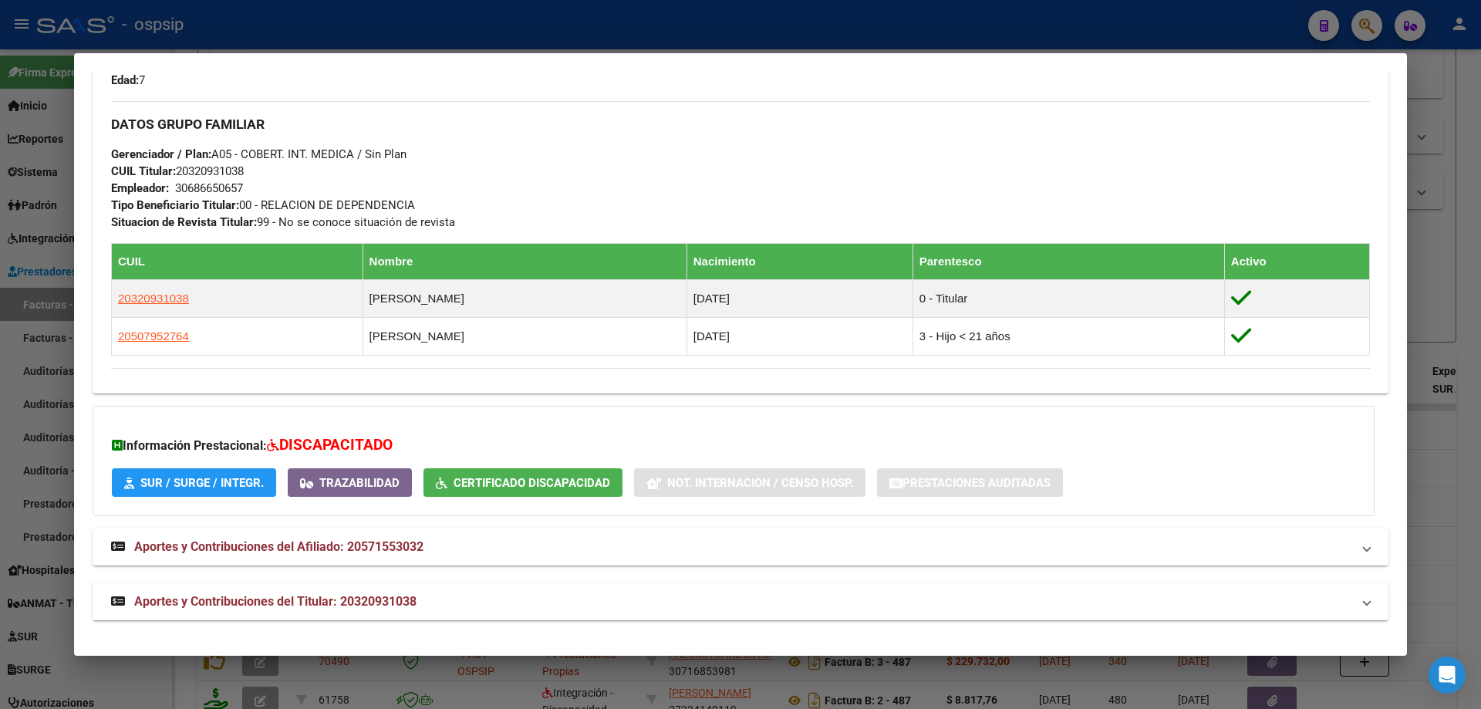
click at [1419, 301] on div at bounding box center [740, 354] width 1481 height 709
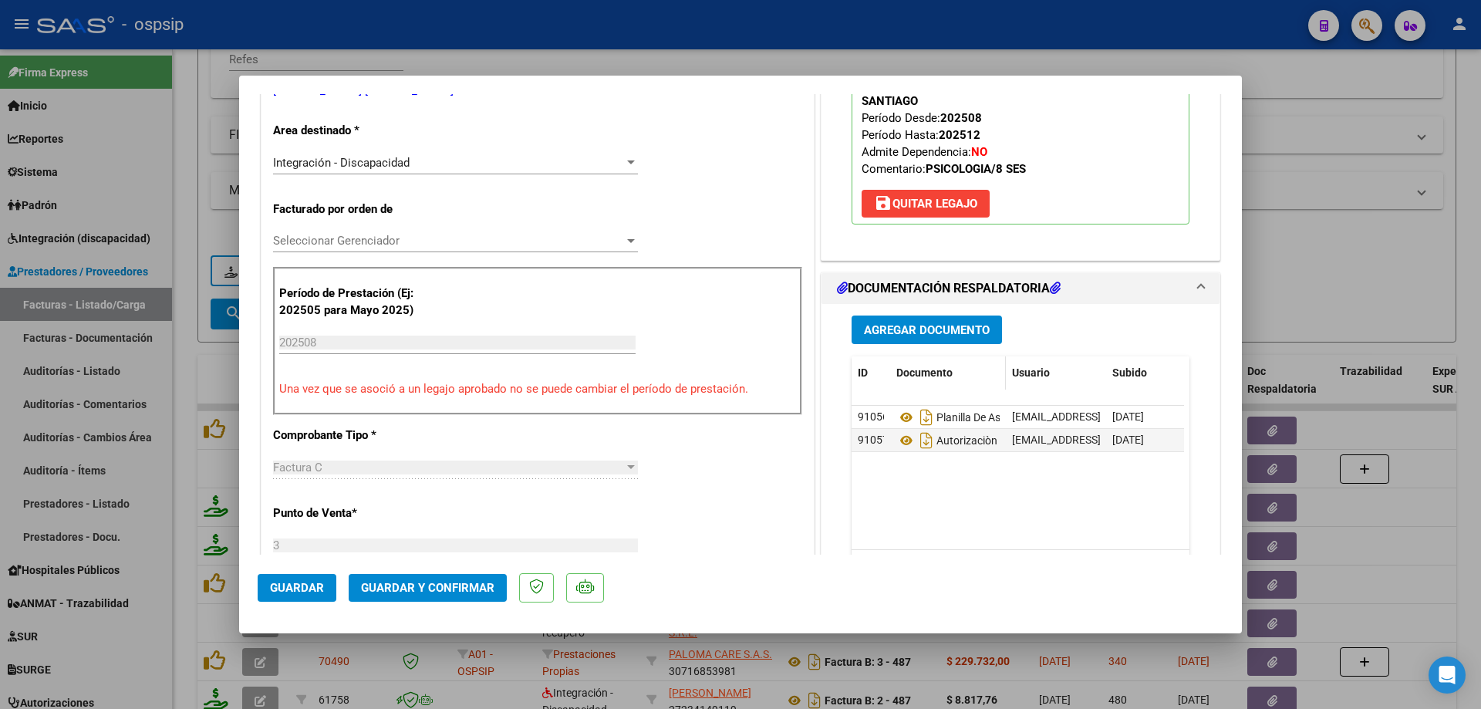
scroll to position [386, 0]
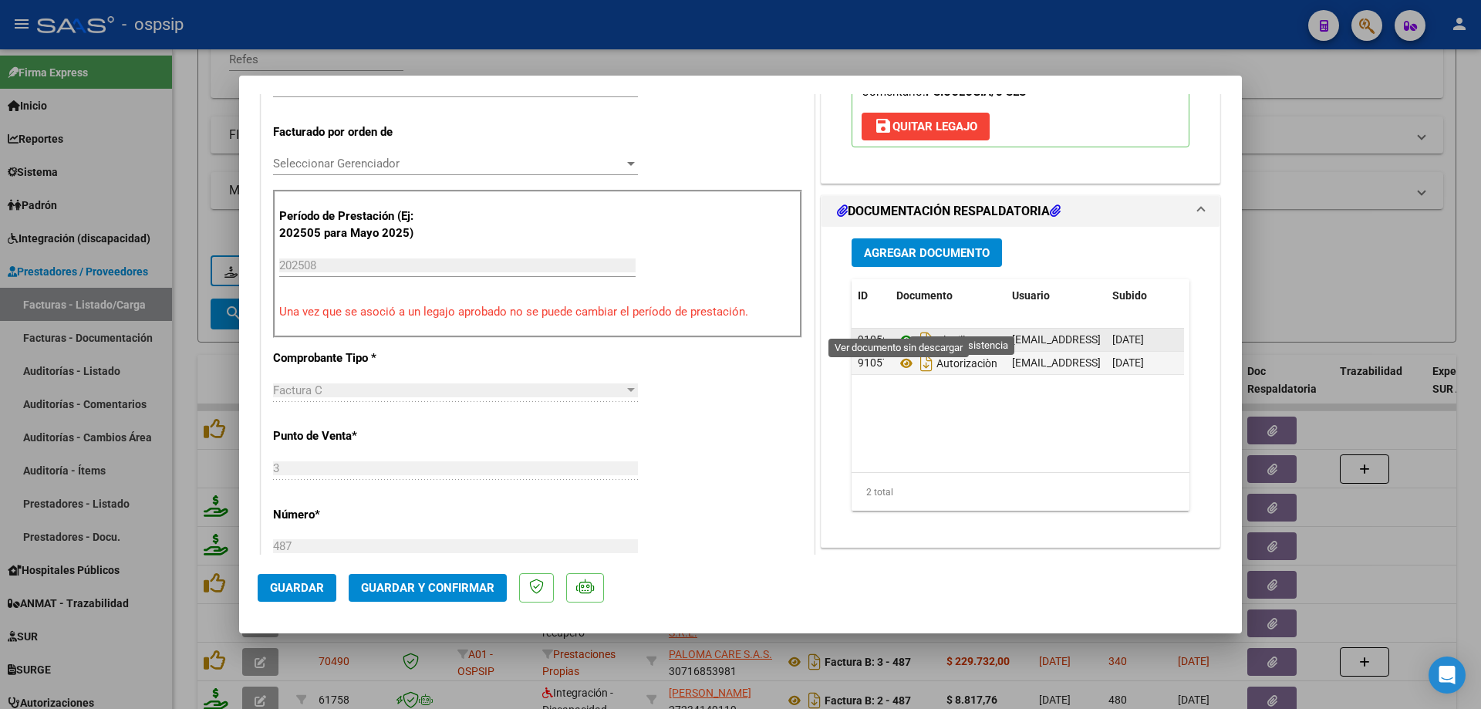
click at [896, 331] on icon at bounding box center [906, 340] width 20 height 19
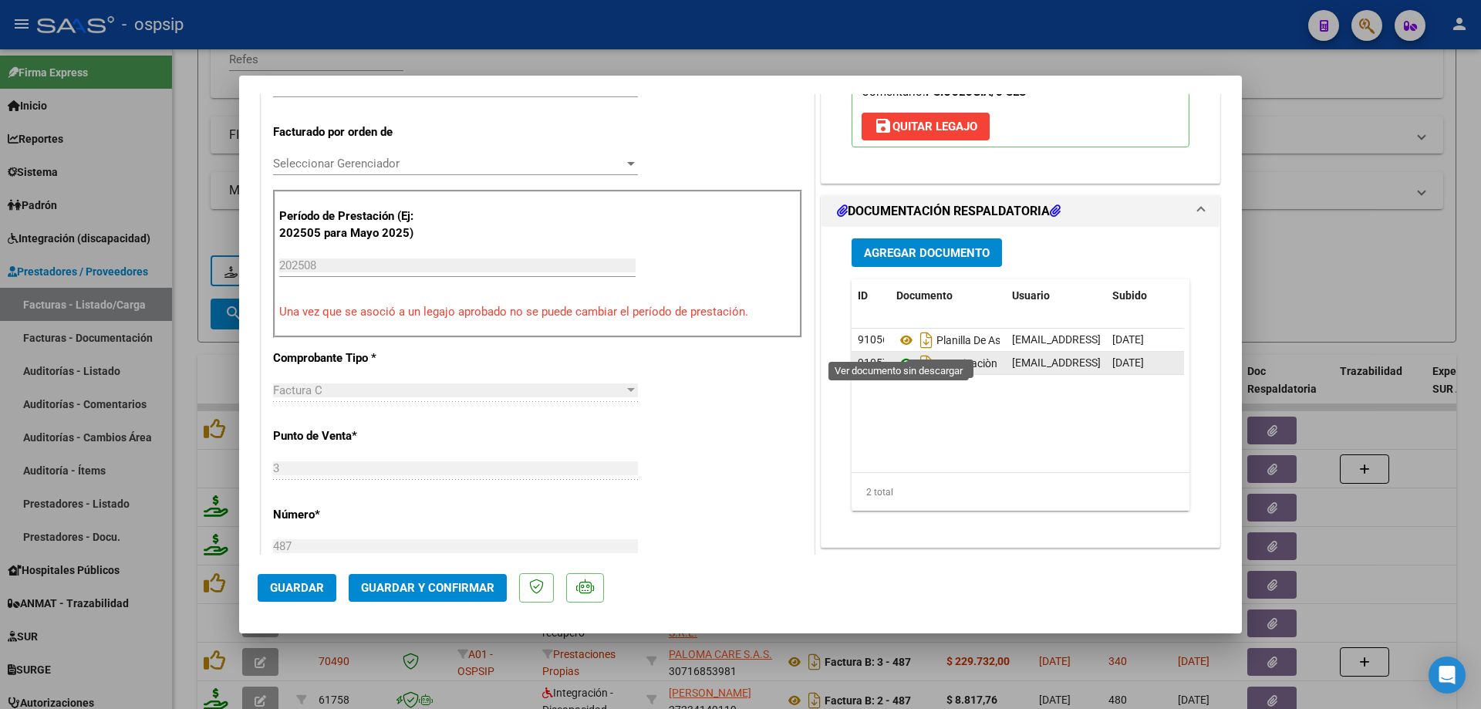
click at [896, 354] on icon at bounding box center [906, 363] width 20 height 19
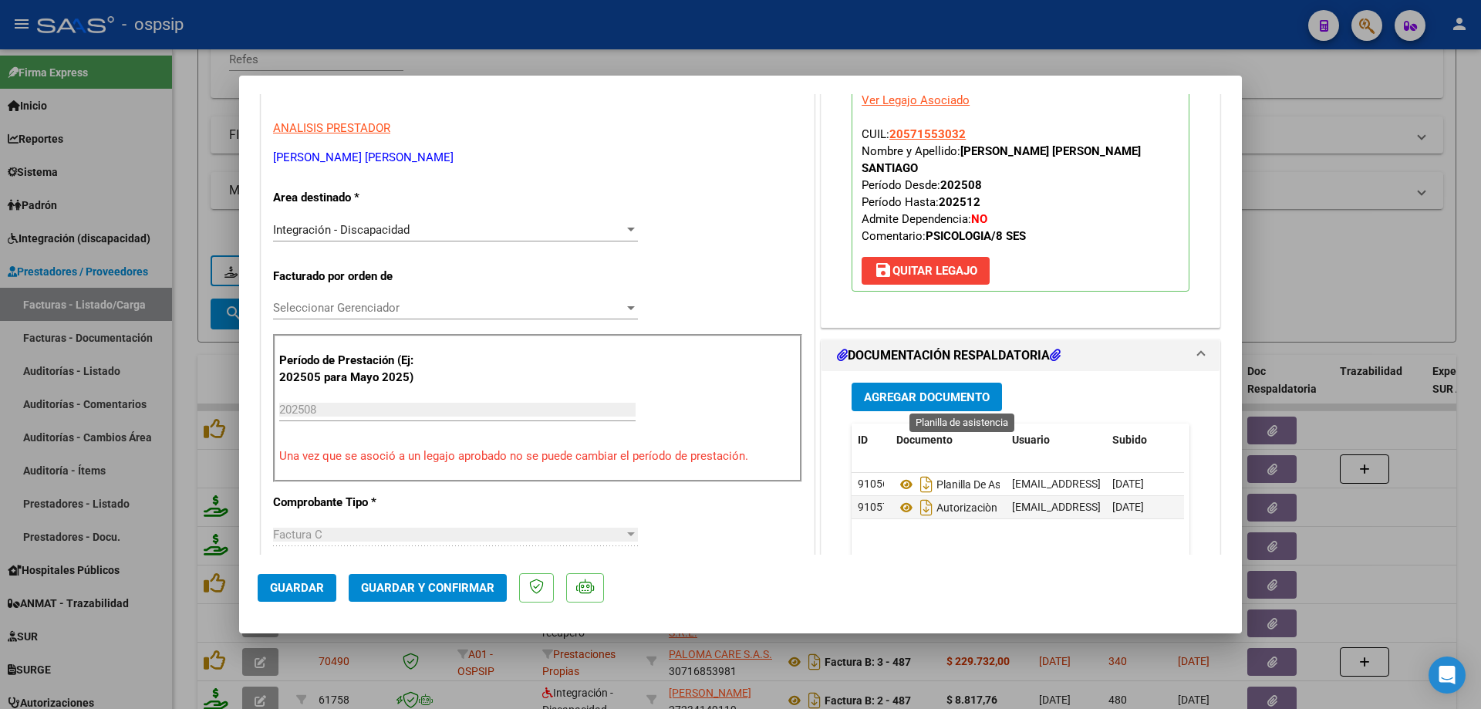
scroll to position [231, 0]
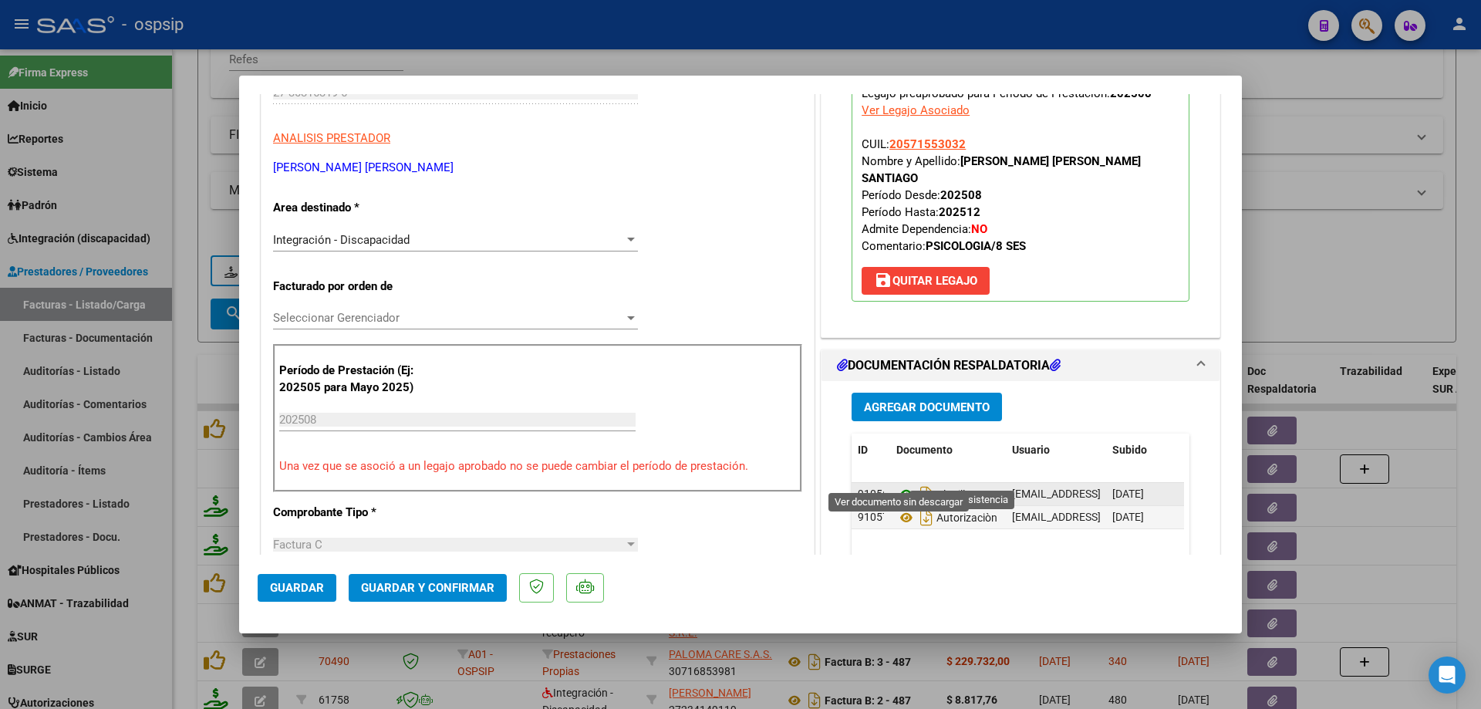
click at [897, 485] on icon at bounding box center [906, 494] width 20 height 19
click at [438, 587] on span "Guardar y Confirmar" at bounding box center [427, 588] width 133 height 14
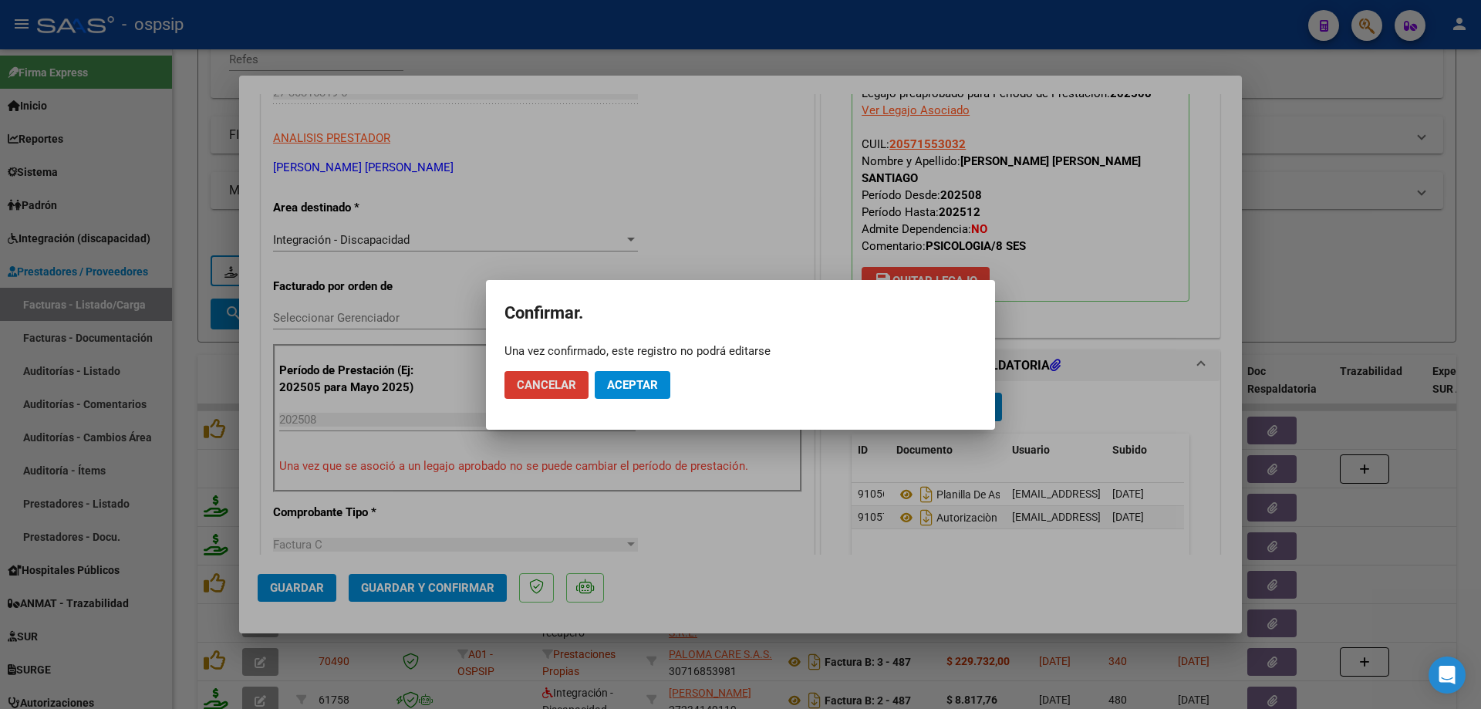
click at [629, 376] on button "Aceptar" at bounding box center [633, 385] width 76 height 28
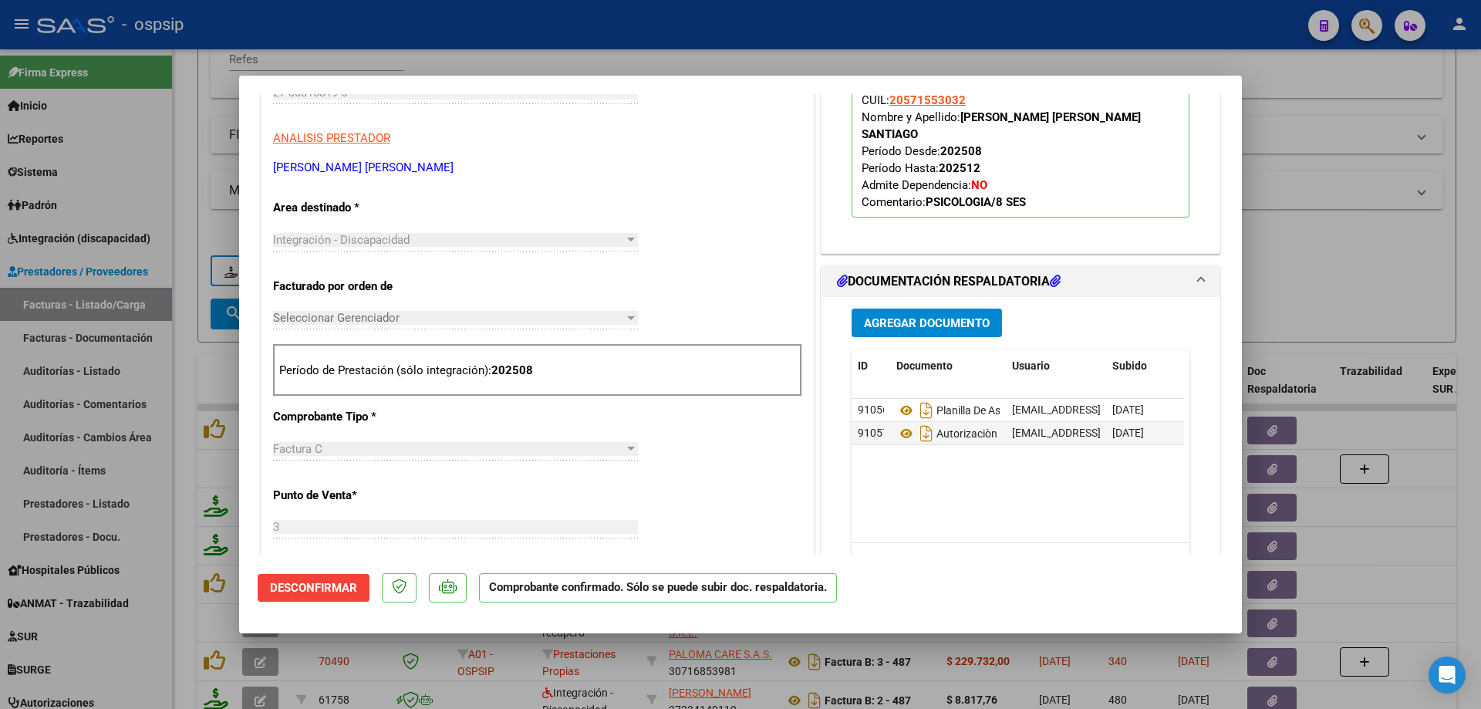
click at [1346, 256] on div at bounding box center [740, 354] width 1481 height 709
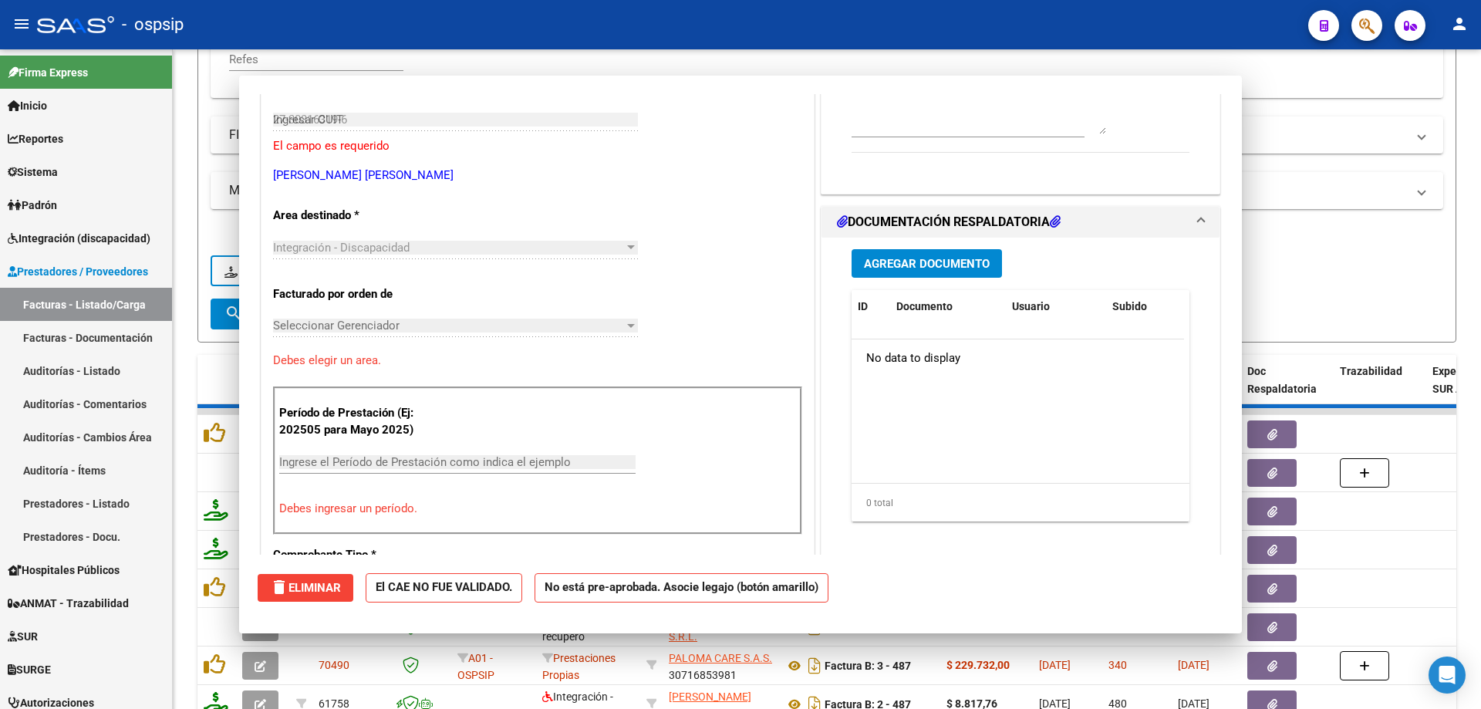
type input "$ 0,00"
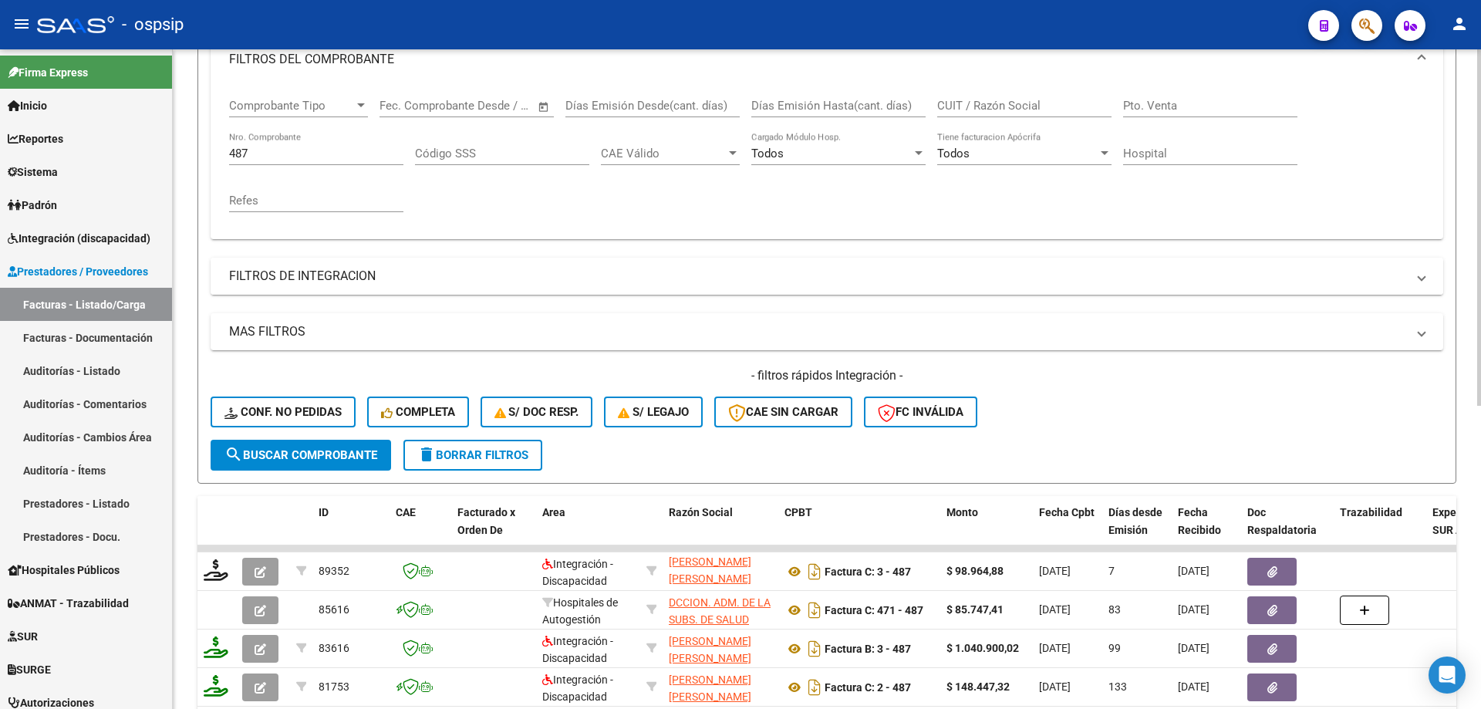
scroll to position [214, 0]
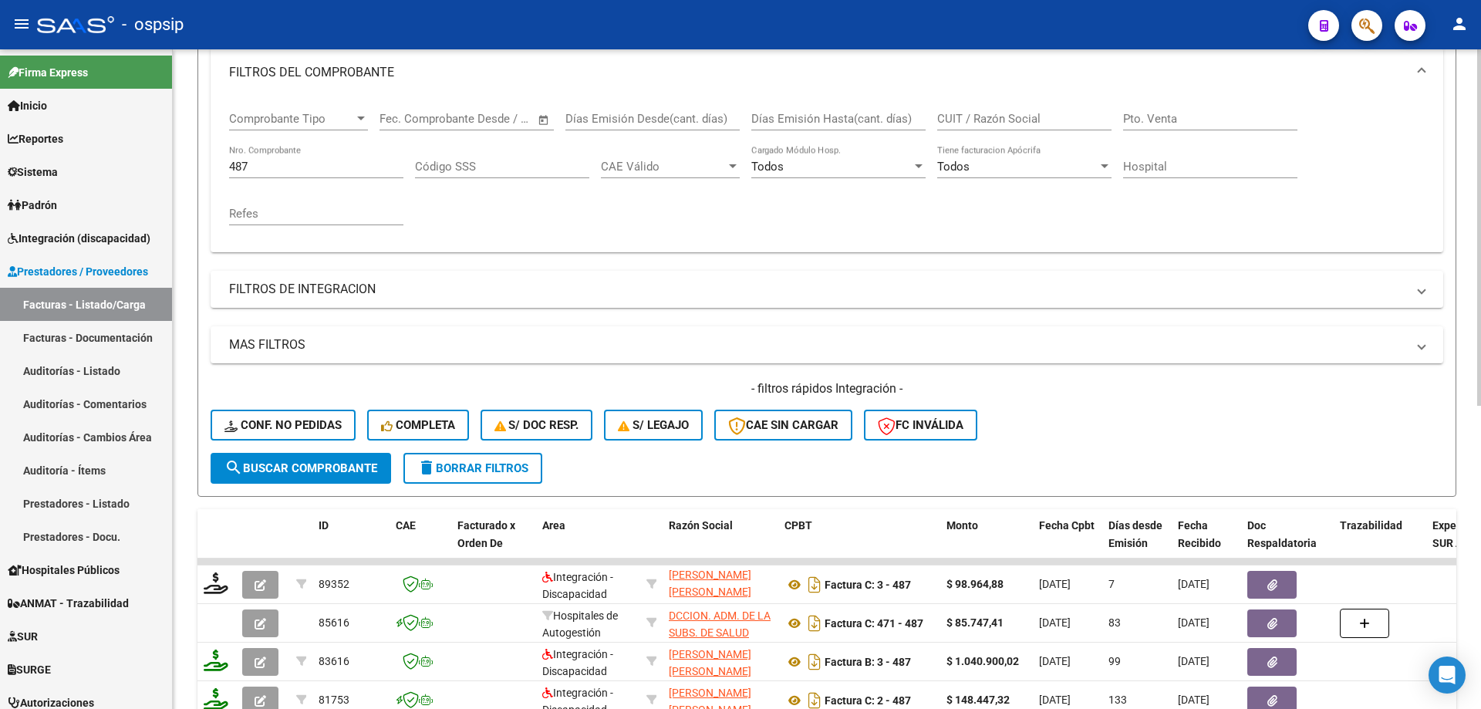
click at [315, 167] on input "487" at bounding box center [316, 167] width 174 height 14
type input "4"
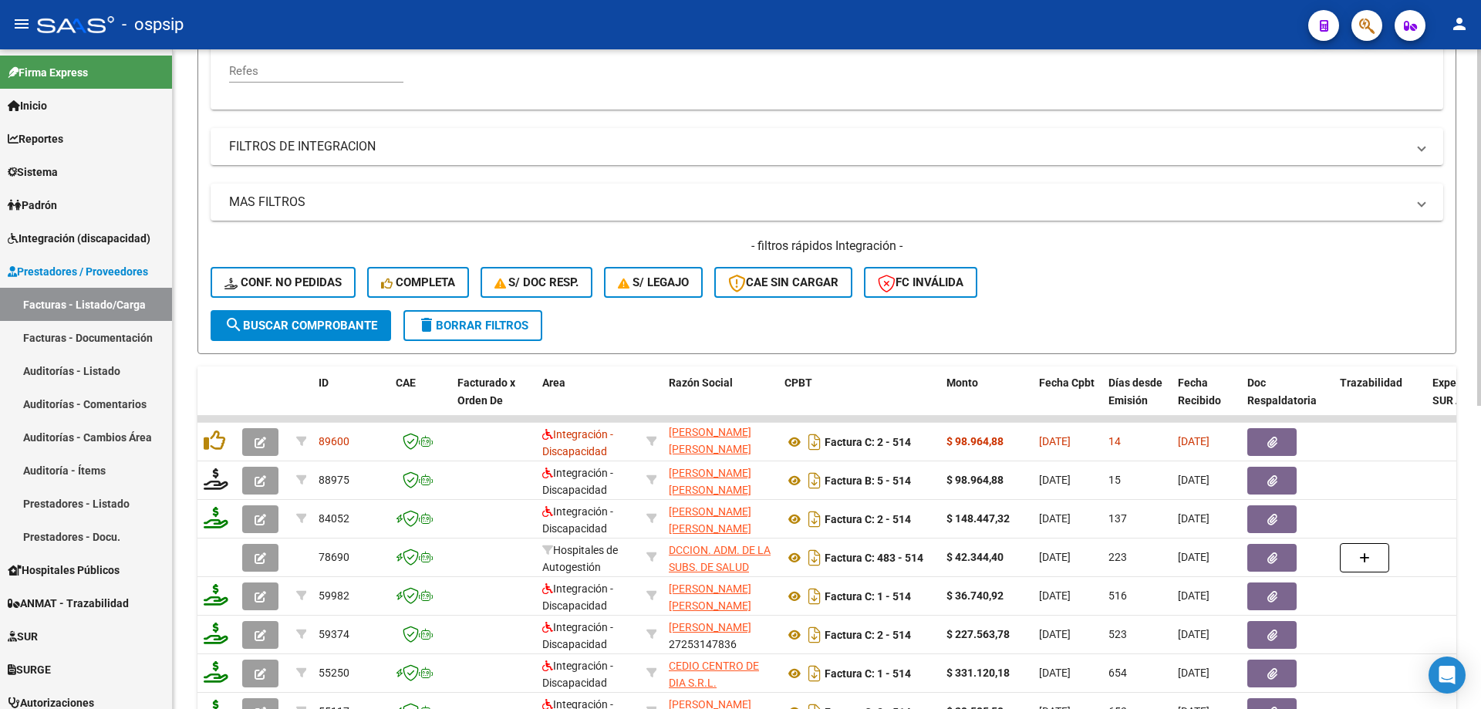
scroll to position [369, 0]
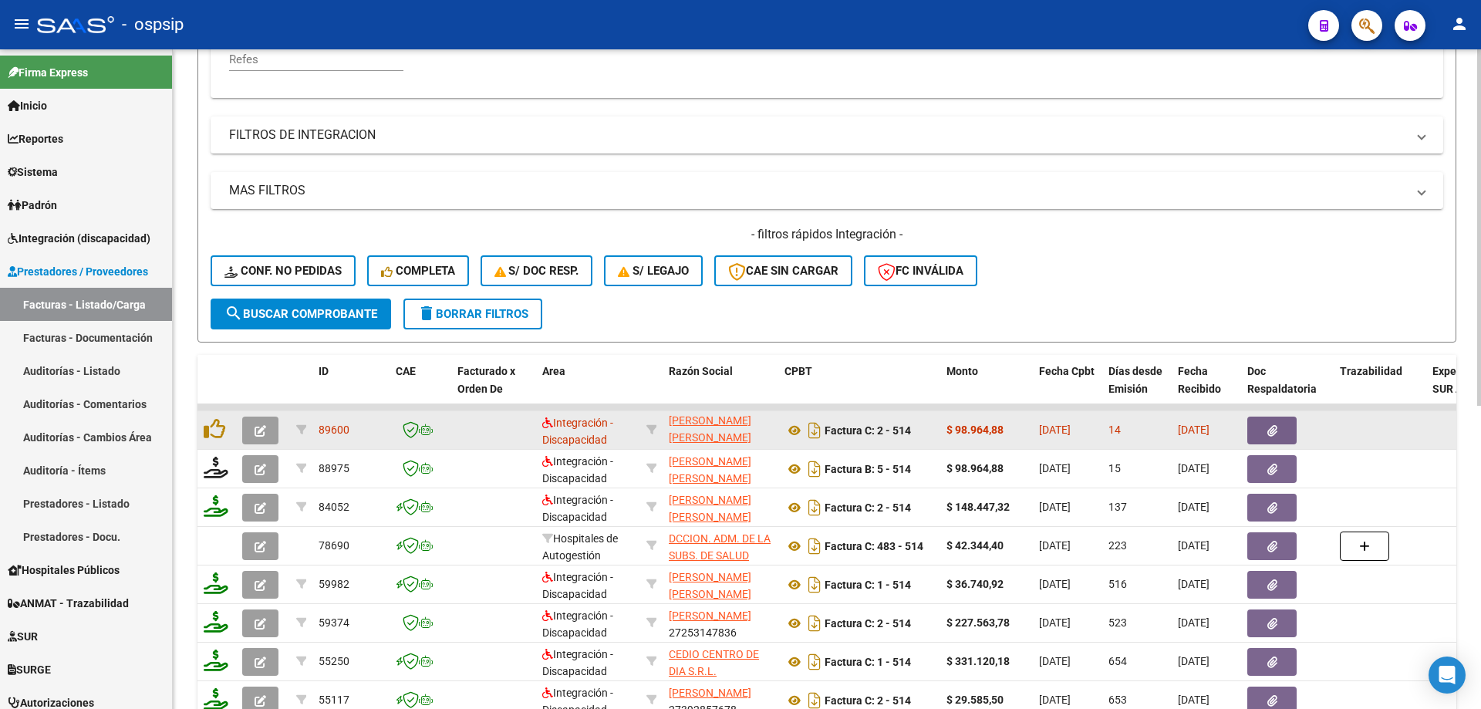
type input "514"
click at [263, 430] on icon "button" at bounding box center [261, 431] width 12 height 12
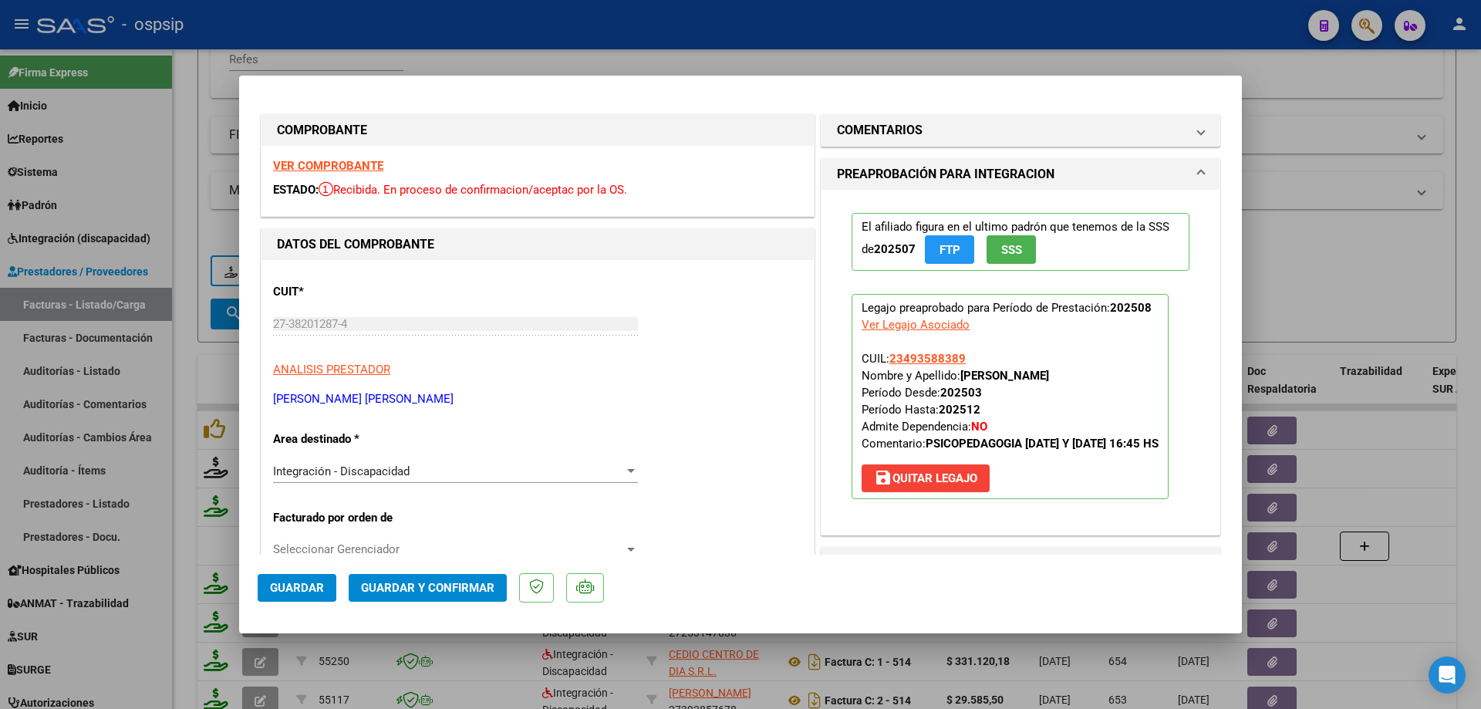
click at [1001, 253] on span "SSS" at bounding box center [1011, 250] width 21 height 14
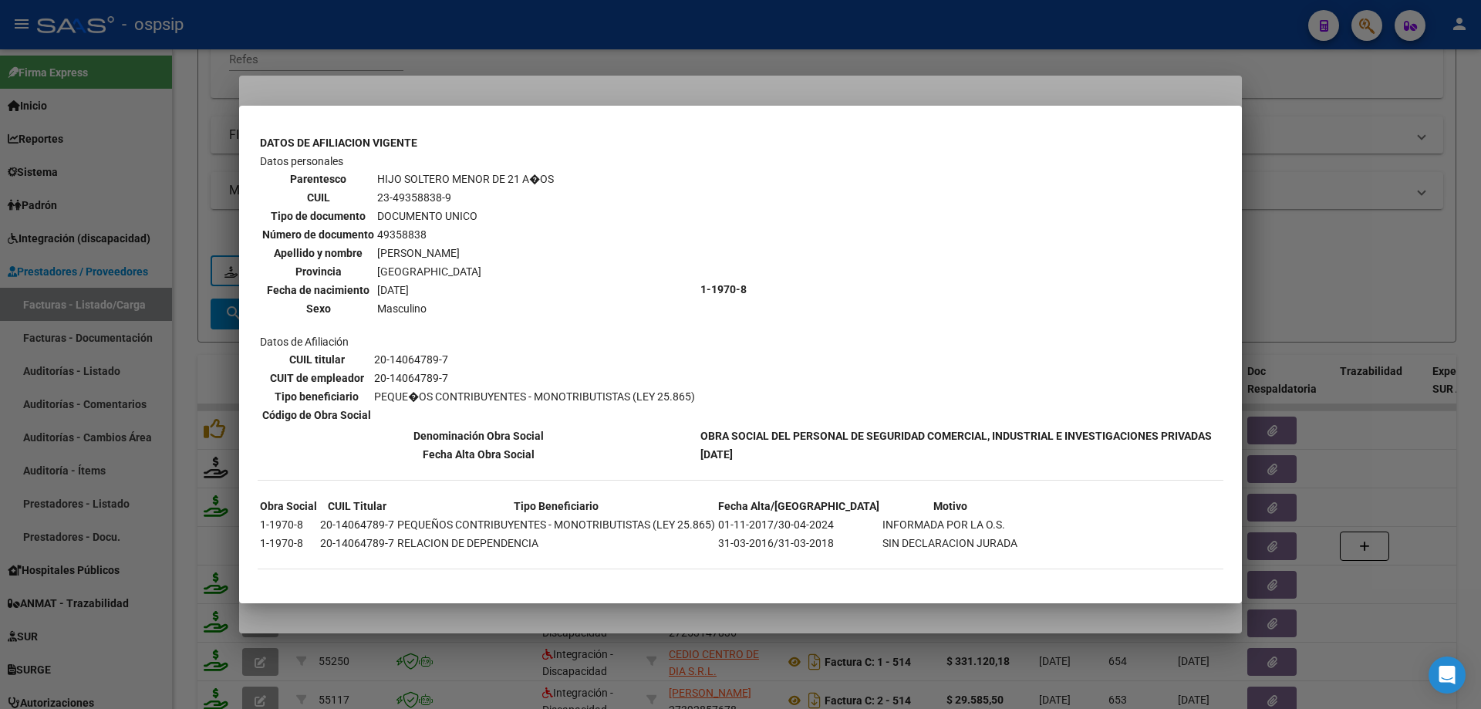
scroll to position [506, 0]
click at [1310, 228] on div at bounding box center [740, 354] width 1481 height 709
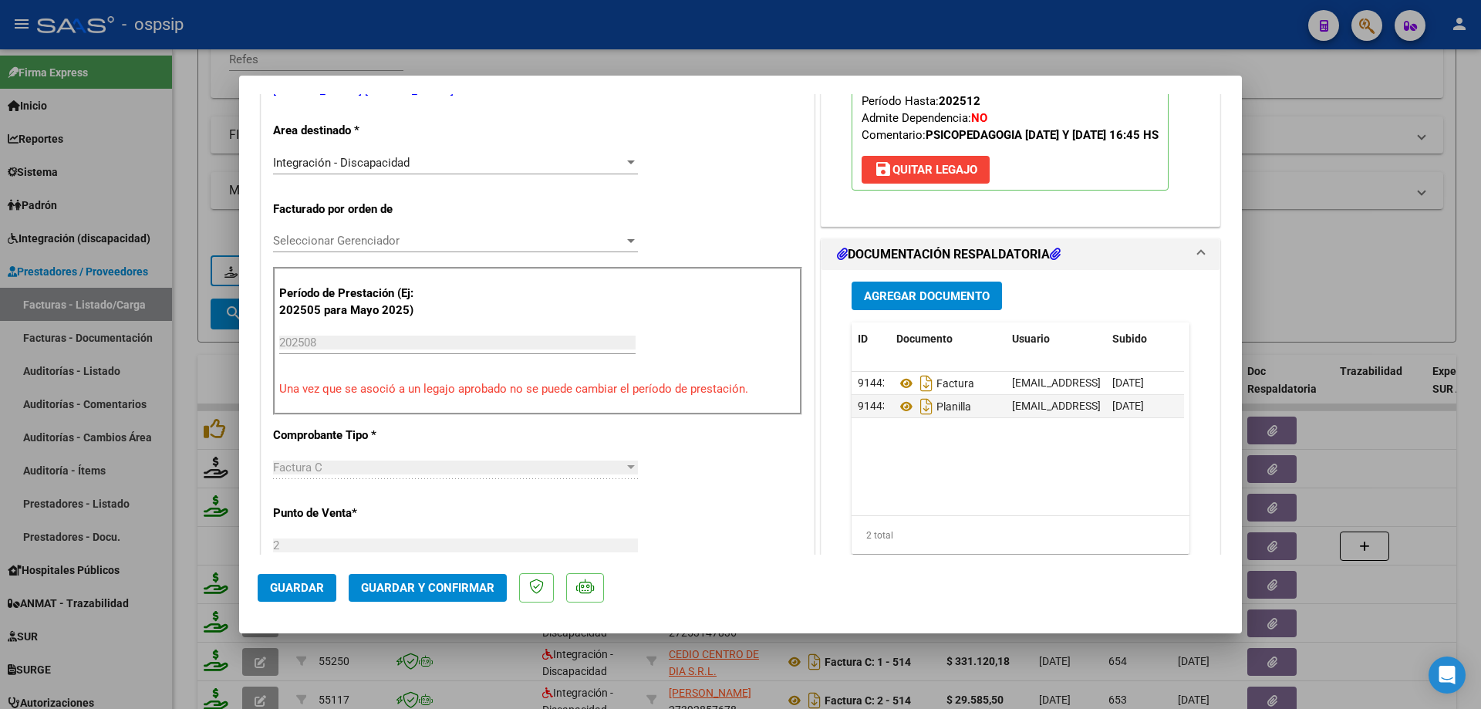
scroll to position [463, 0]
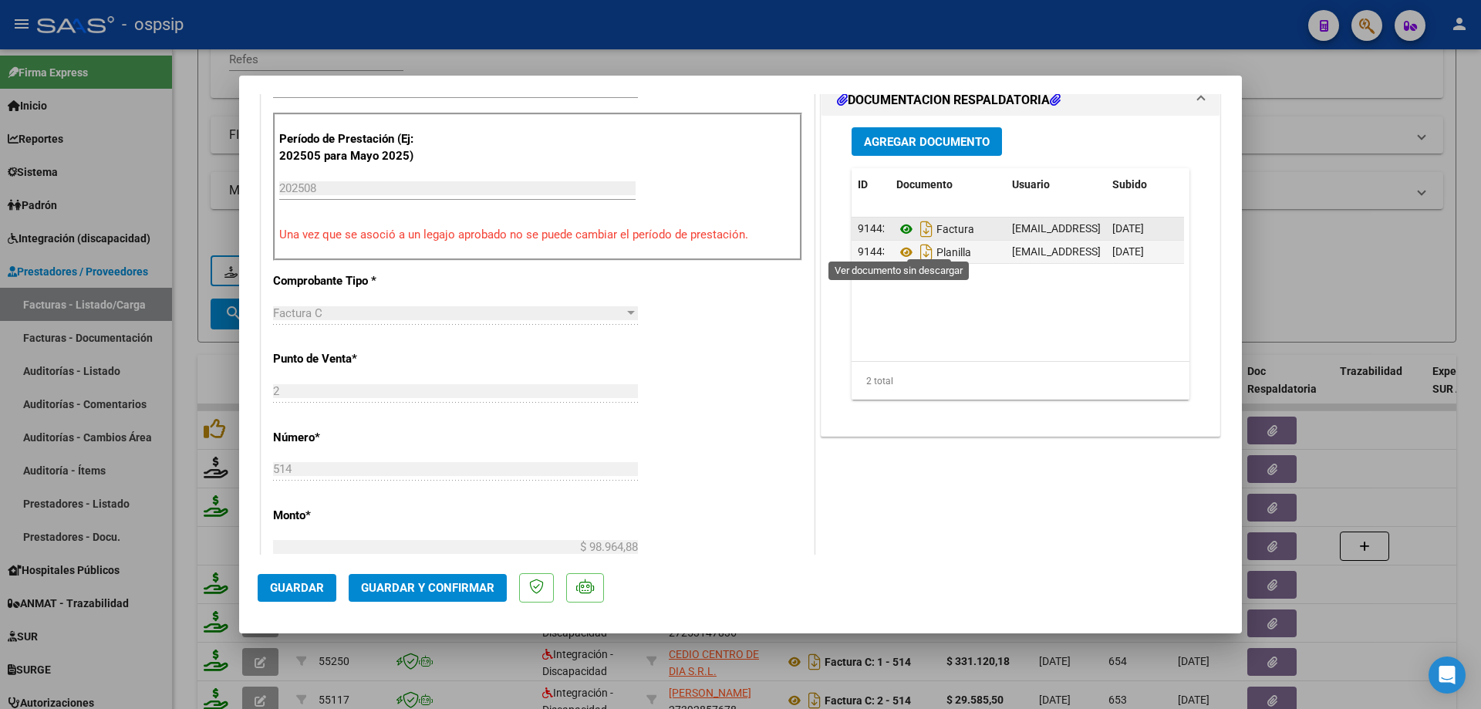
click at [900, 238] on icon at bounding box center [906, 229] width 20 height 19
click at [898, 262] on icon at bounding box center [906, 252] width 20 height 19
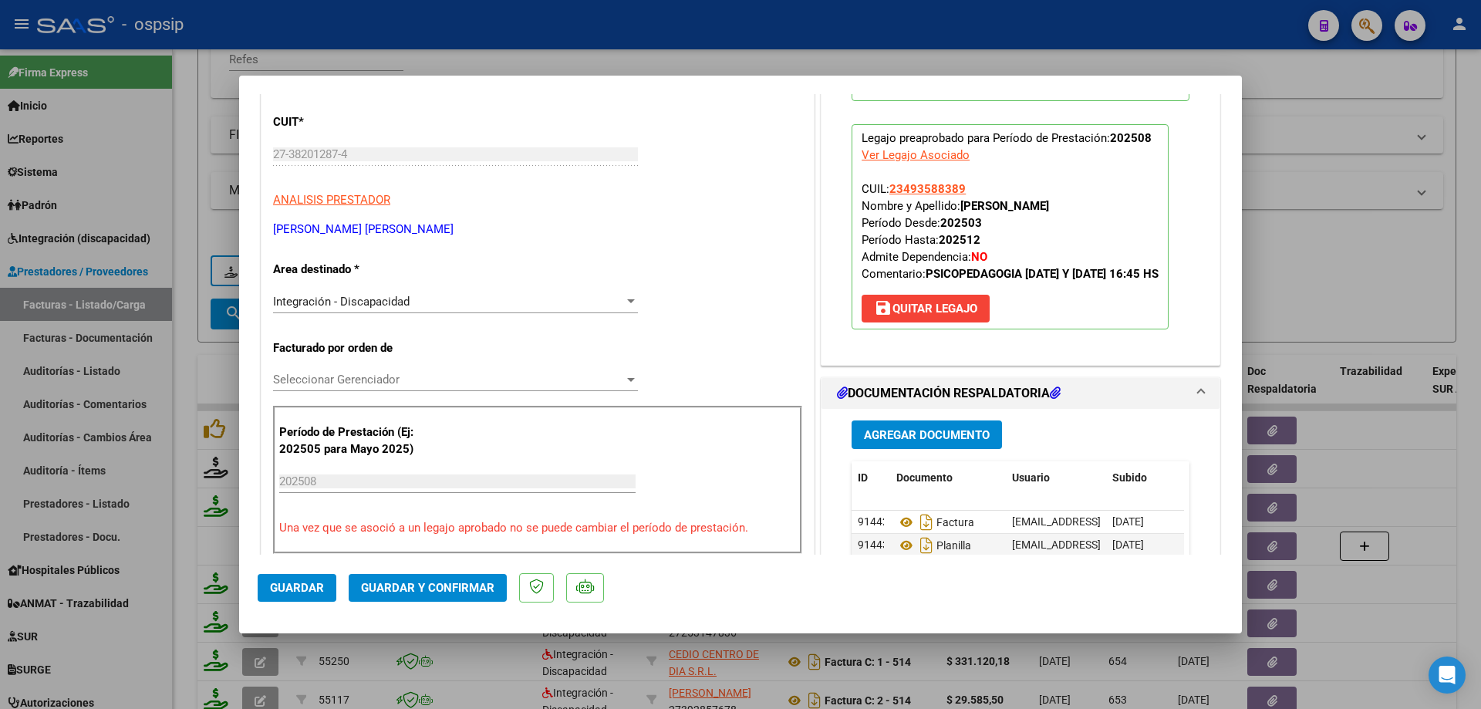
scroll to position [154, 0]
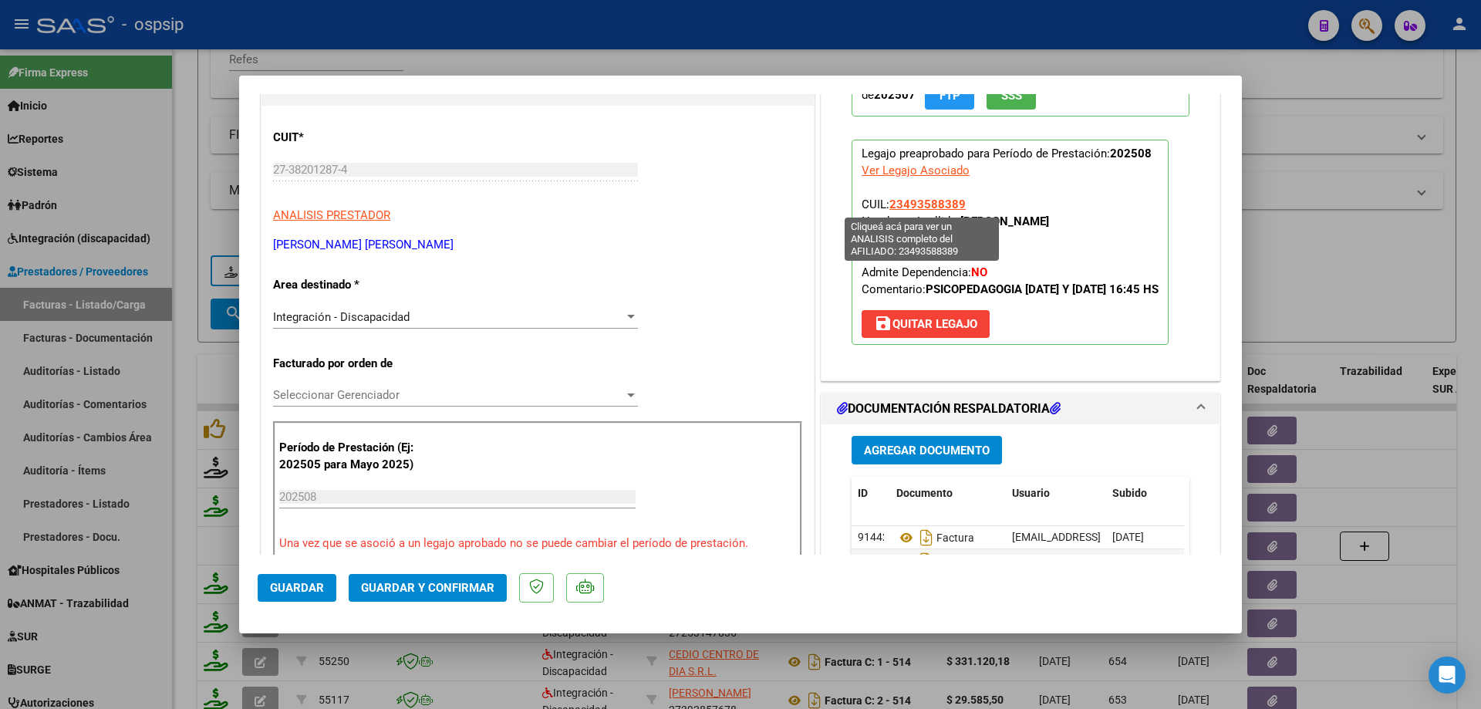
drag, startPoint x: 960, startPoint y: 201, endPoint x: 886, endPoint y: 204, distance: 74.1
click at [886, 204] on p "Legajo preaprobado para Período de Prestación: 202508 Ver Legajo Asociado CUIL:…" at bounding box center [1010, 242] width 317 height 205
copy span "23493588389"
click at [480, 582] on span "Guardar y Confirmar" at bounding box center [427, 588] width 133 height 14
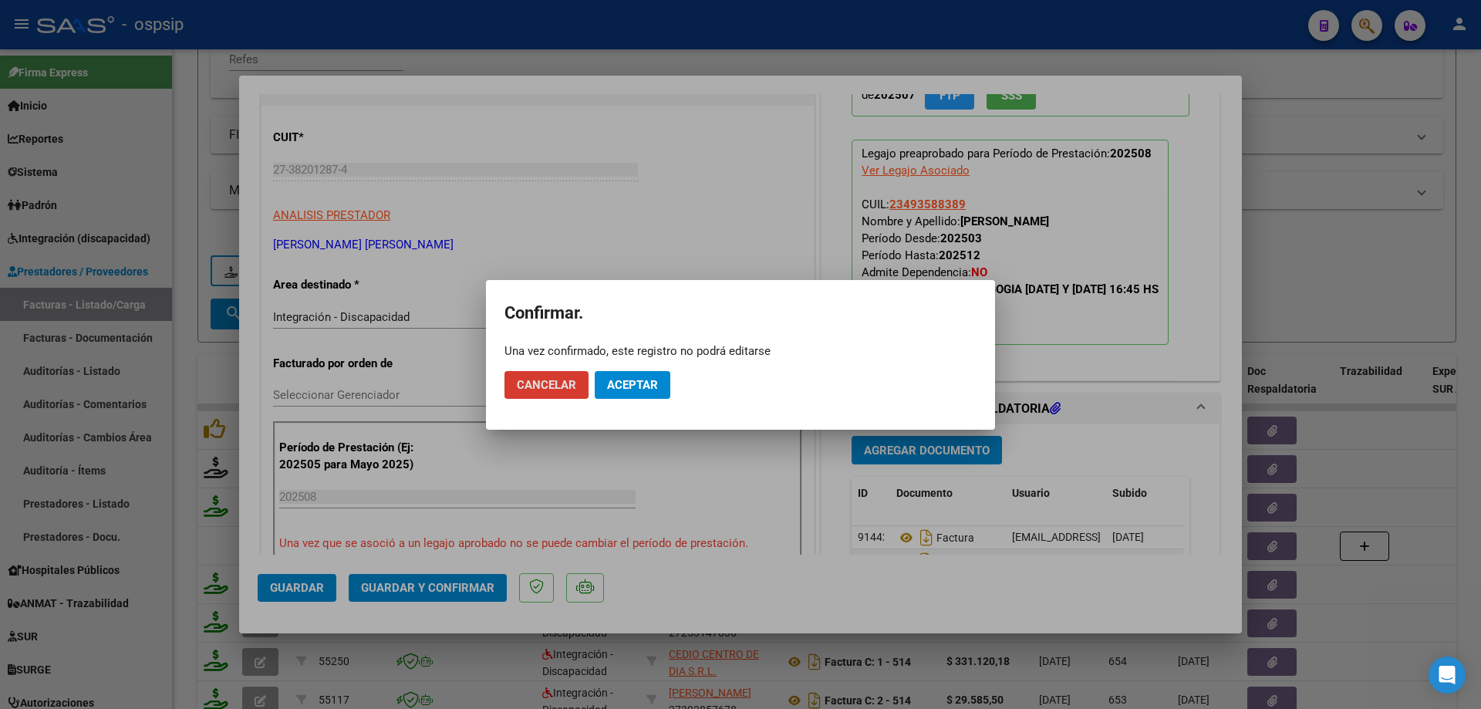
click at [660, 372] on button "Aceptar" at bounding box center [633, 385] width 76 height 28
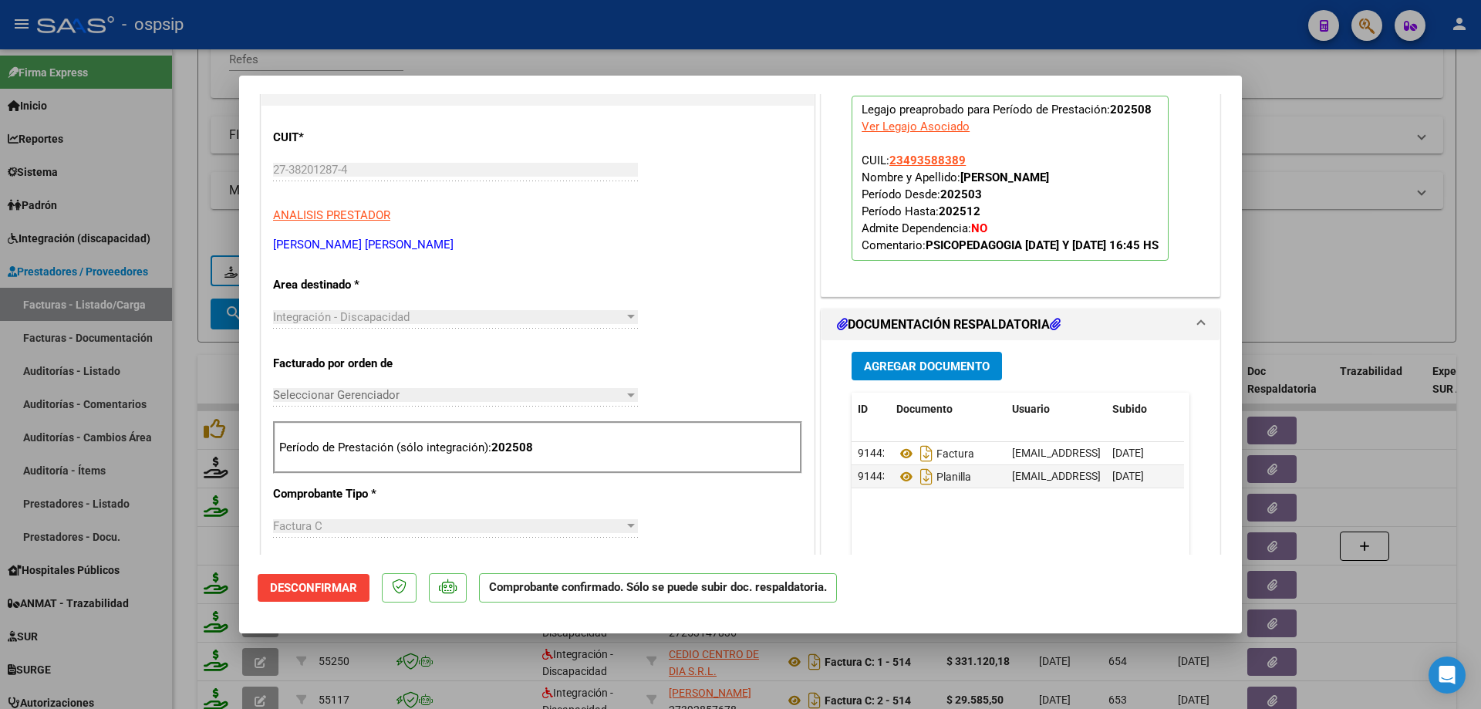
click at [1410, 304] on div at bounding box center [740, 354] width 1481 height 709
type input "$ 0,00"
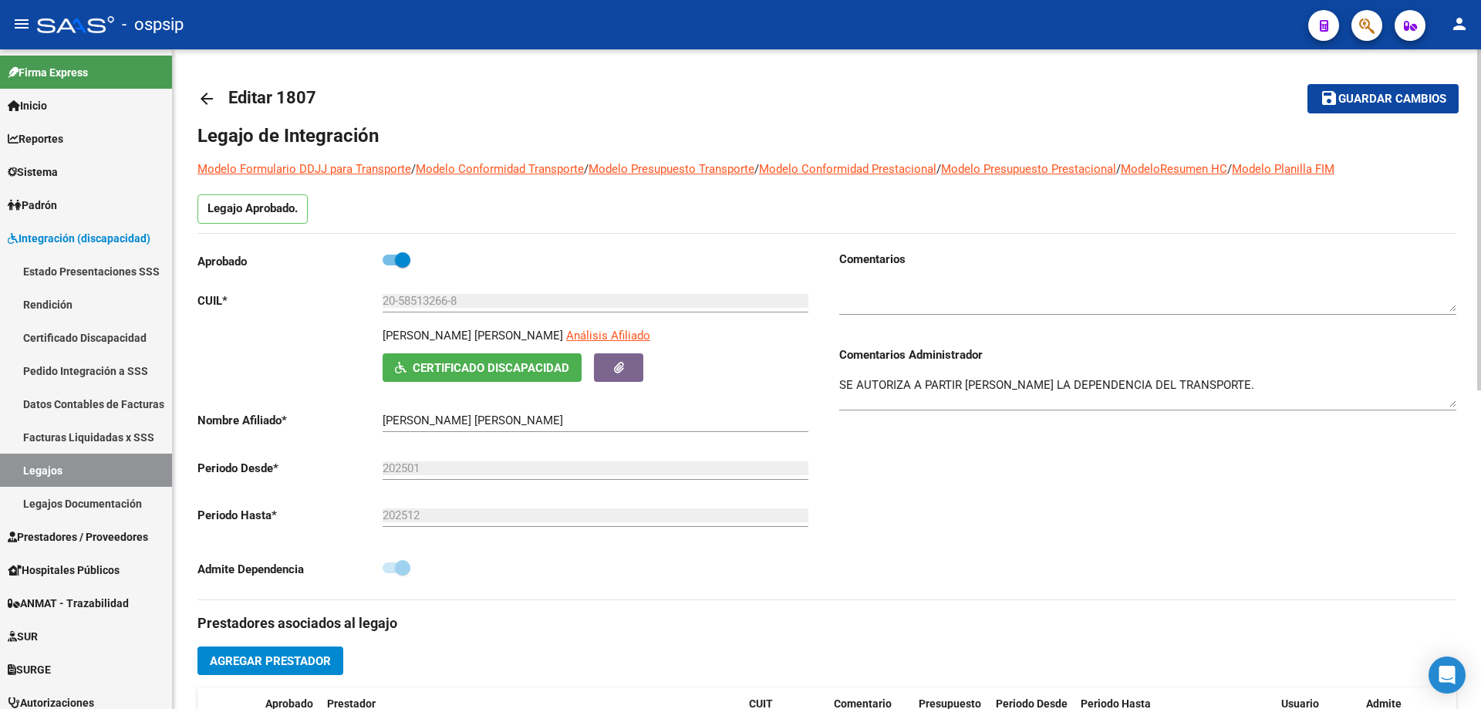
click at [201, 102] on mat-icon "arrow_back" at bounding box center [206, 98] width 19 height 19
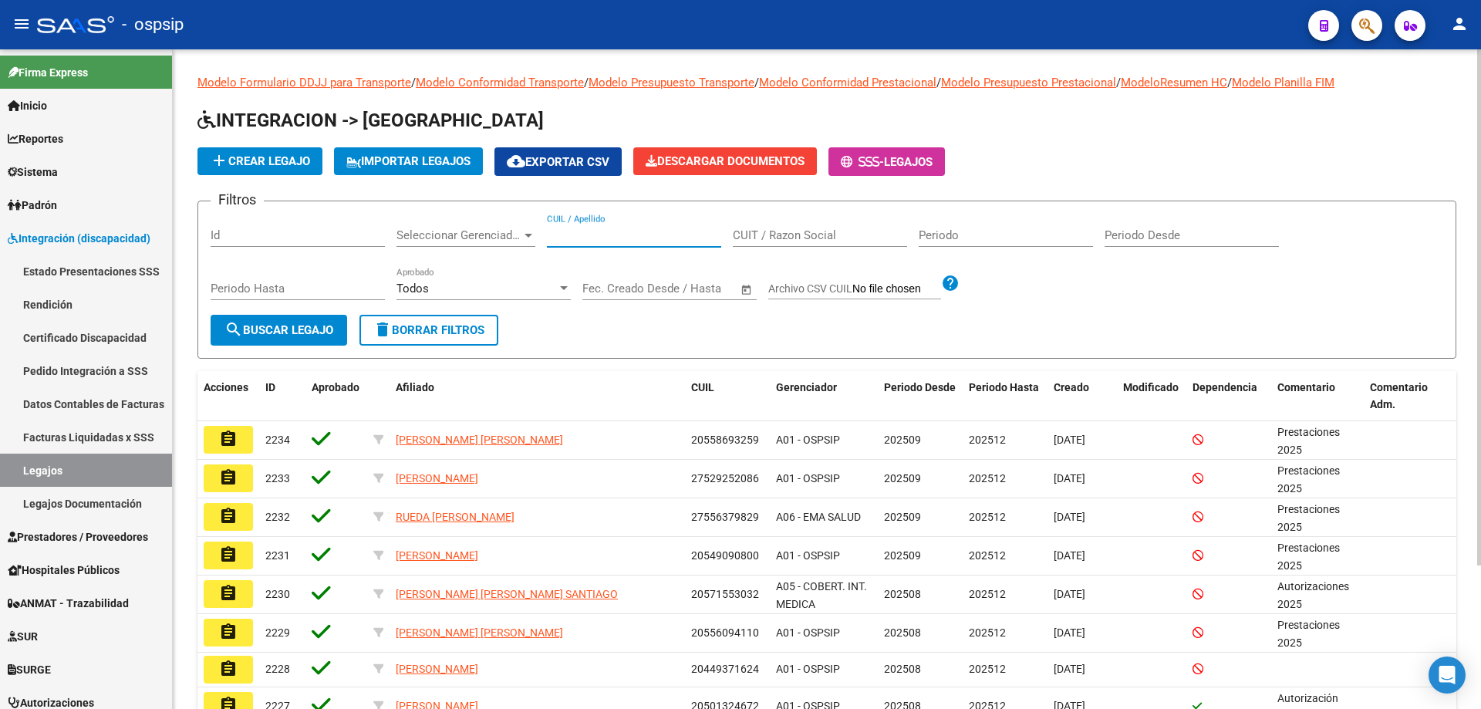
paste input "27566746072"
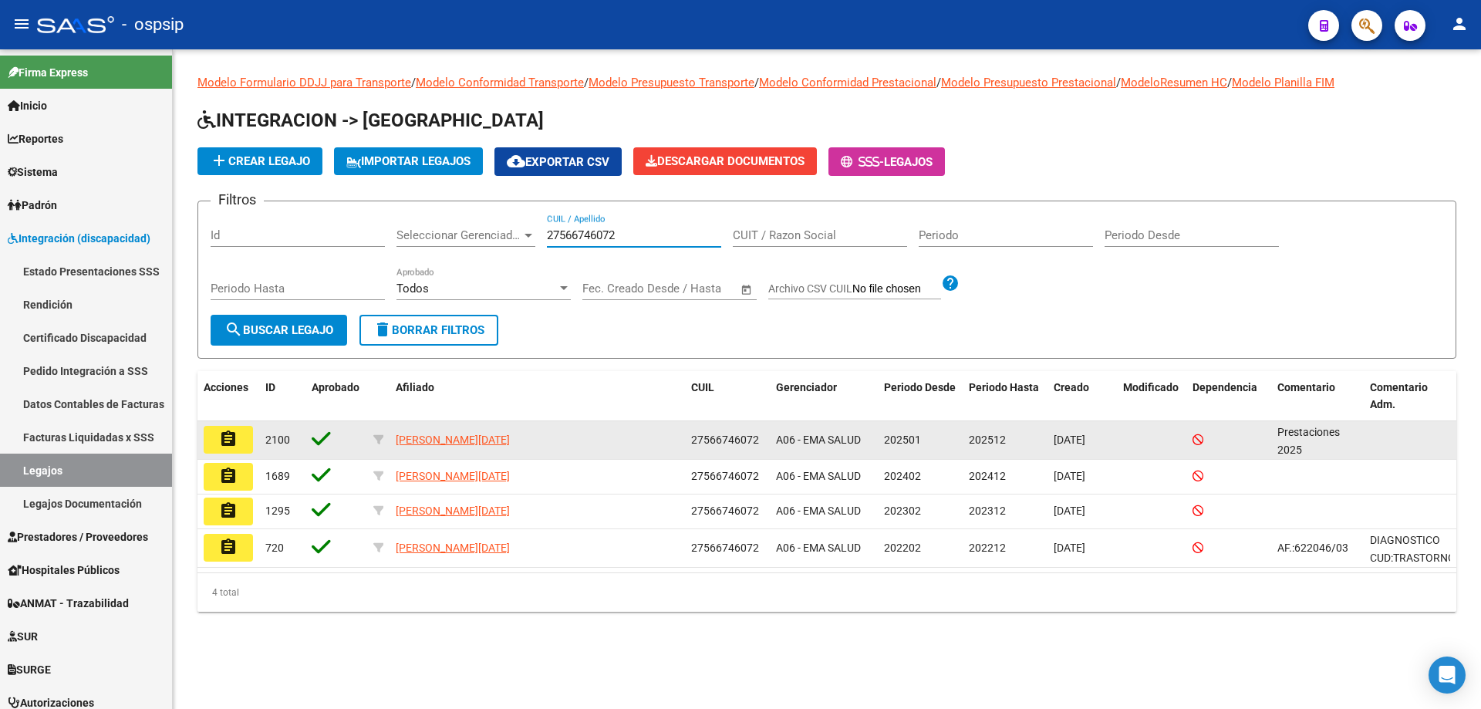
type input "27566746072"
click at [235, 442] on mat-icon "assignment" at bounding box center [228, 439] width 19 height 19
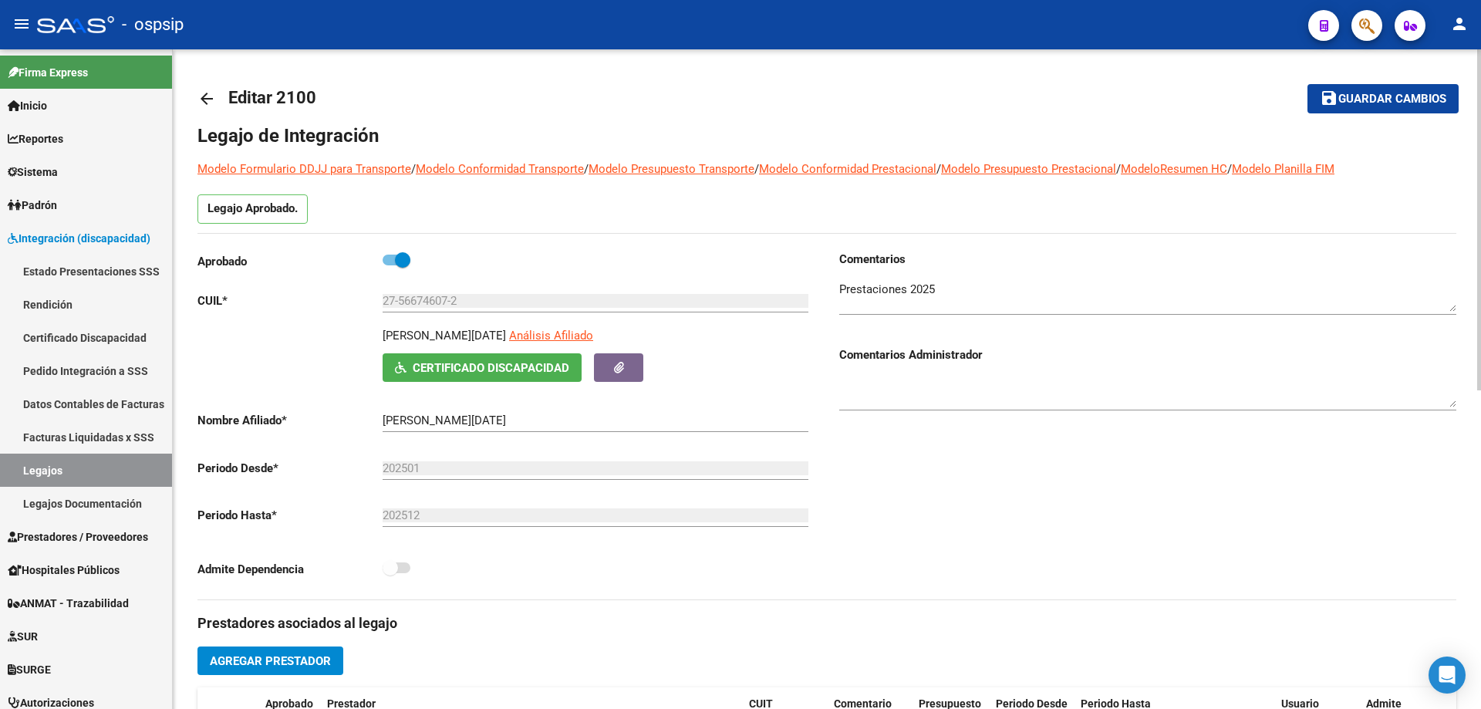
click at [209, 96] on mat-icon "arrow_back" at bounding box center [206, 98] width 19 height 19
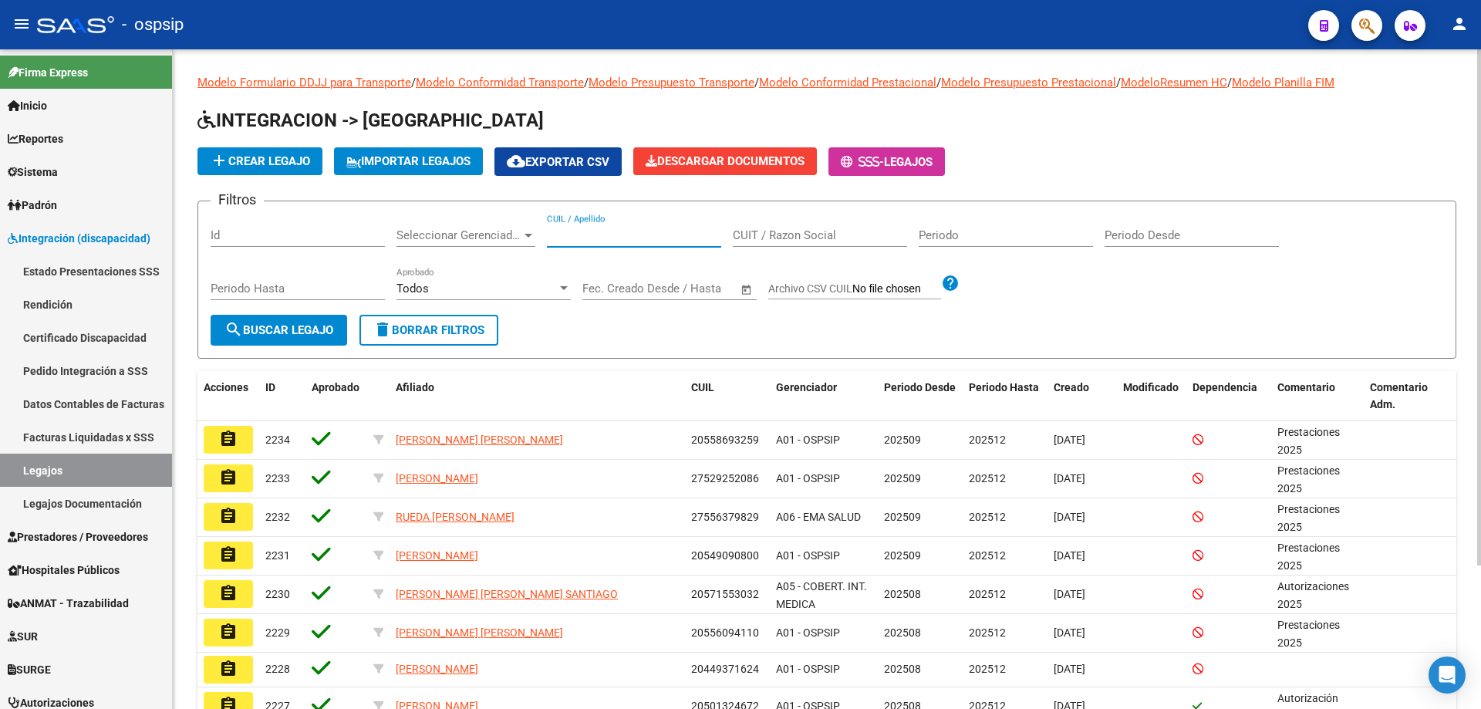
paste input "27535591925"
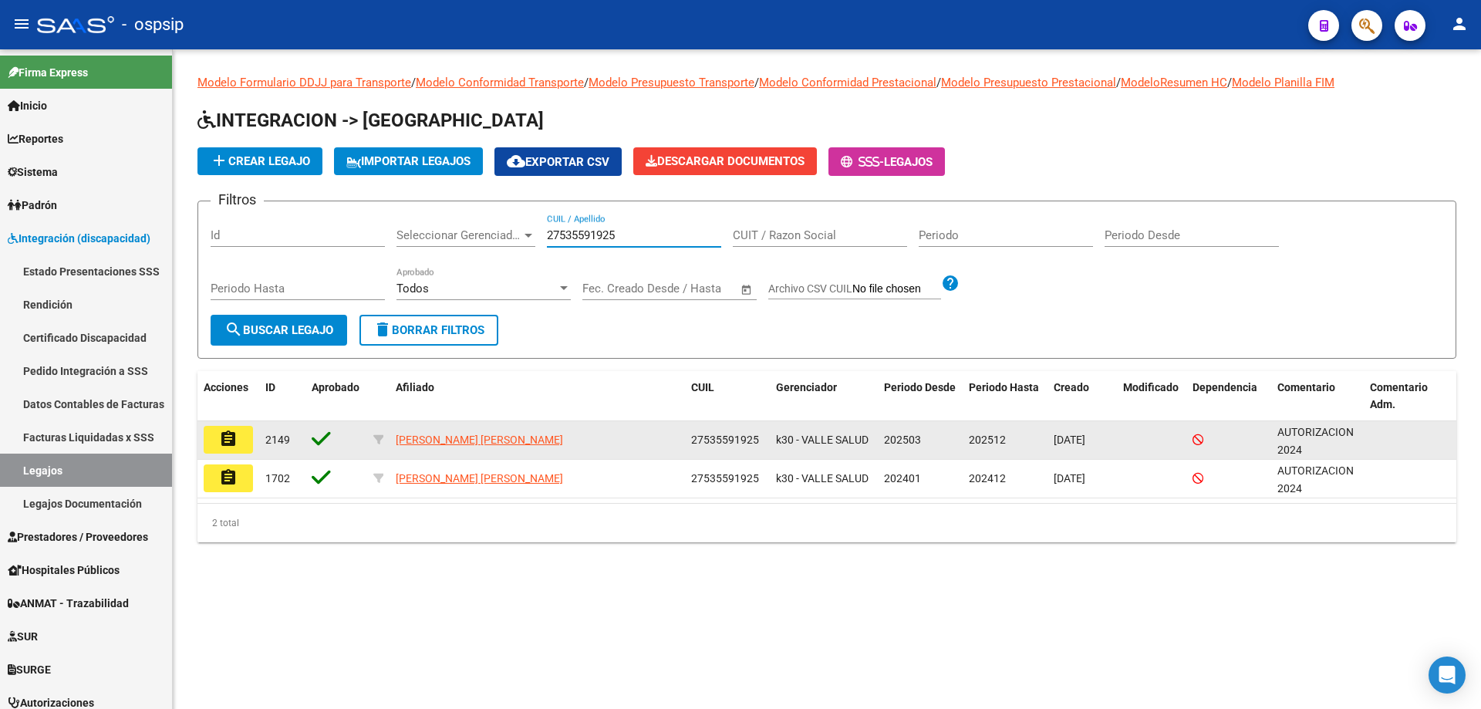
type input "27535591925"
click at [229, 430] on mat-icon "assignment" at bounding box center [228, 439] width 19 height 19
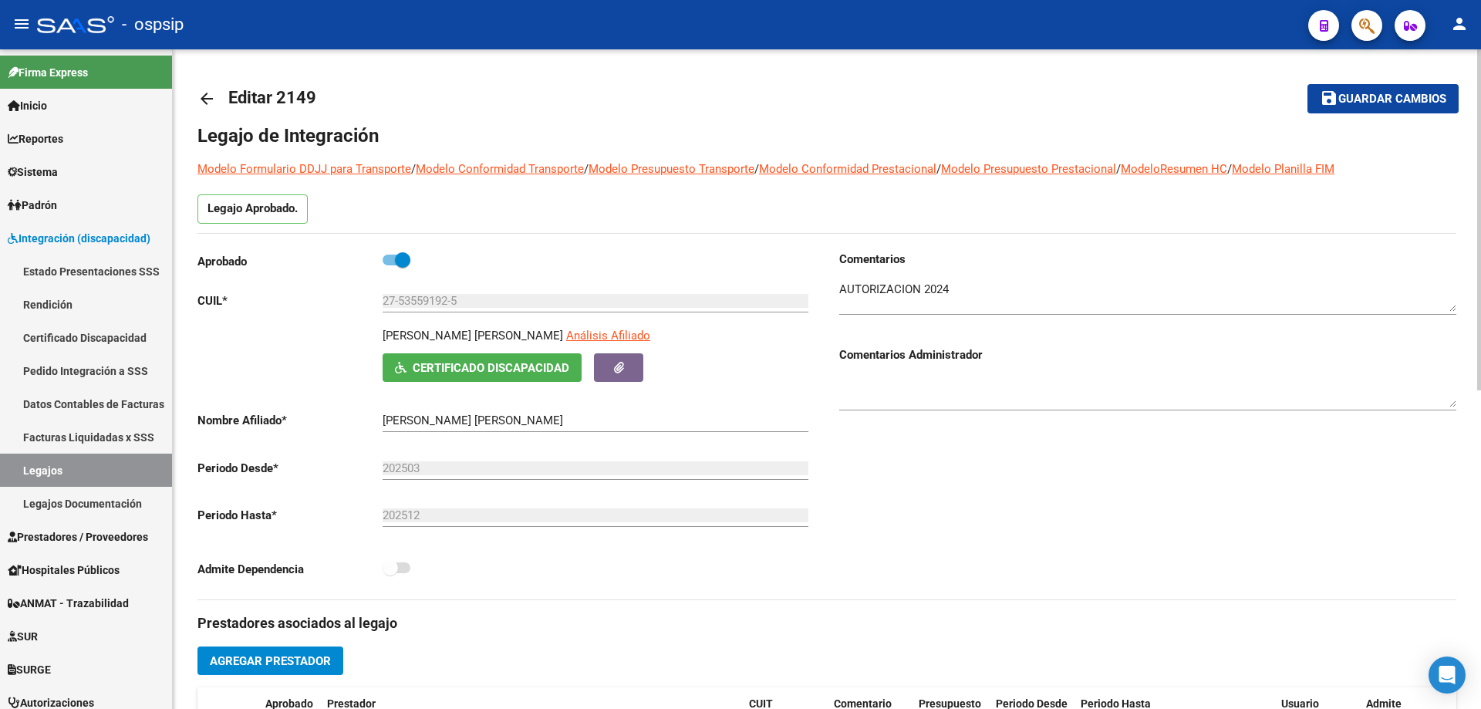
click at [204, 95] on mat-icon "arrow_back" at bounding box center [206, 98] width 19 height 19
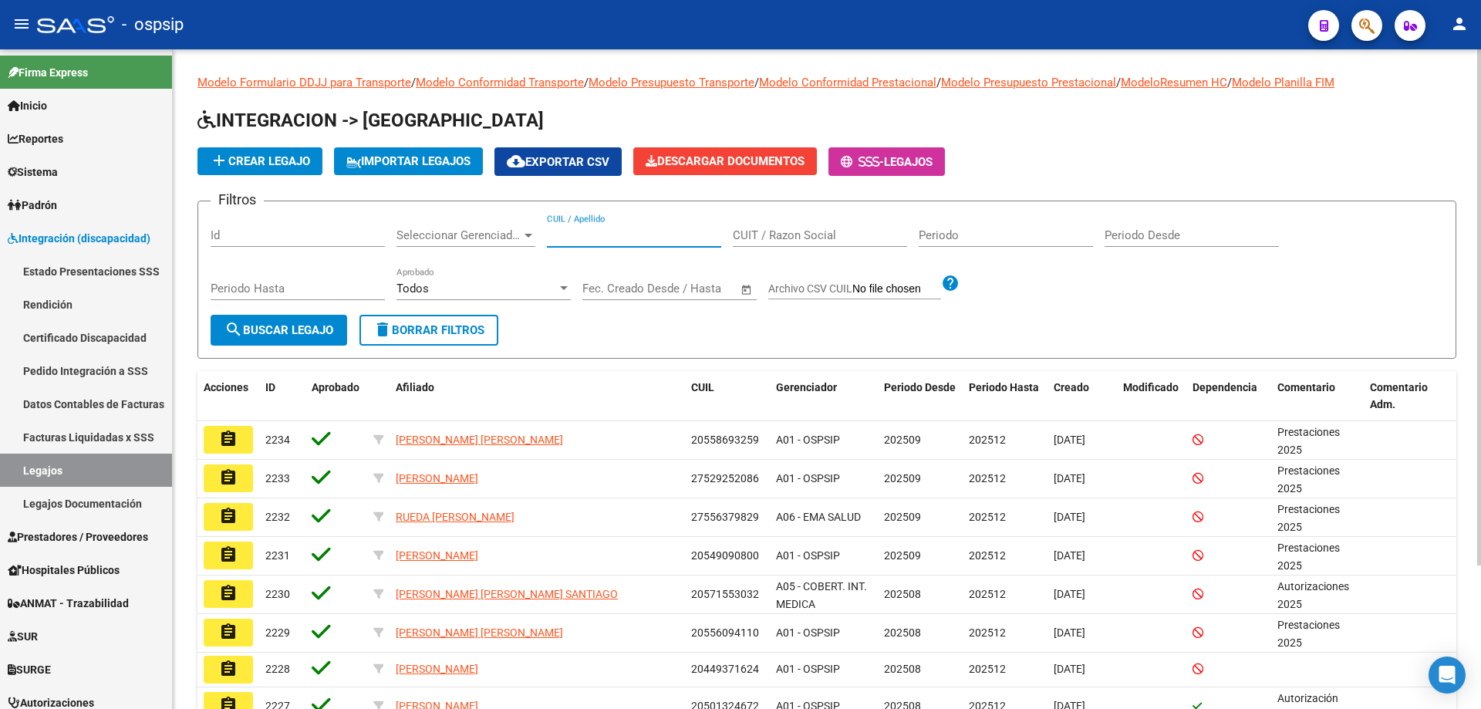
paste input "23493588389"
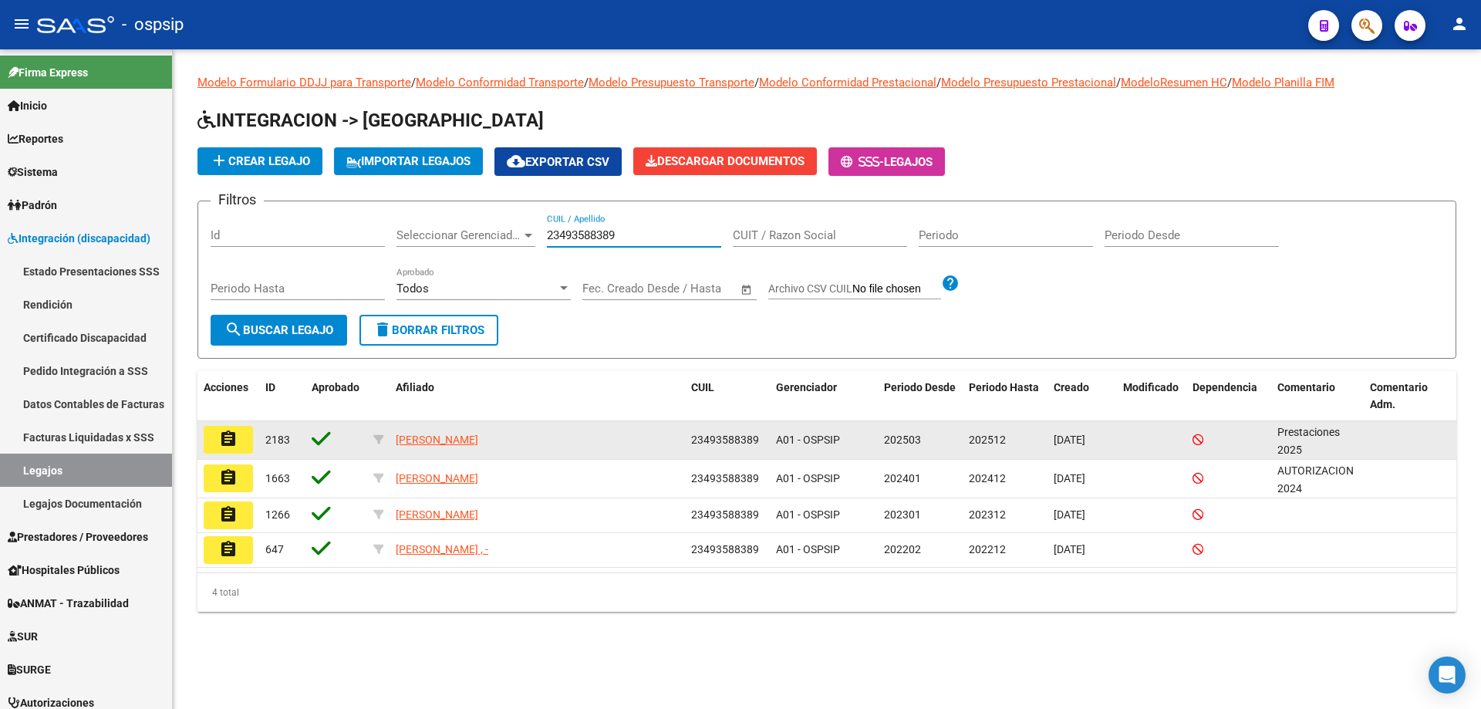
type input "23493588389"
click at [225, 444] on mat-icon "assignment" at bounding box center [228, 439] width 19 height 19
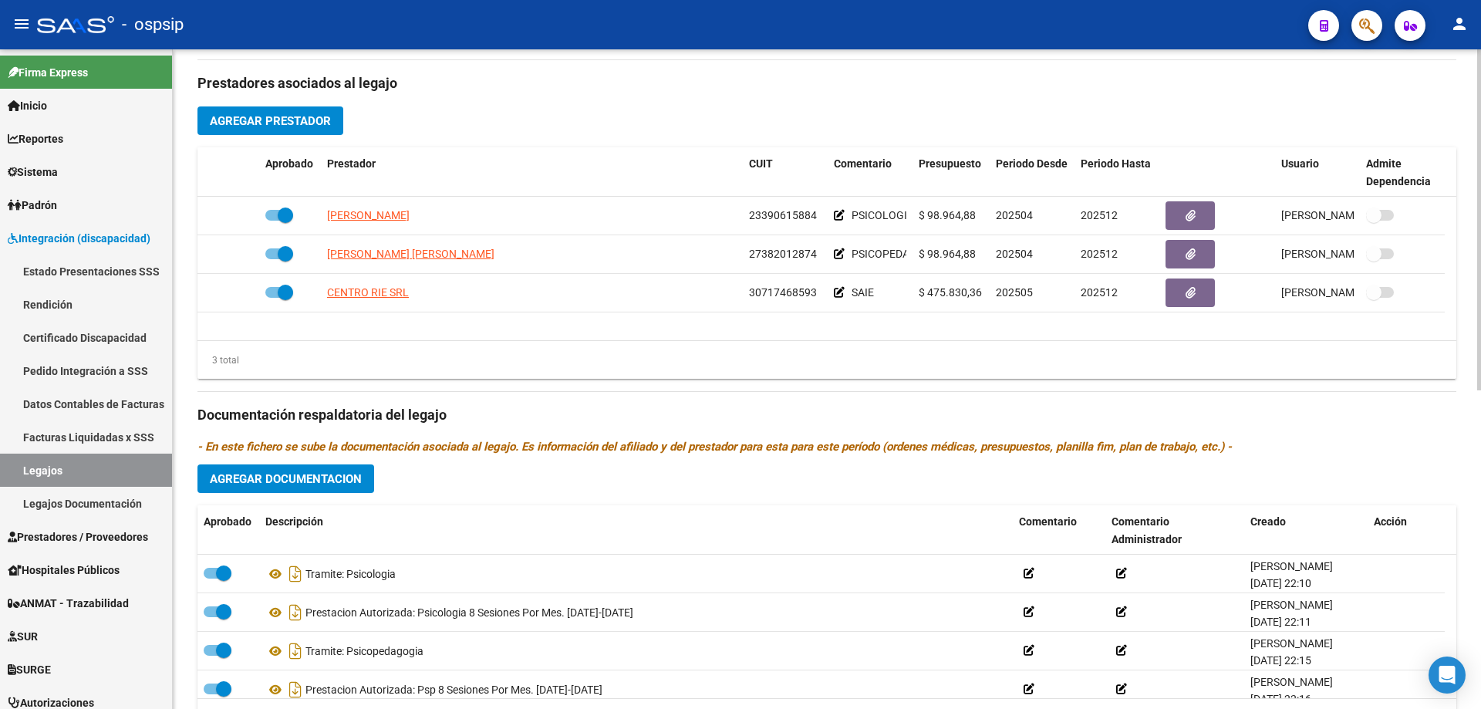
scroll to position [617, 0]
